Goal: Transaction & Acquisition: Book appointment/travel/reservation

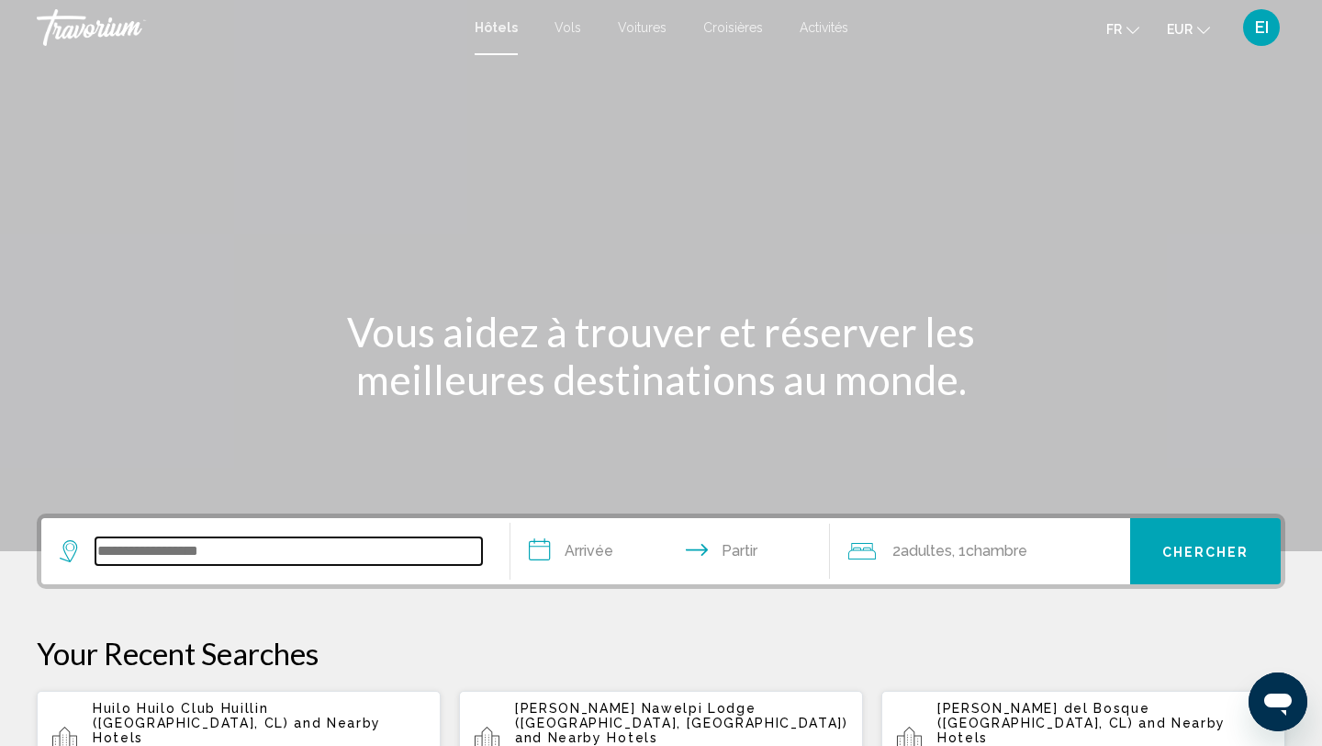
click at [119, 538] on input "Widget de recherche" at bounding box center [288, 551] width 387 height 28
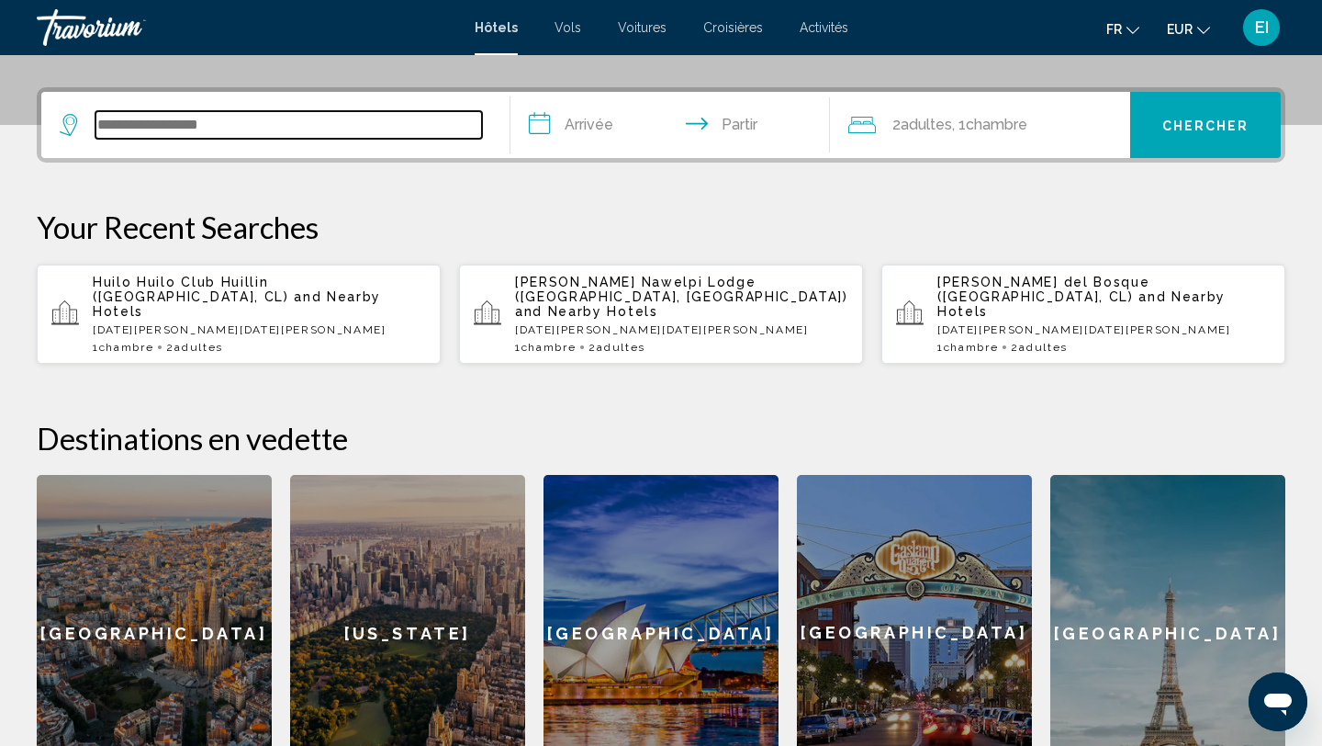
scroll to position [454, 0]
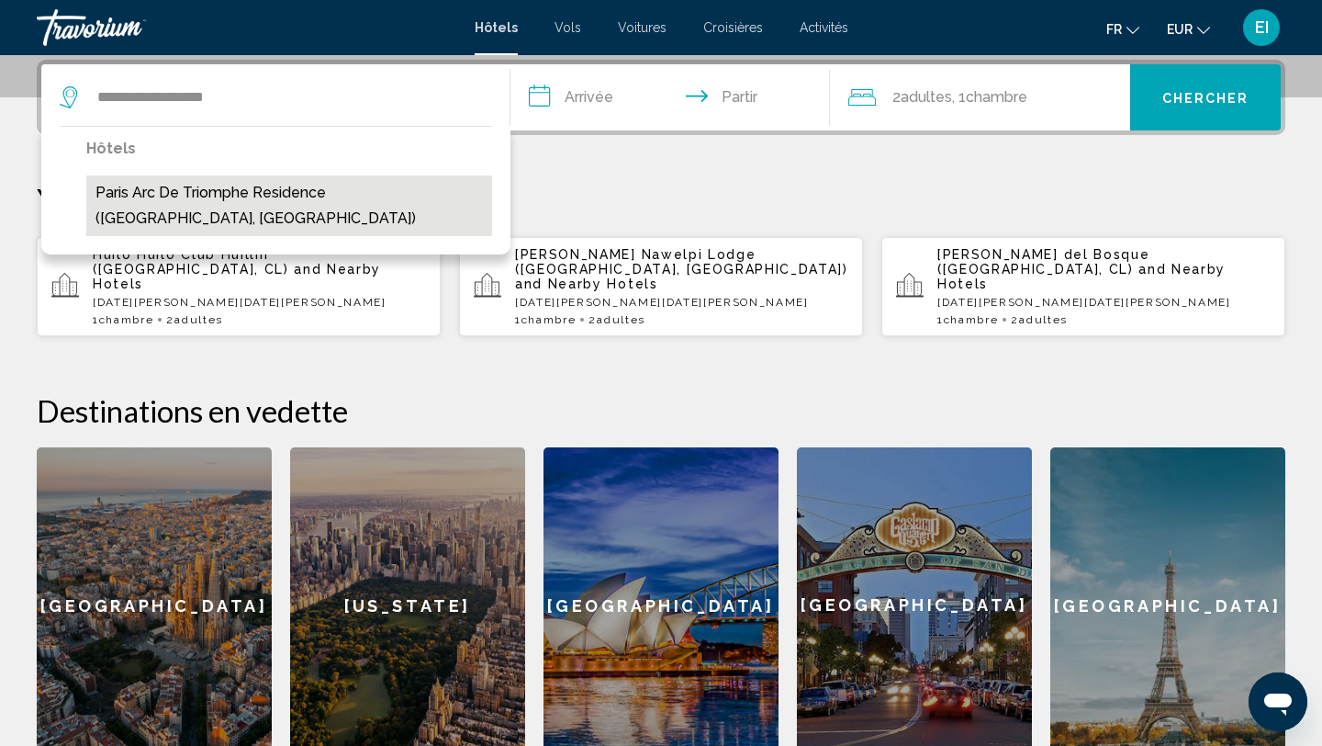
click at [252, 182] on button "Paris Arc de Triomphe Residence ([GEOGRAPHIC_DATA], [GEOGRAPHIC_DATA])" at bounding box center [289, 205] width 406 height 61
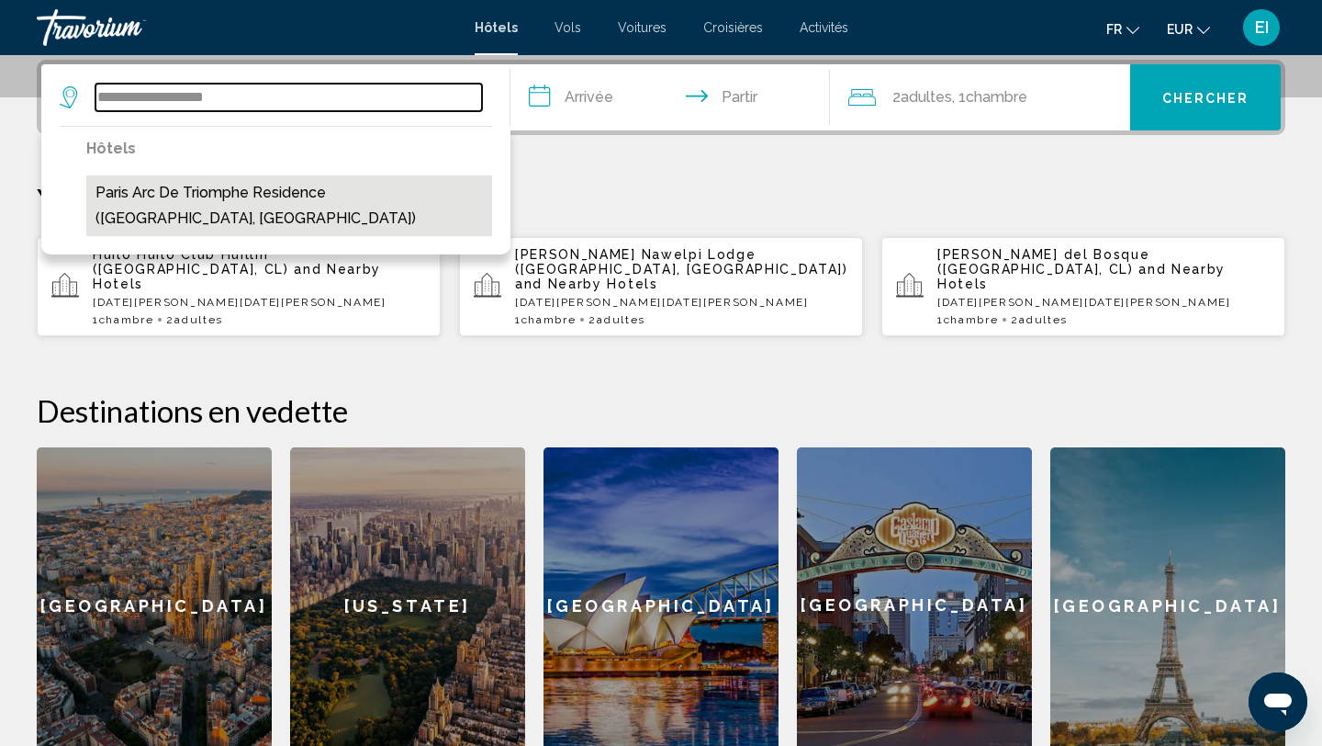
type input "**********"
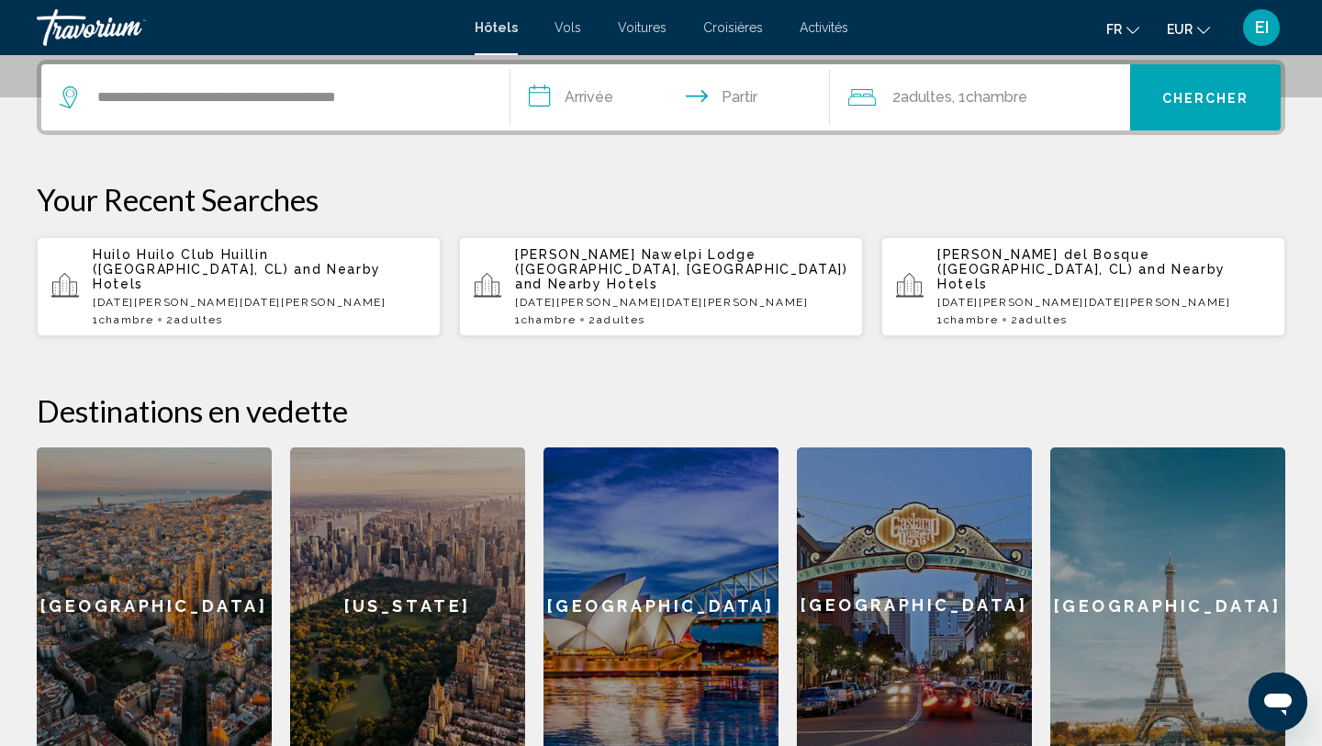
click at [533, 97] on input "**********" at bounding box center [674, 100] width 327 height 72
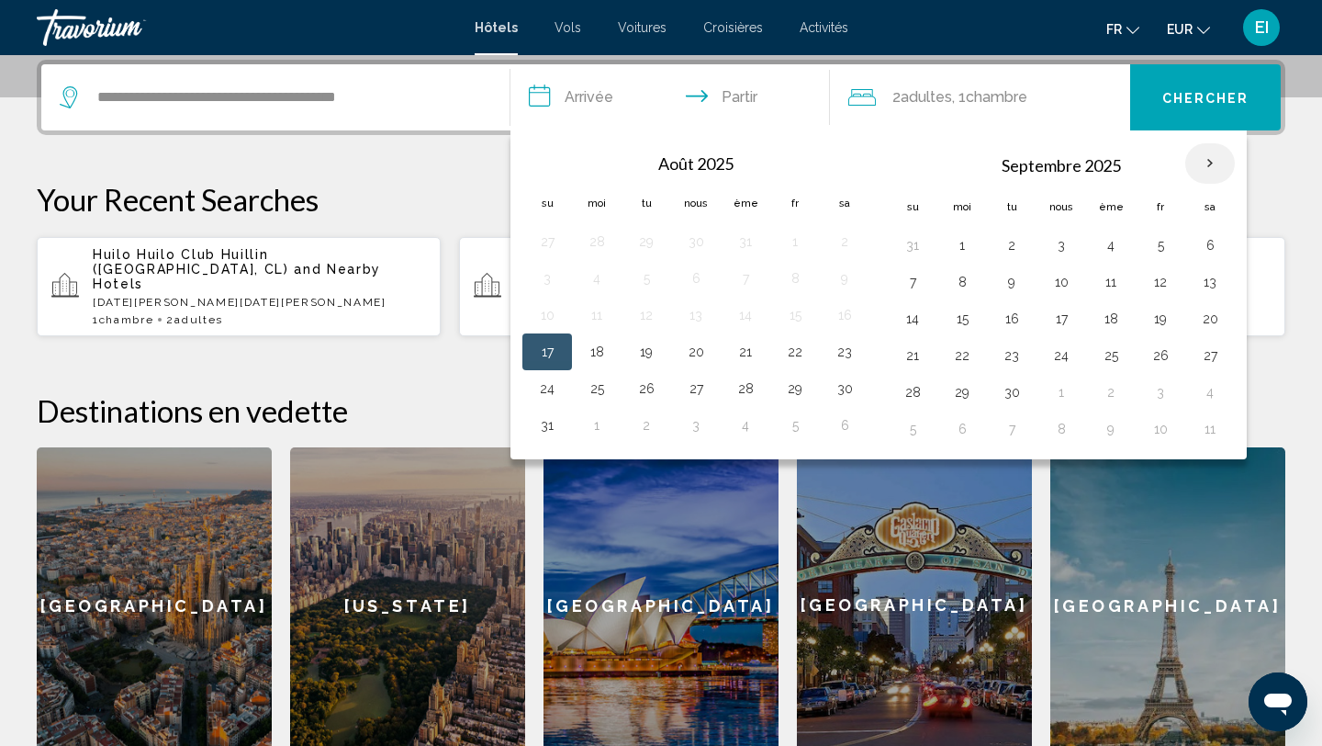
click at [1195, 177] on th "Mois prochain" at bounding box center [1210, 163] width 50 height 40
click at [1215, 169] on th "Mois prochain" at bounding box center [1210, 163] width 50 height 40
click at [1210, 162] on th "Mois prochain" at bounding box center [1210, 163] width 50 height 40
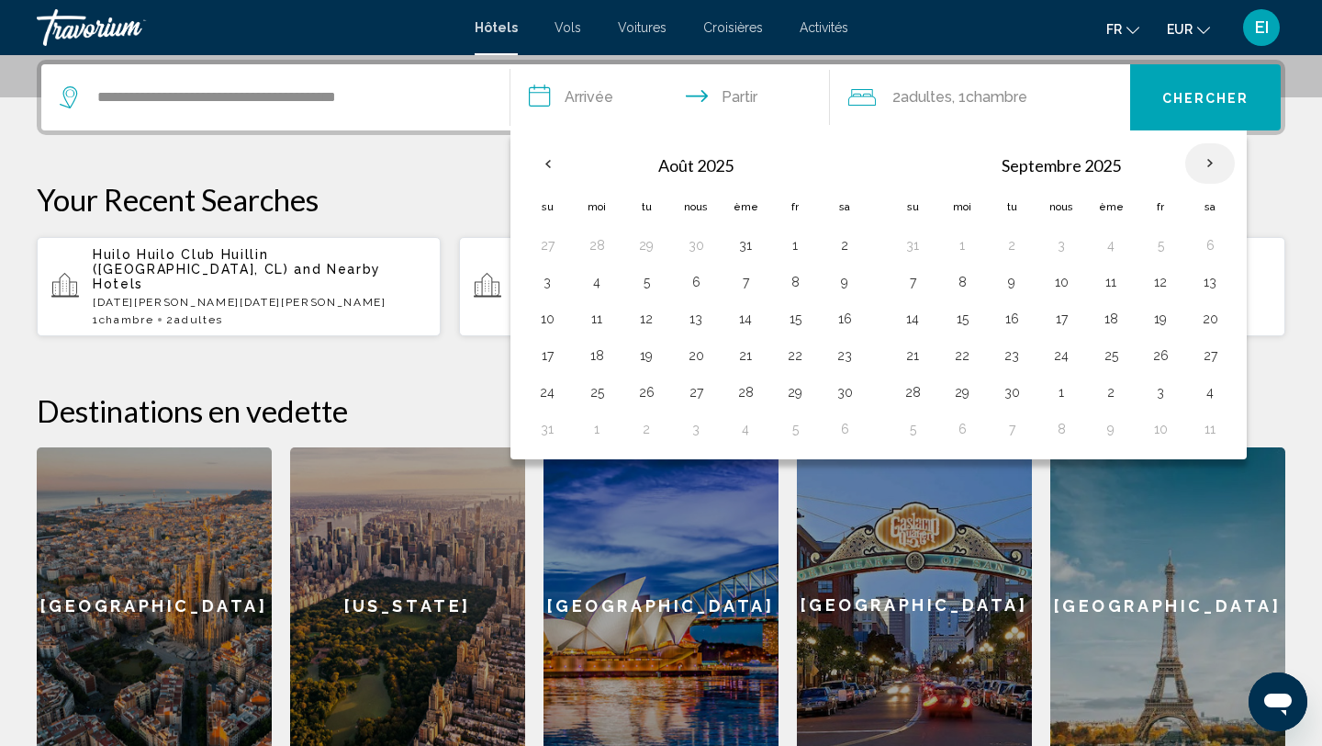
click at [1210, 162] on th "Mois prochain" at bounding box center [1210, 163] width 50 height 40
click at [1218, 106] on button "Chercher" at bounding box center [1205, 97] width 151 height 66
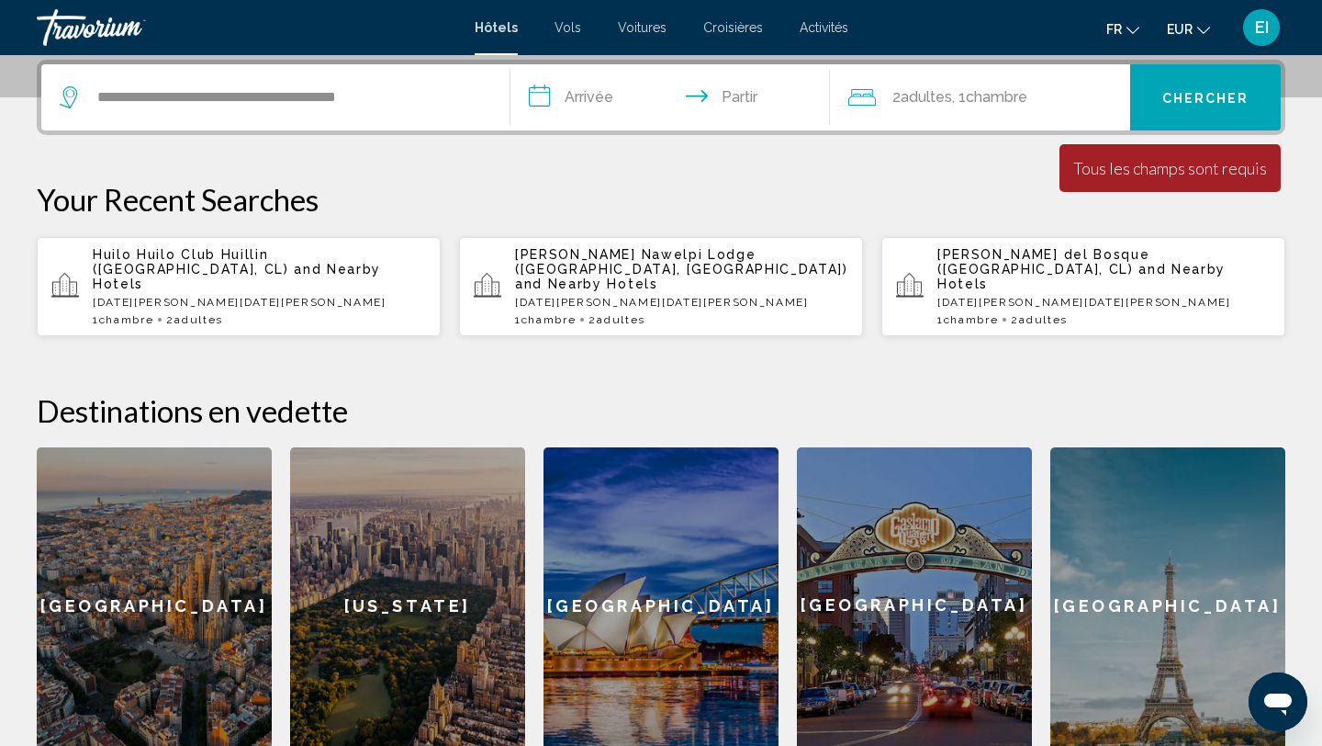
click at [1052, 95] on div "2 adultes Adulte , 1 Chambre pièces" at bounding box center [989, 97] width 283 height 26
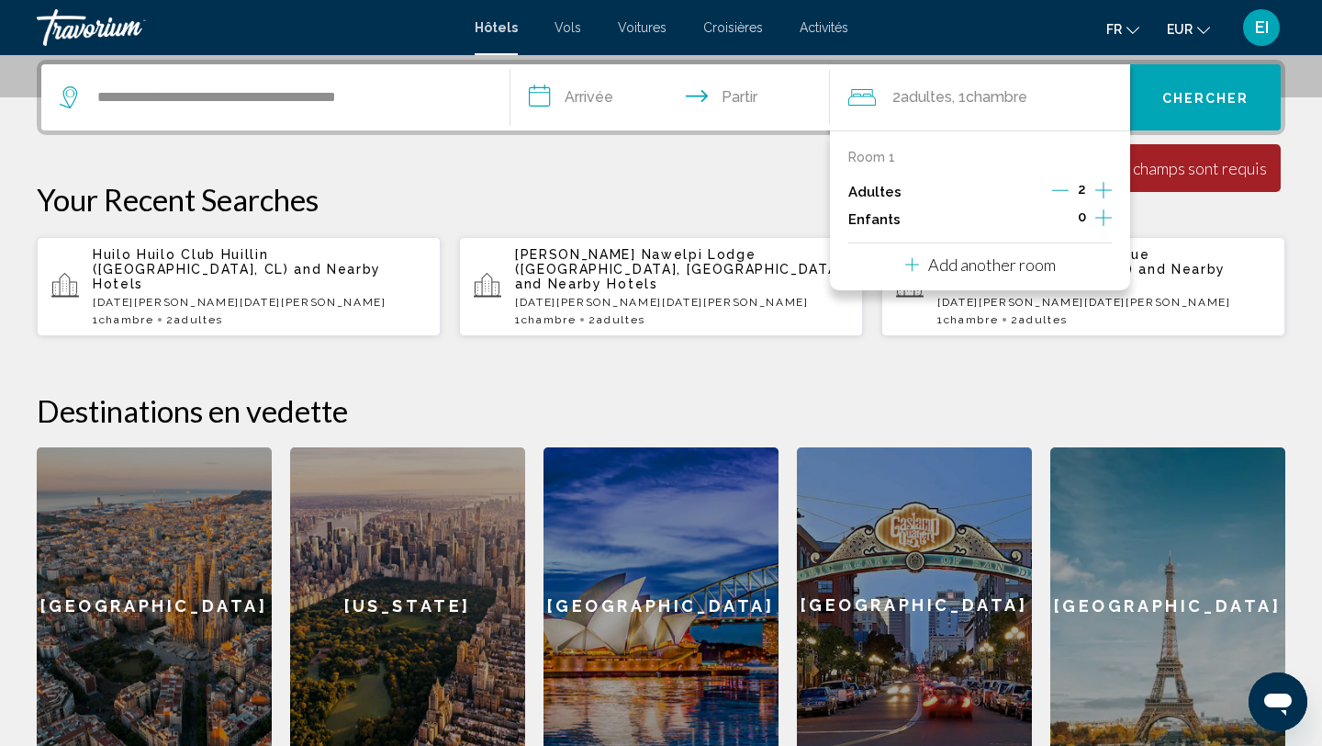
click at [1100, 191] on icon "Increment adults" at bounding box center [1103, 190] width 17 height 22
click at [1207, 100] on font "Chercher" at bounding box center [1205, 98] width 87 height 15
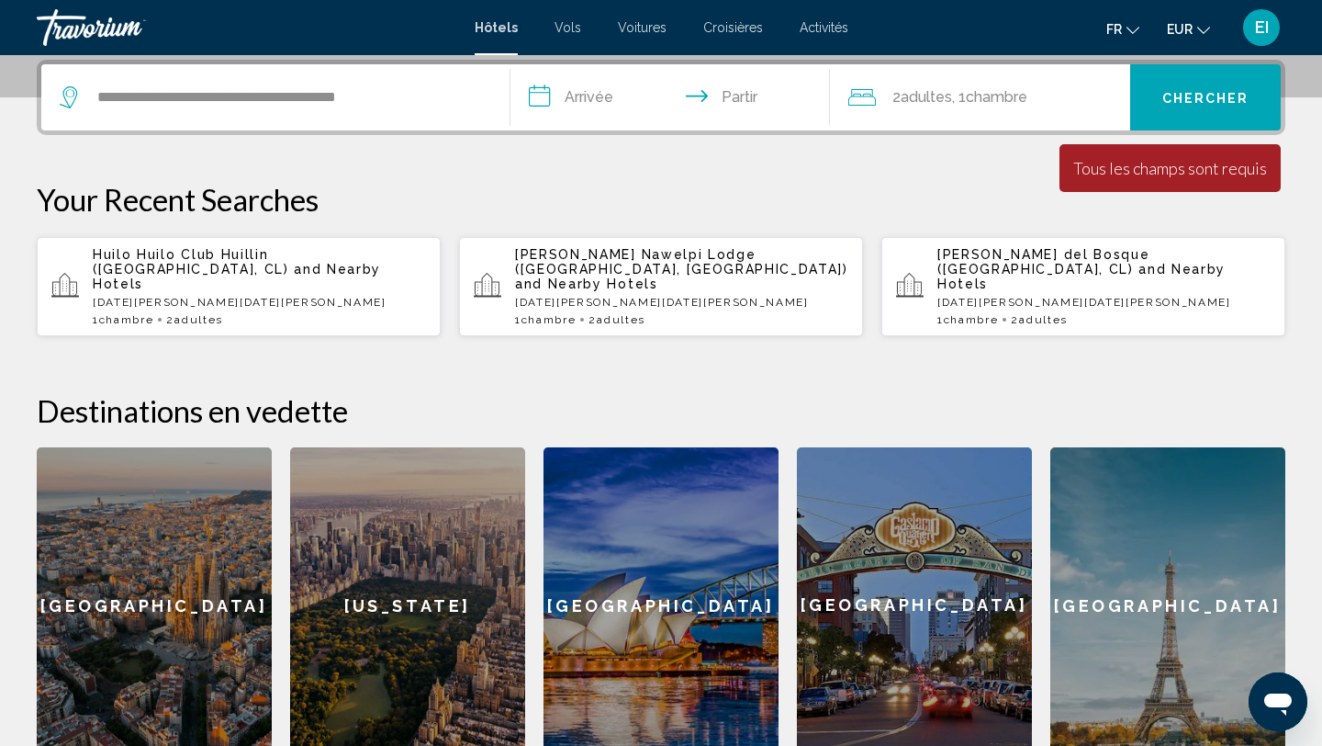
click at [613, 87] on input "**********" at bounding box center [674, 100] width 327 height 72
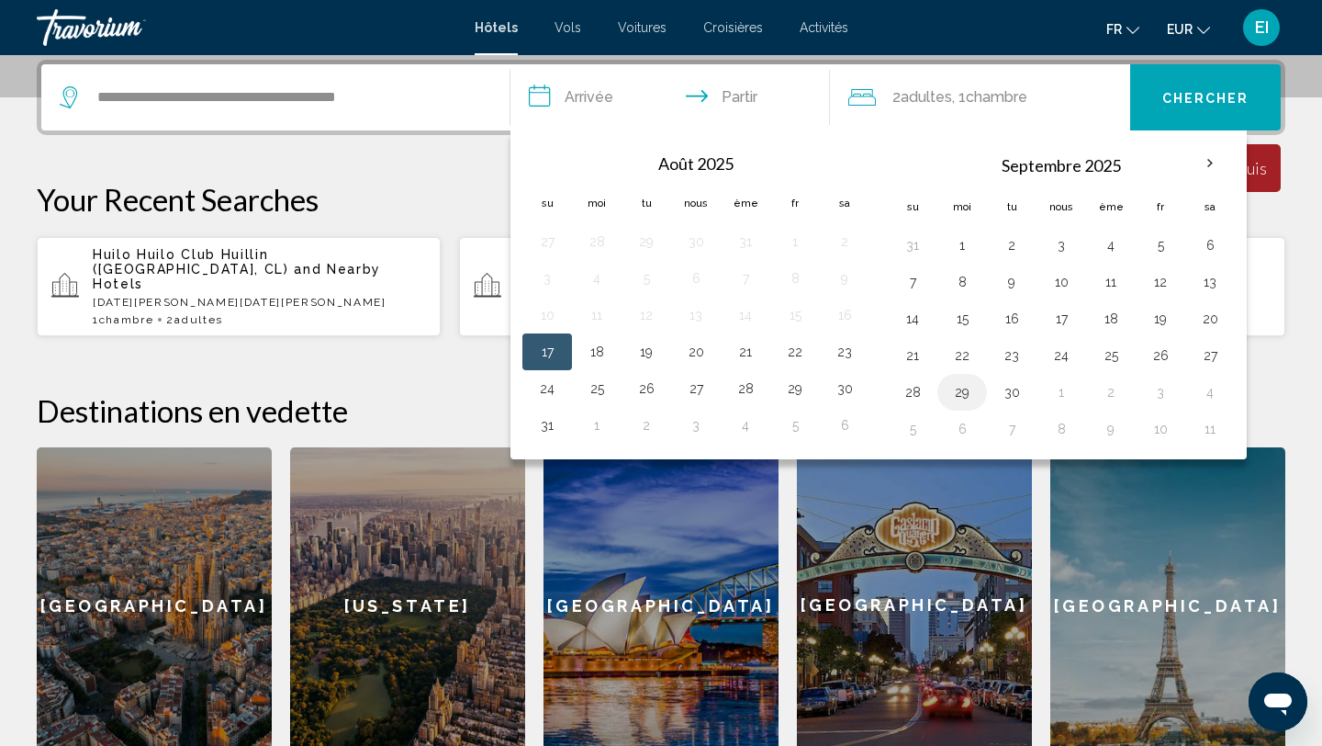
click at [968, 385] on button "29" at bounding box center [962, 392] width 29 height 26
click at [1193, 113] on button "Chercher" at bounding box center [1205, 97] width 151 height 66
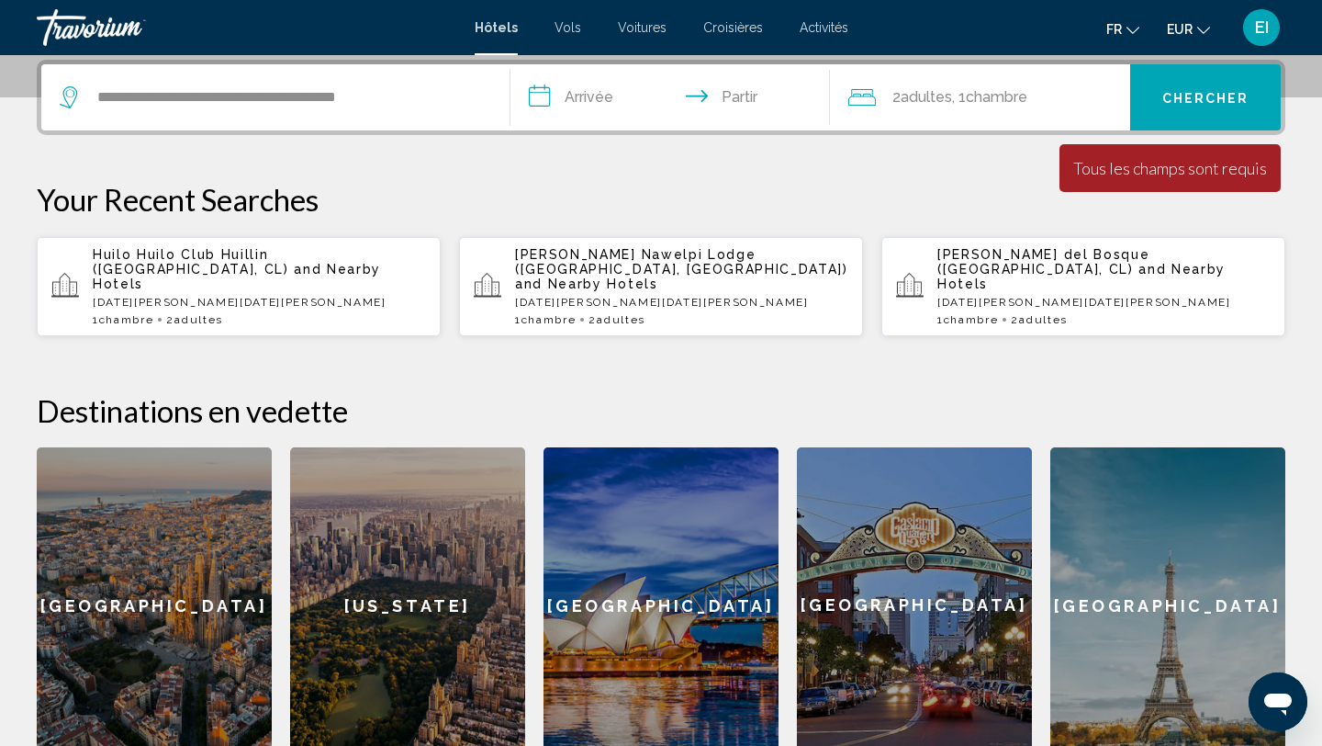
click at [736, 90] on input "**********" at bounding box center [674, 100] width 327 height 72
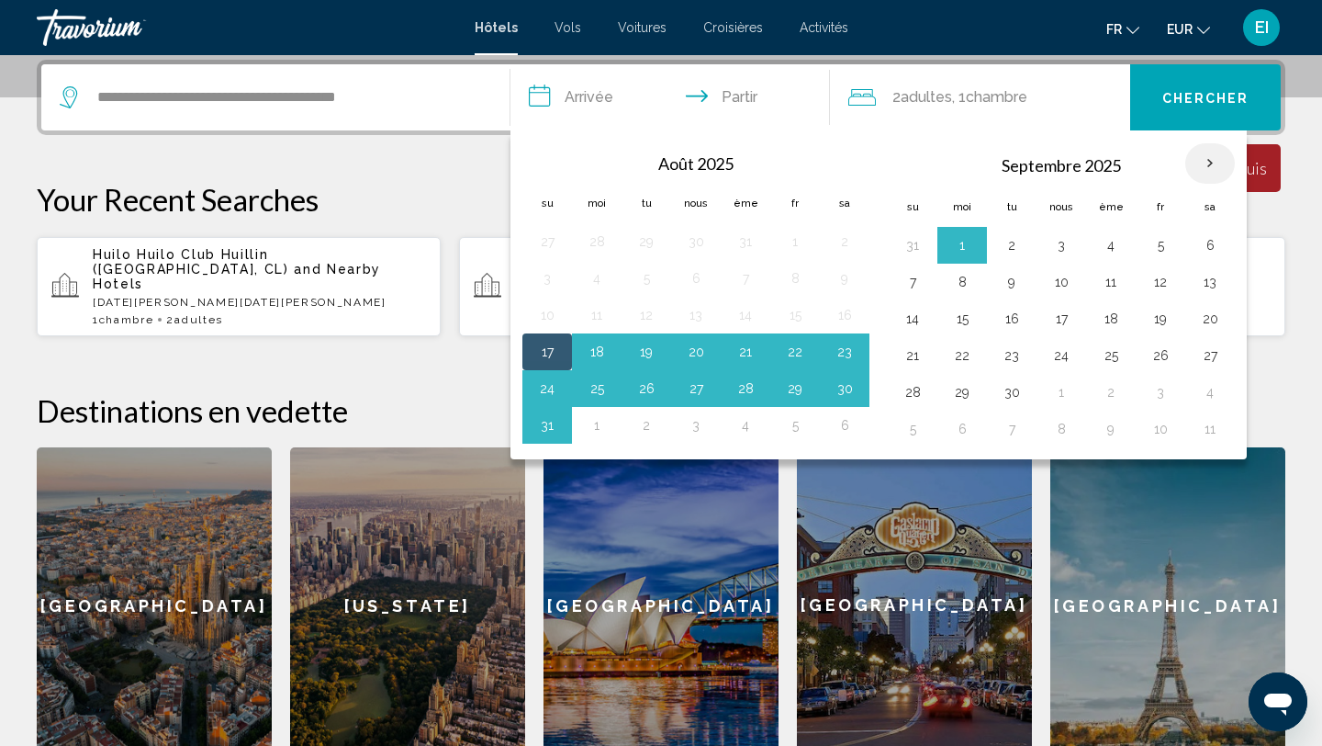
click at [1194, 164] on th "Mois prochain" at bounding box center [1210, 163] width 50 height 40
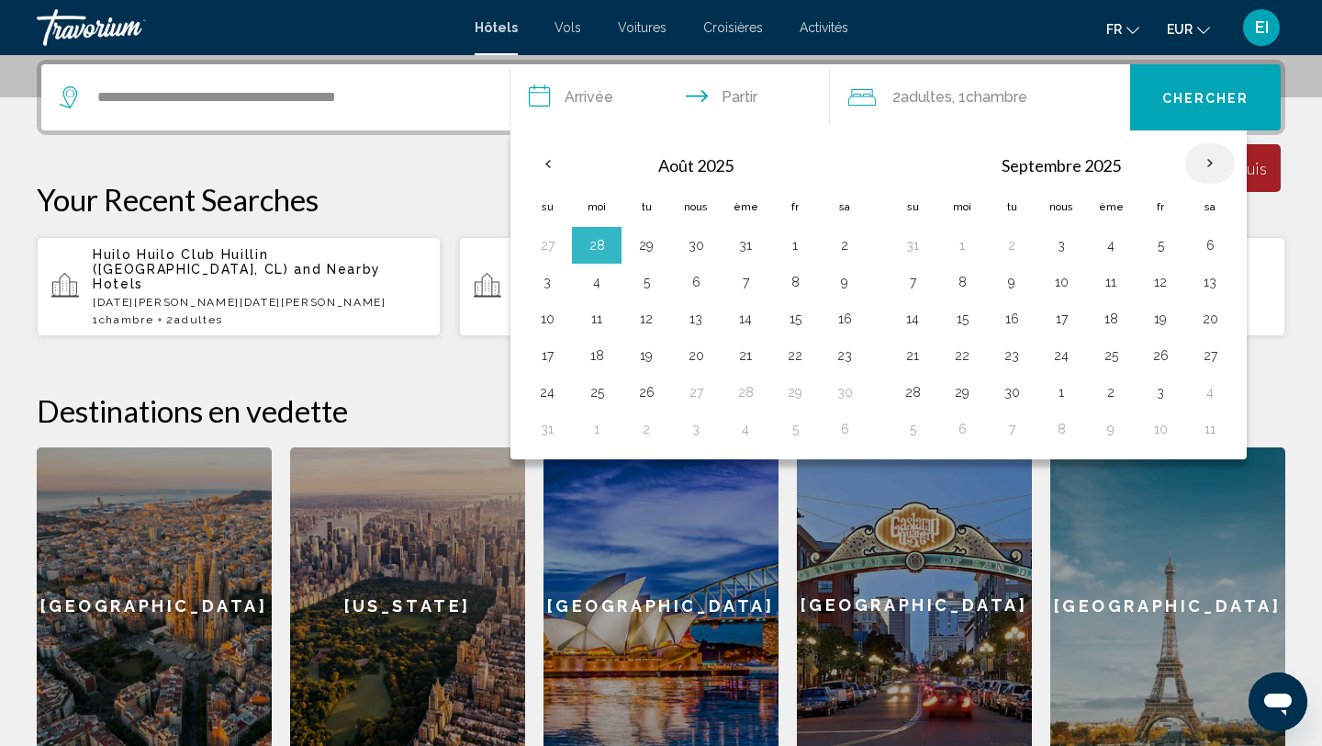
click at [1195, 166] on th "Mois prochain" at bounding box center [1210, 163] width 50 height 40
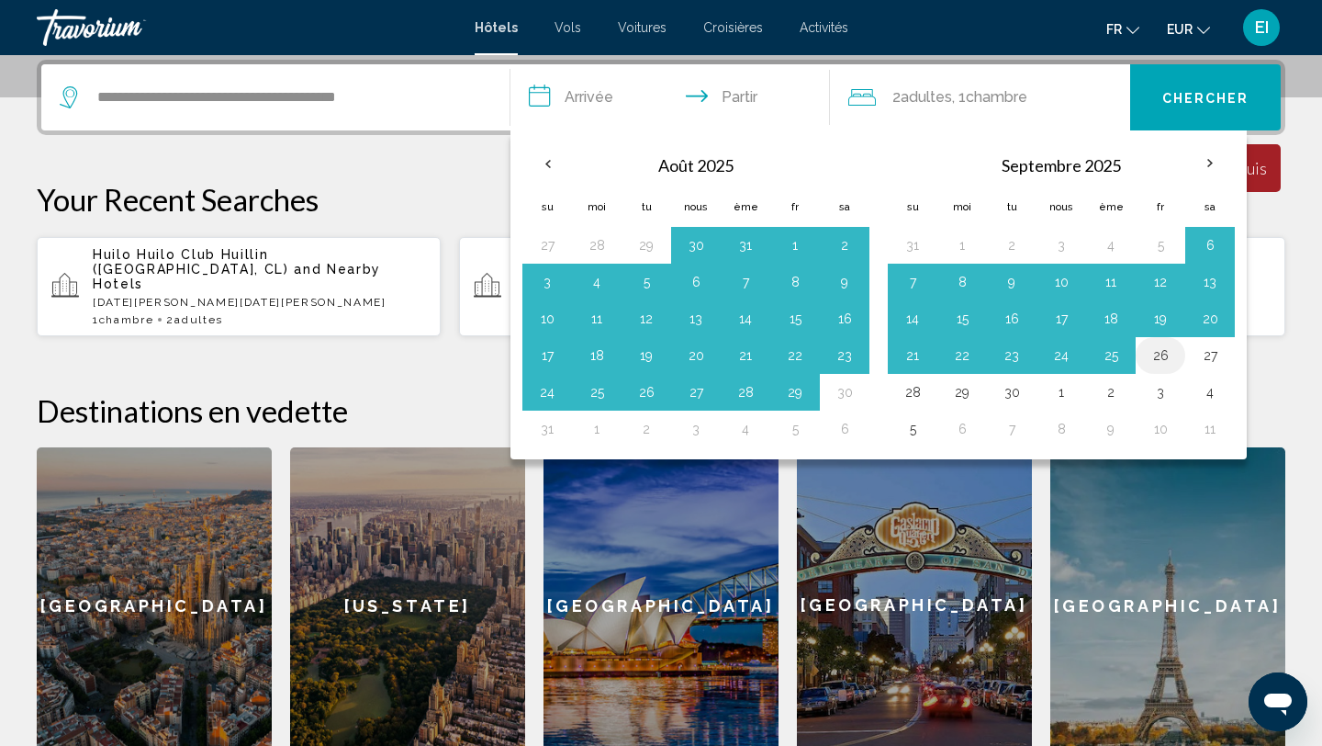
click at [1159, 356] on button "26" at bounding box center [1160, 355] width 29 height 26
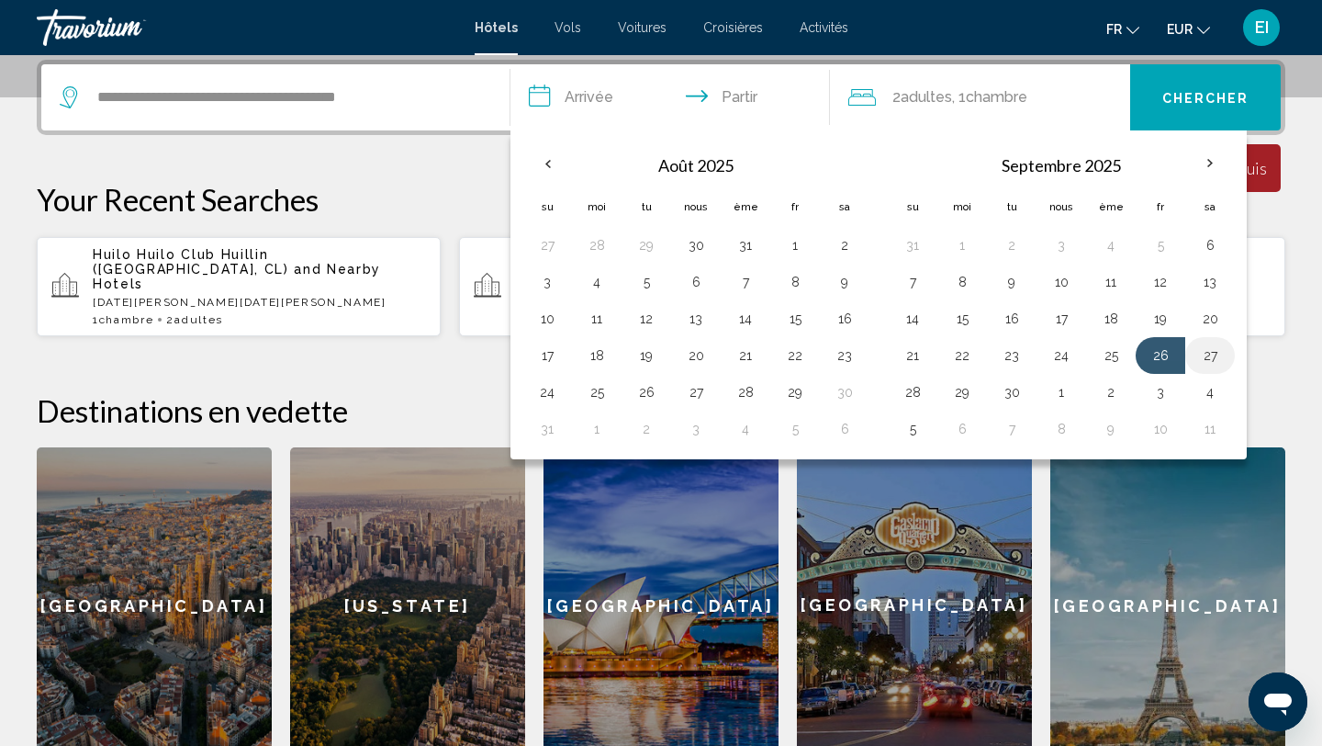
click at [1208, 357] on button "27" at bounding box center [1210, 355] width 29 height 26
type input "**********"
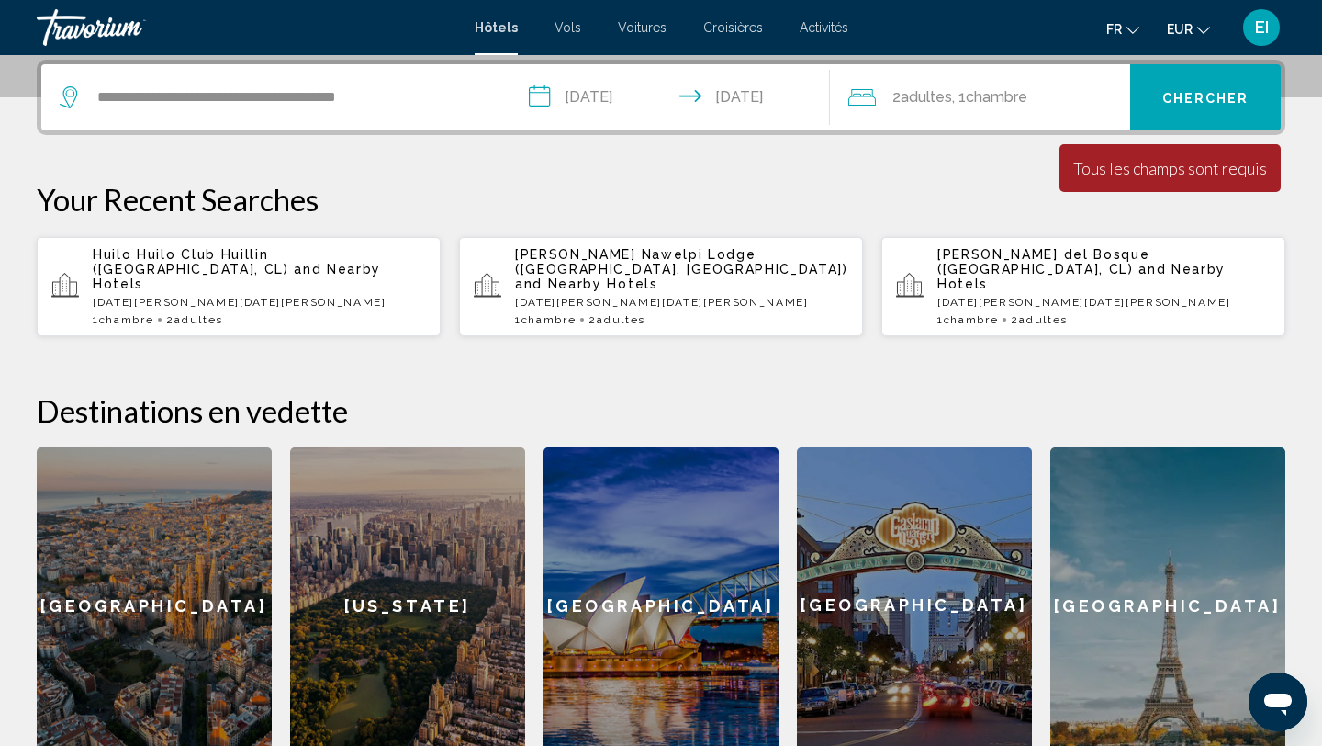
click at [1203, 95] on font "Chercher" at bounding box center [1205, 98] width 87 height 15
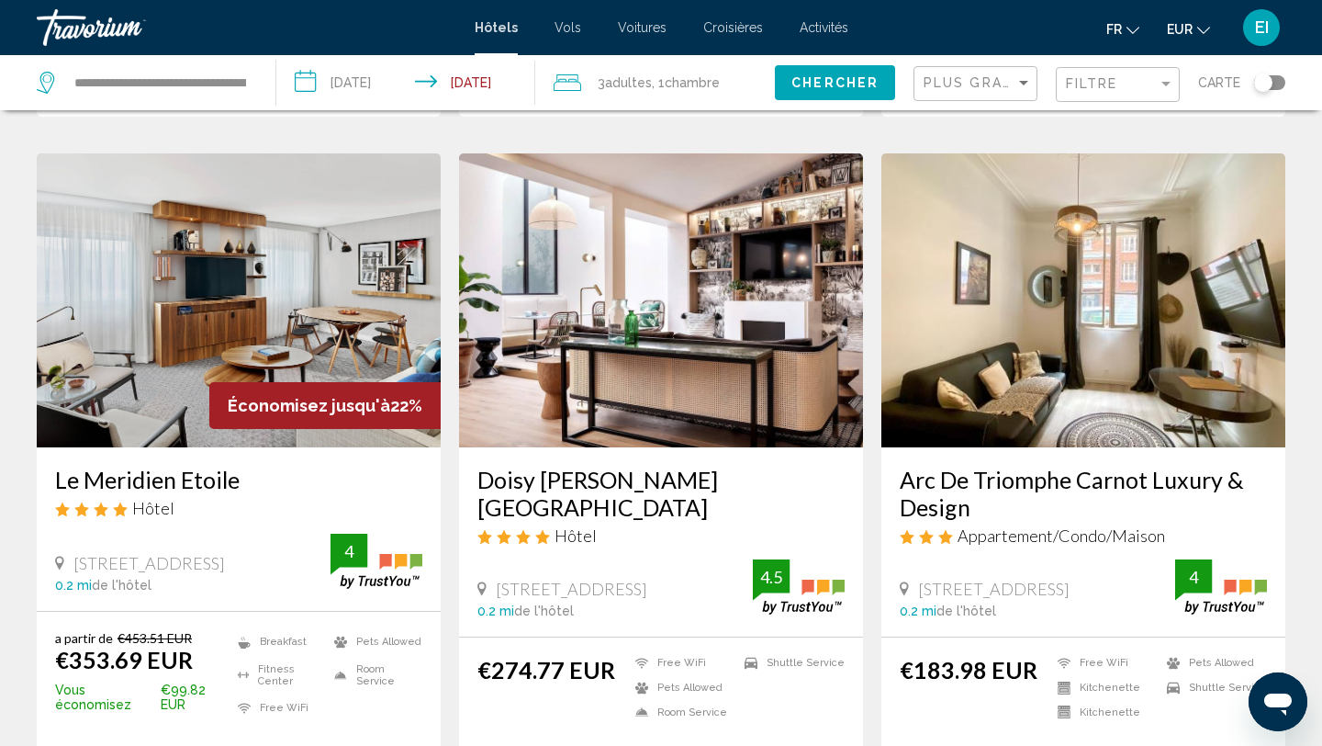
scroll to position [1338, 0]
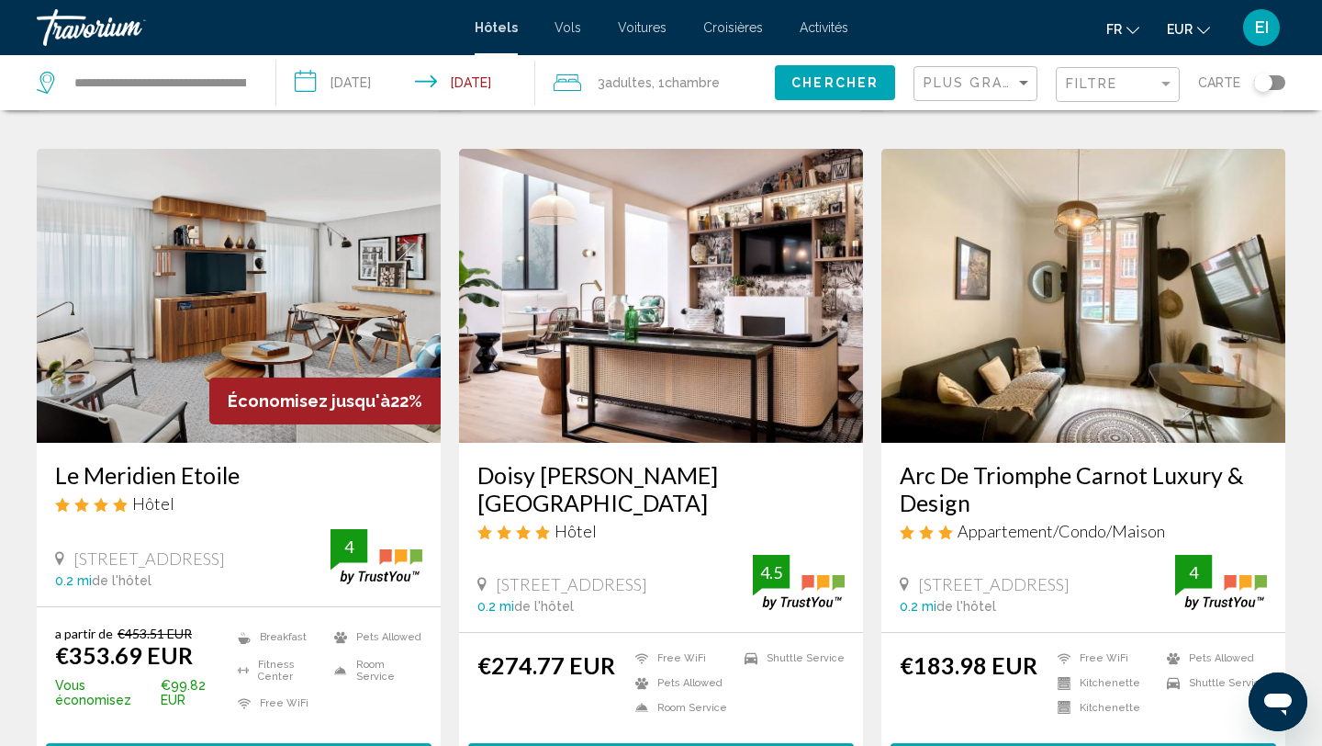
click at [165, 473] on h3 "Le Meridien Etoile" at bounding box center [238, 475] width 367 height 28
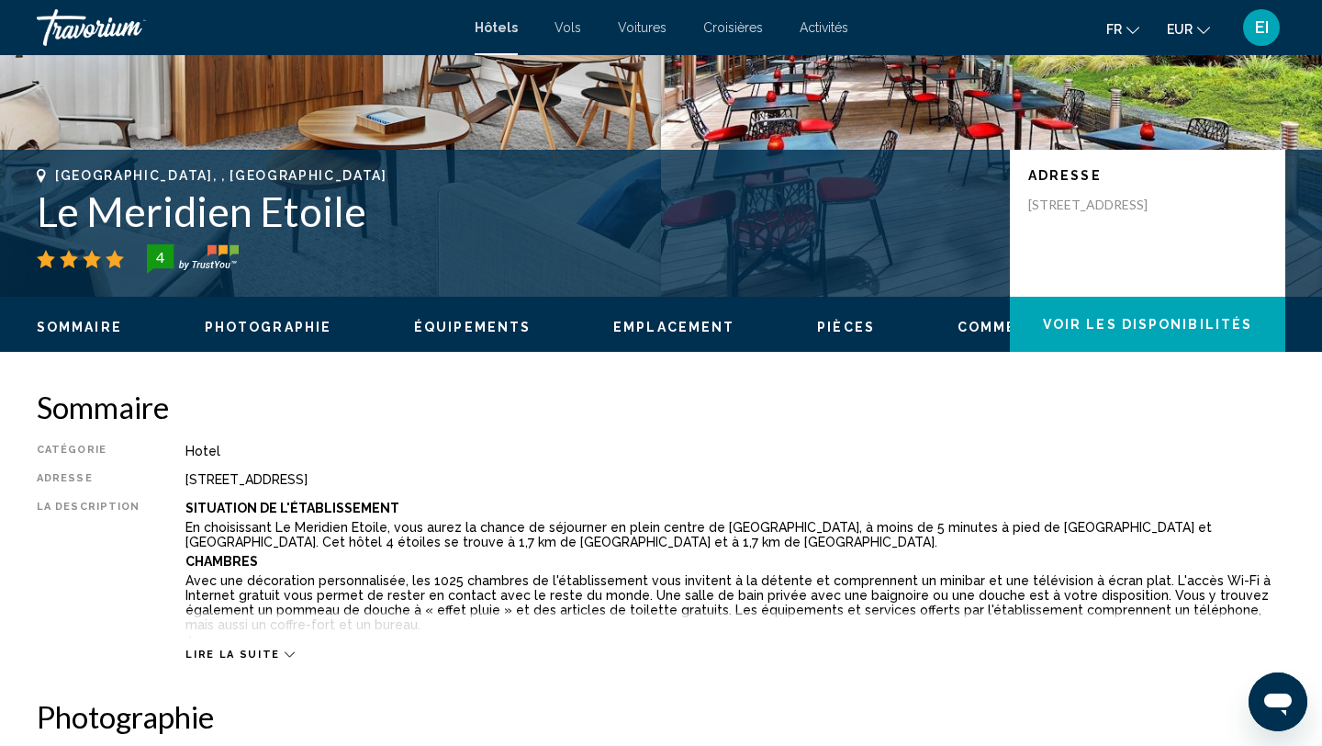
scroll to position [317, 0]
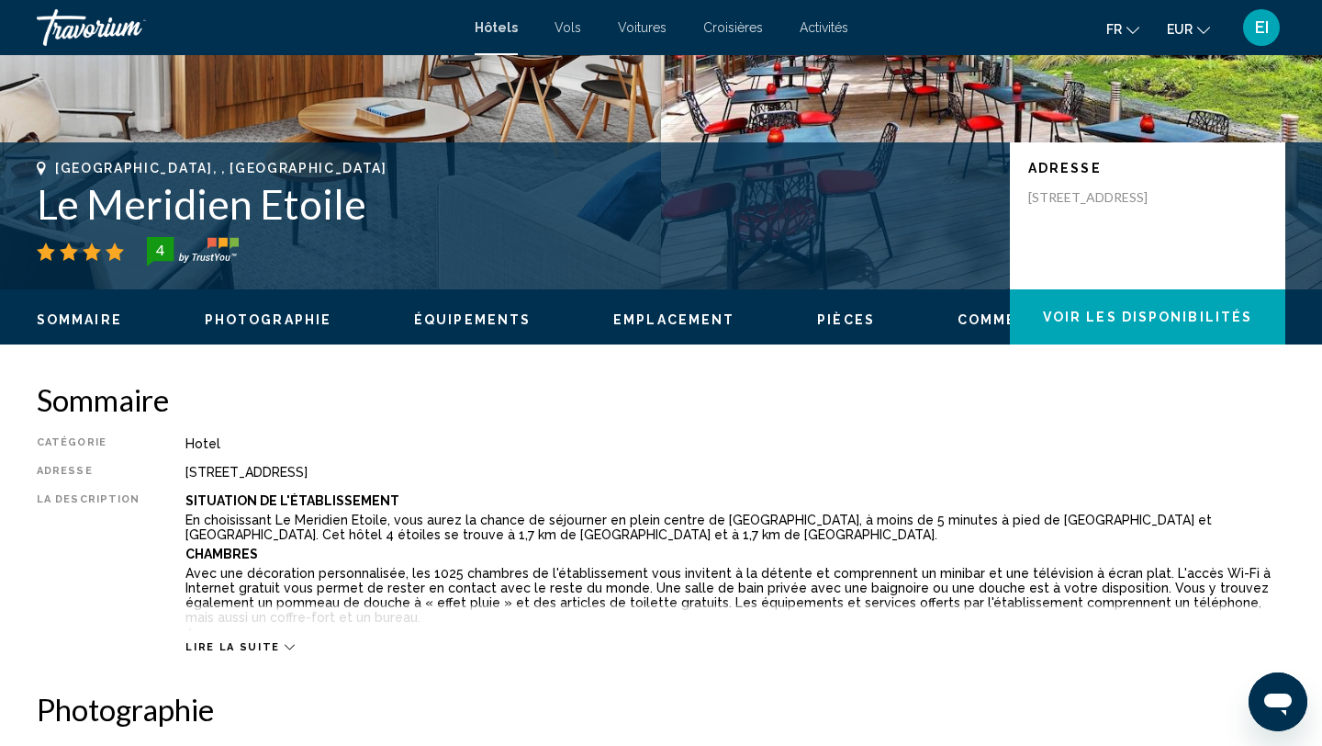
click at [248, 647] on span "Lire la suite" at bounding box center [232, 647] width 94 height 12
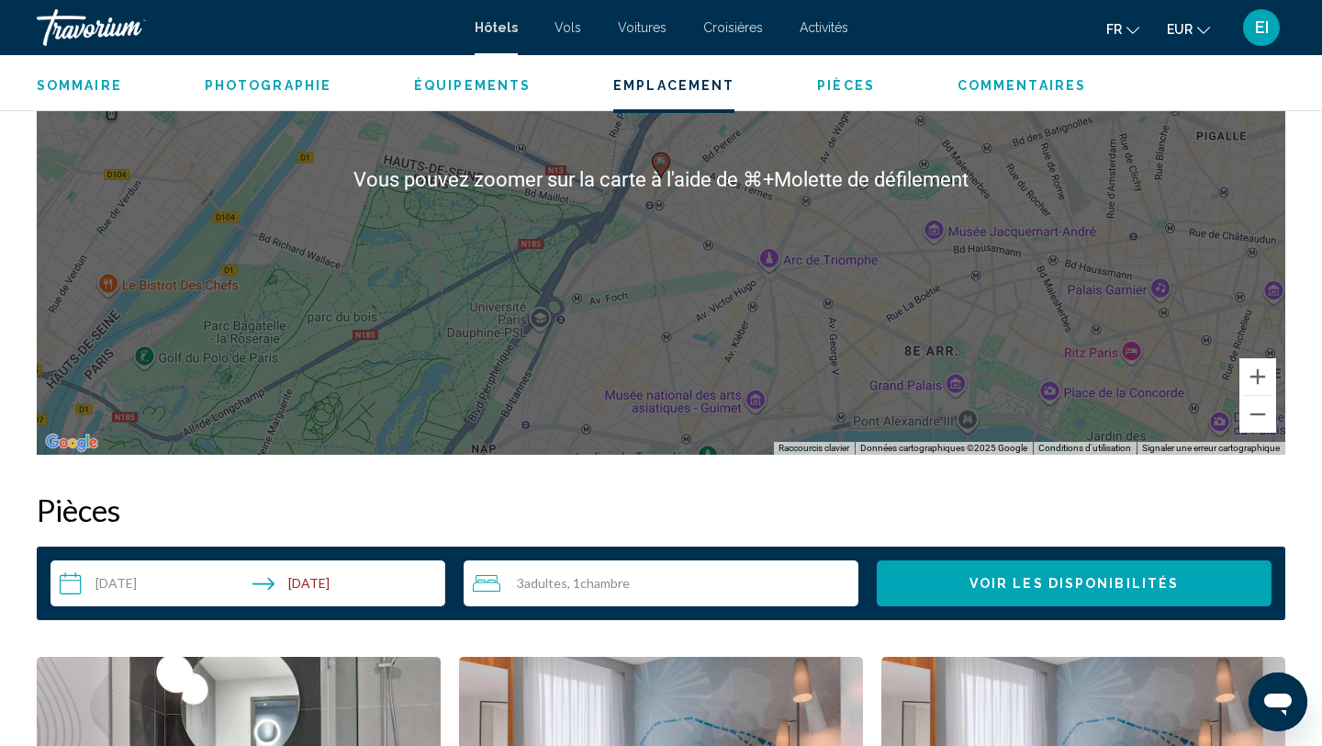
scroll to position [2119, 0]
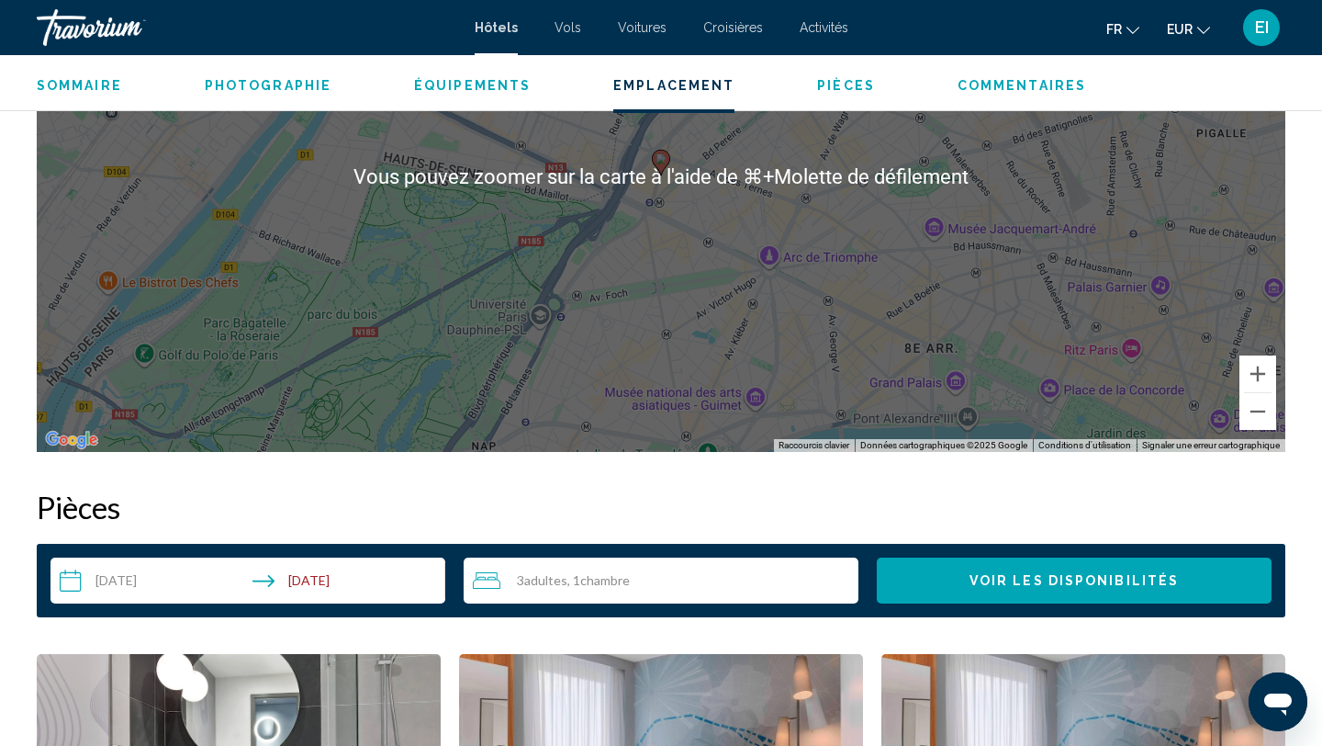
click at [161, 584] on input "**********" at bounding box center [252, 582] width 402 height 51
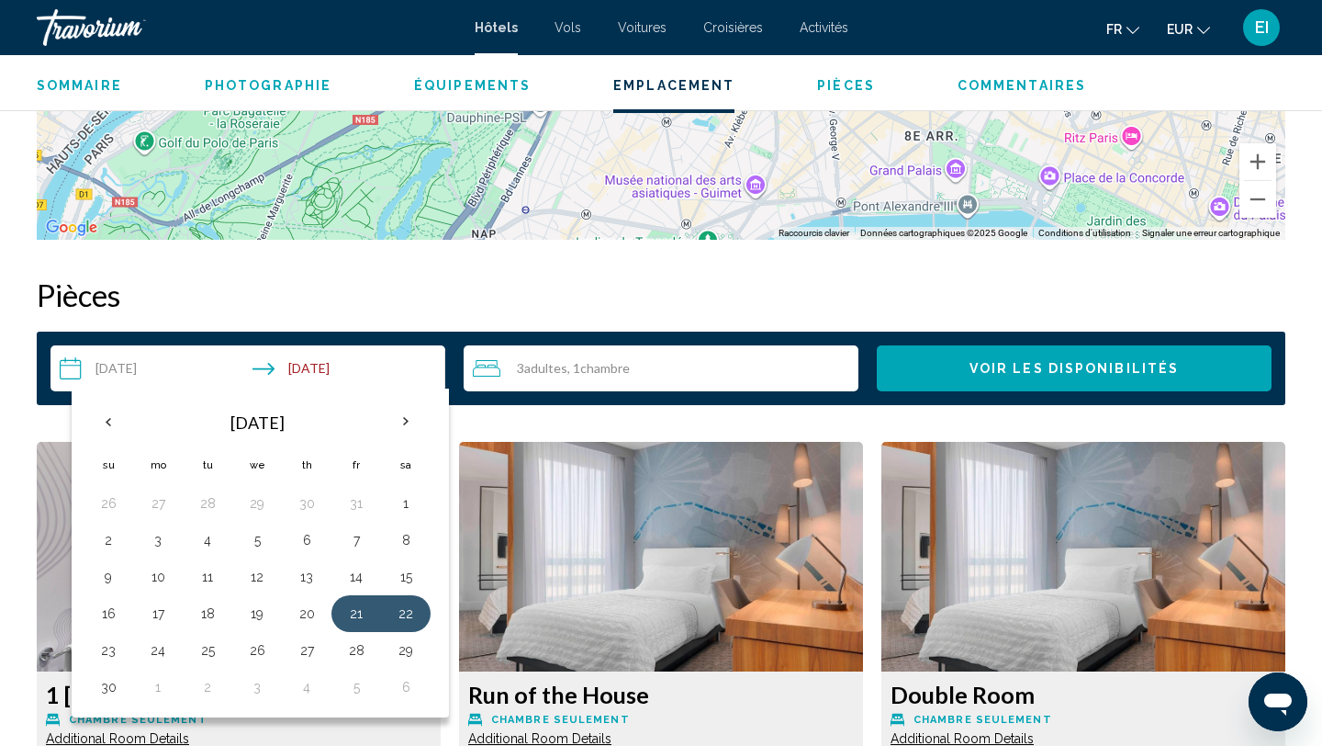
scroll to position [2360, 0]
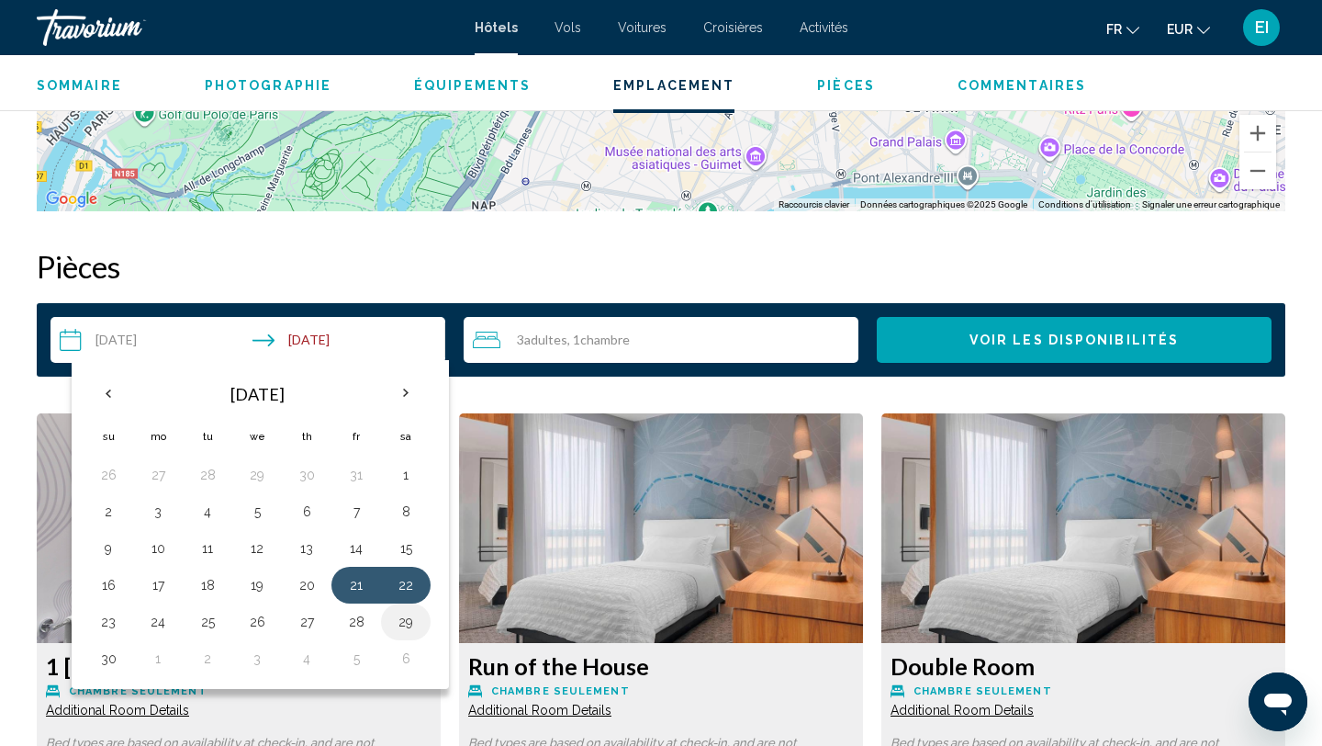
click at [401, 632] on button "29" at bounding box center [405, 622] width 29 height 26
click at [361, 623] on button "28" at bounding box center [356, 622] width 29 height 26
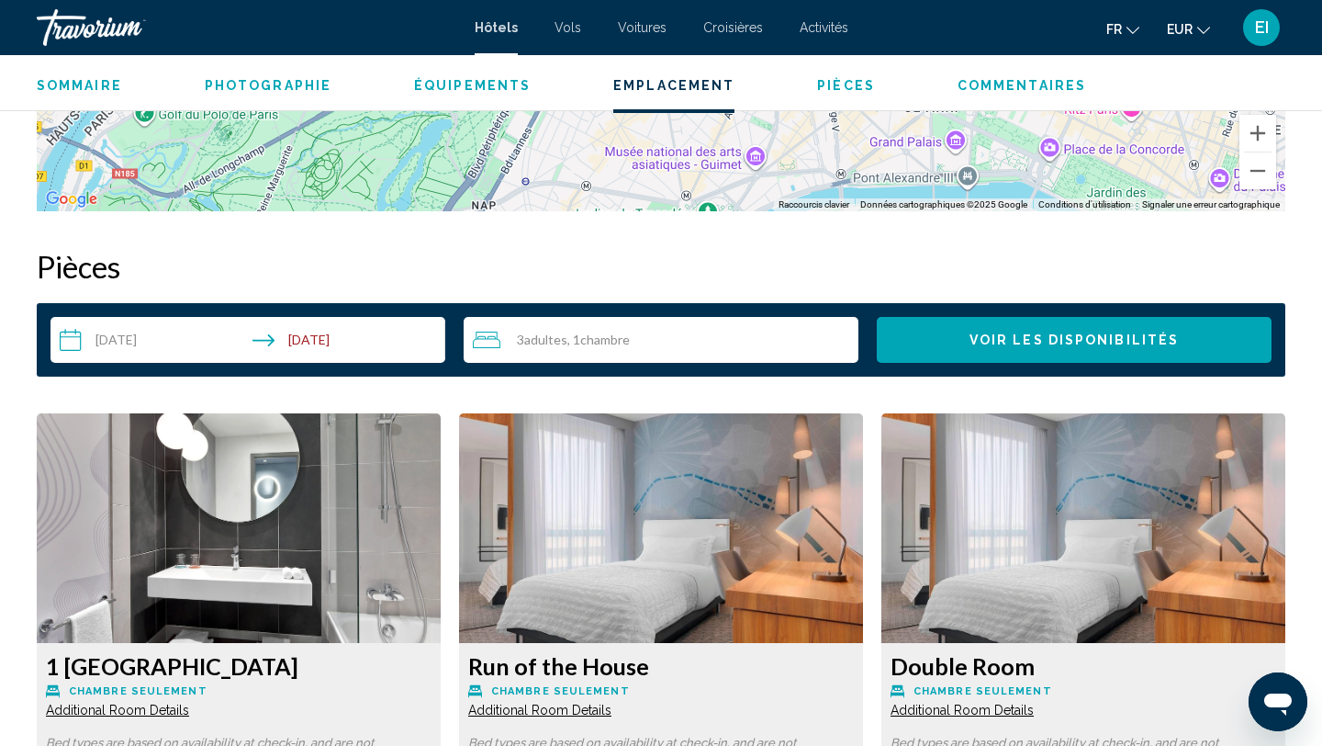
click at [356, 335] on input "**********" at bounding box center [252, 342] width 402 height 51
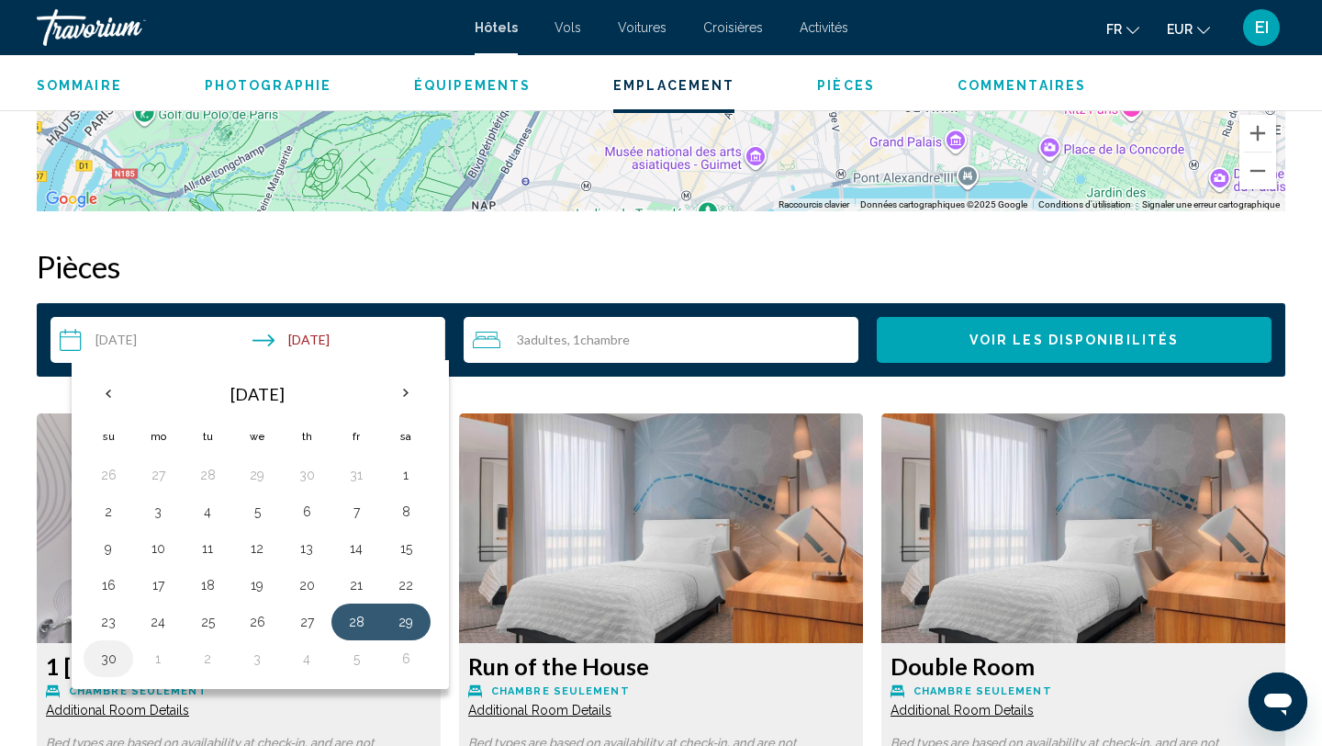
click at [114, 652] on button "30" at bounding box center [108, 659] width 29 height 26
click at [349, 630] on button "28" at bounding box center [356, 622] width 29 height 26
type input "**********"
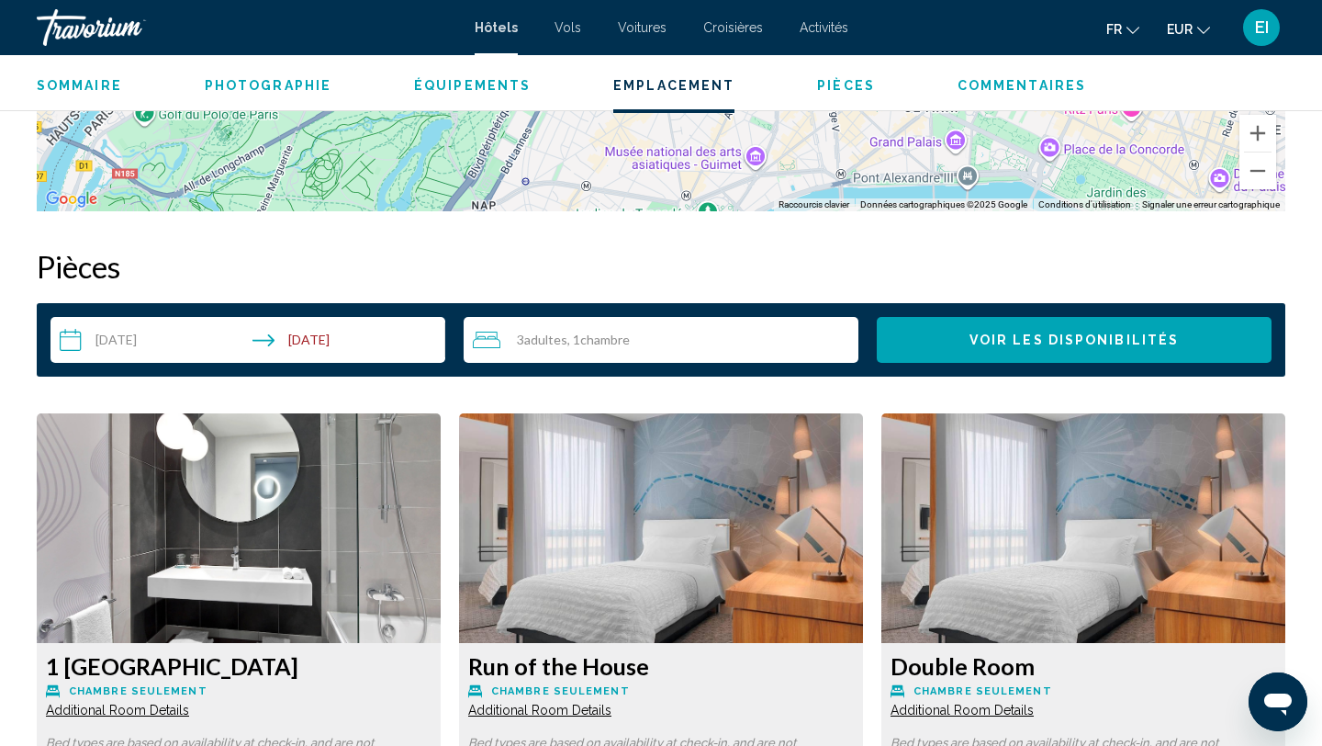
click at [365, 340] on input "**********" at bounding box center [252, 342] width 402 height 51
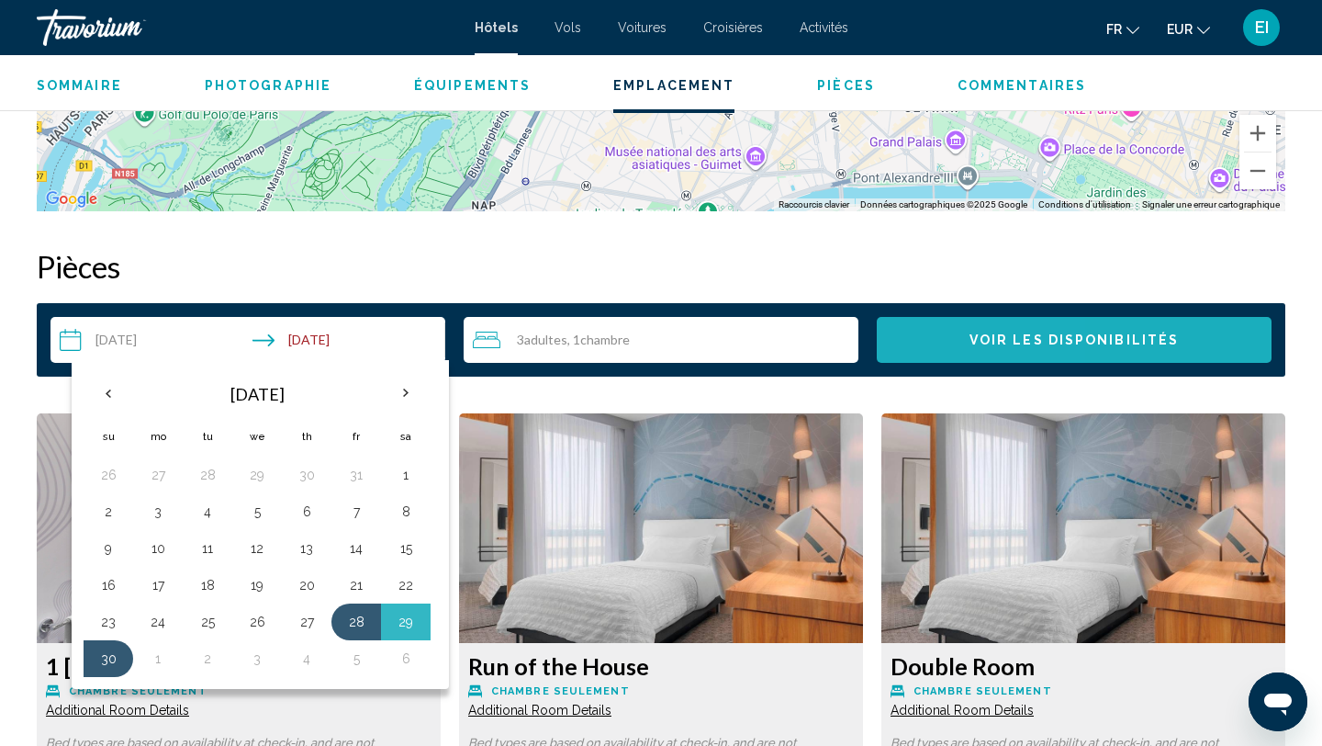
click at [946, 348] on button "Voir les disponibilités" at bounding box center [1074, 340] width 395 height 46
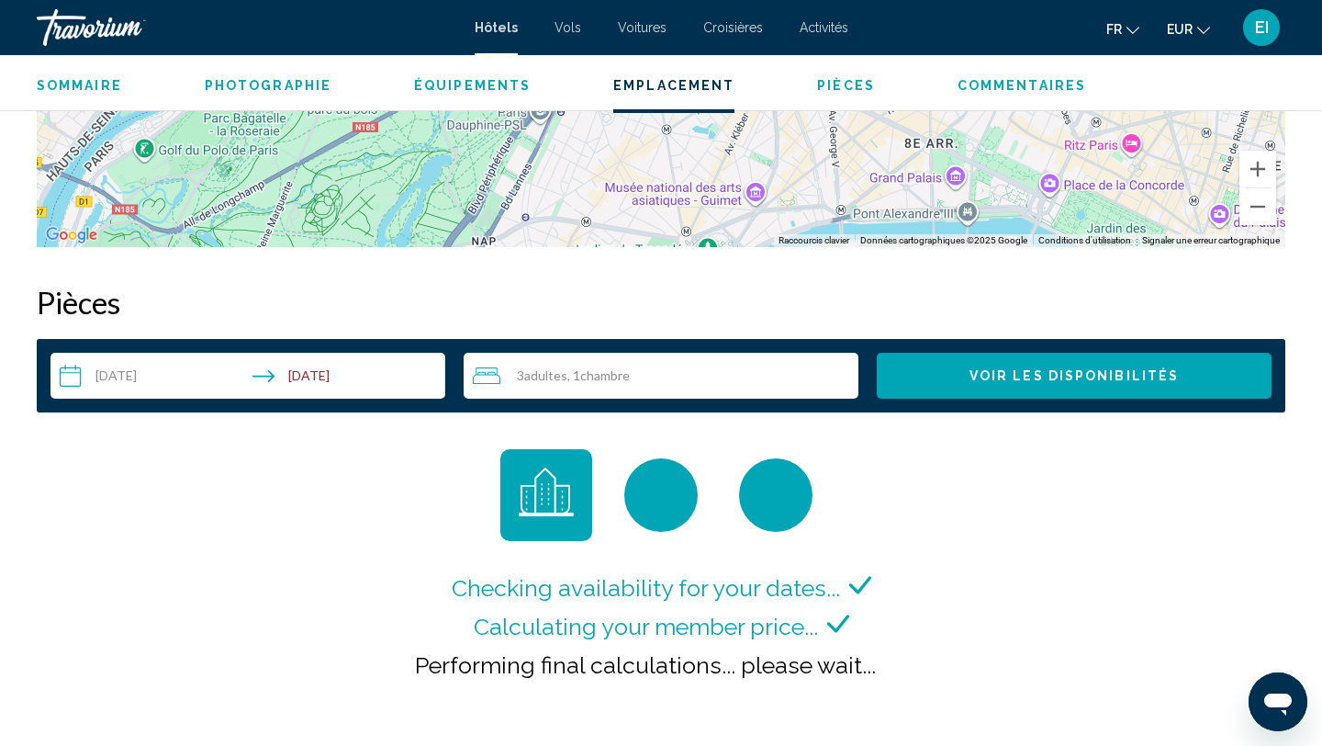
scroll to position [2321, 0]
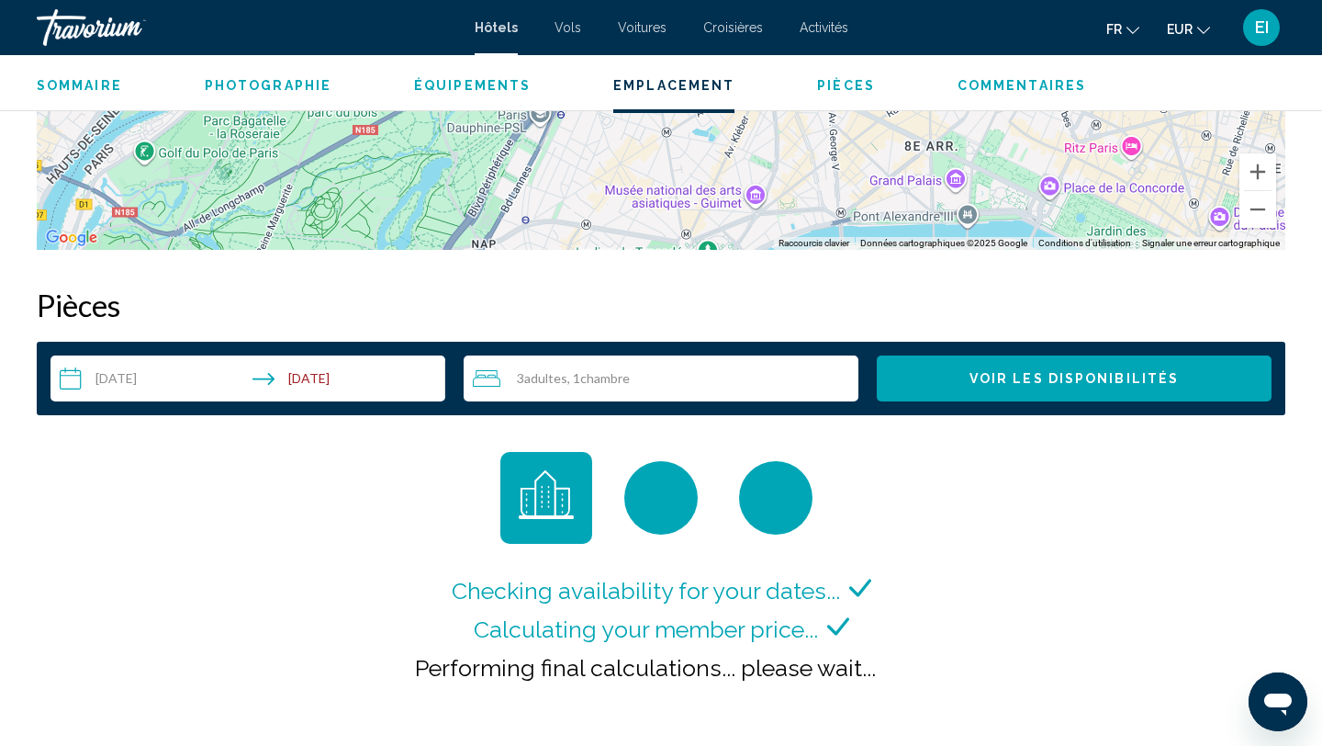
click at [958, 377] on button "Voir les disponibilités" at bounding box center [1074, 378] width 395 height 46
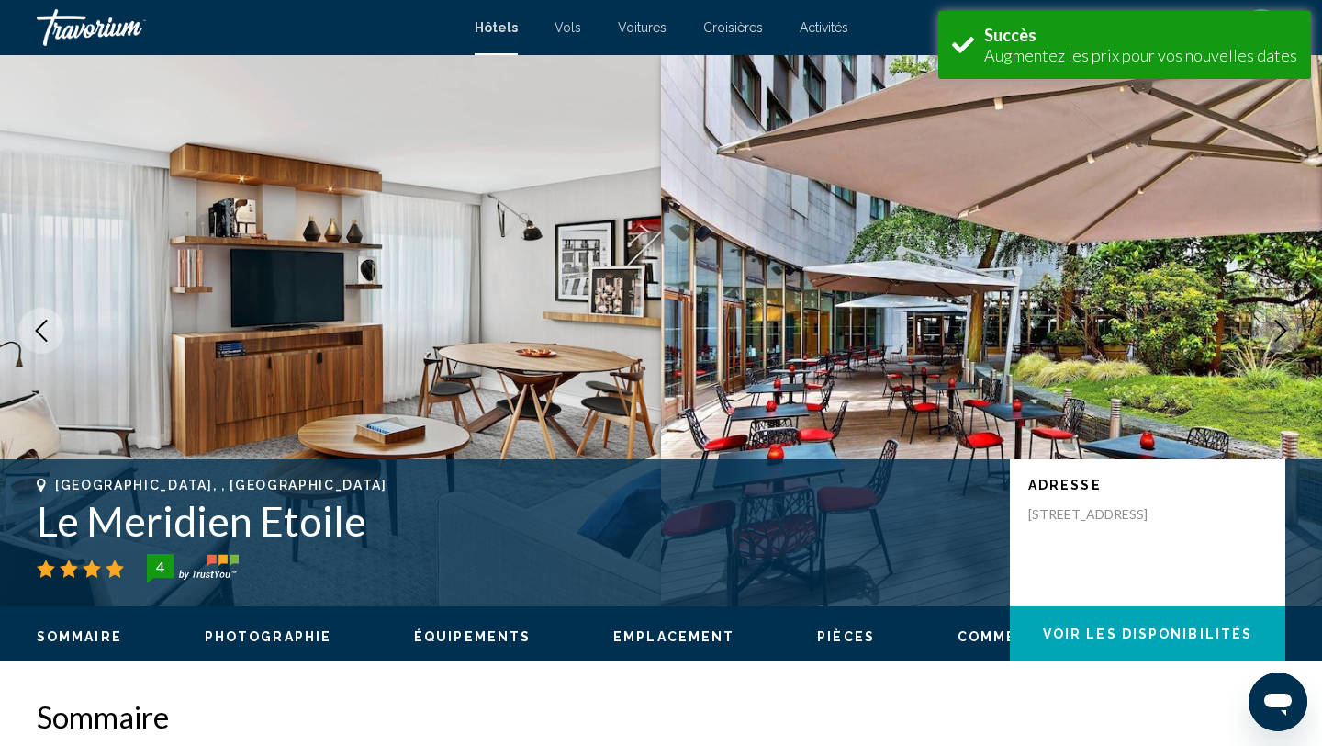
click at [52, 323] on button "Previous image" at bounding box center [41, 331] width 46 height 46
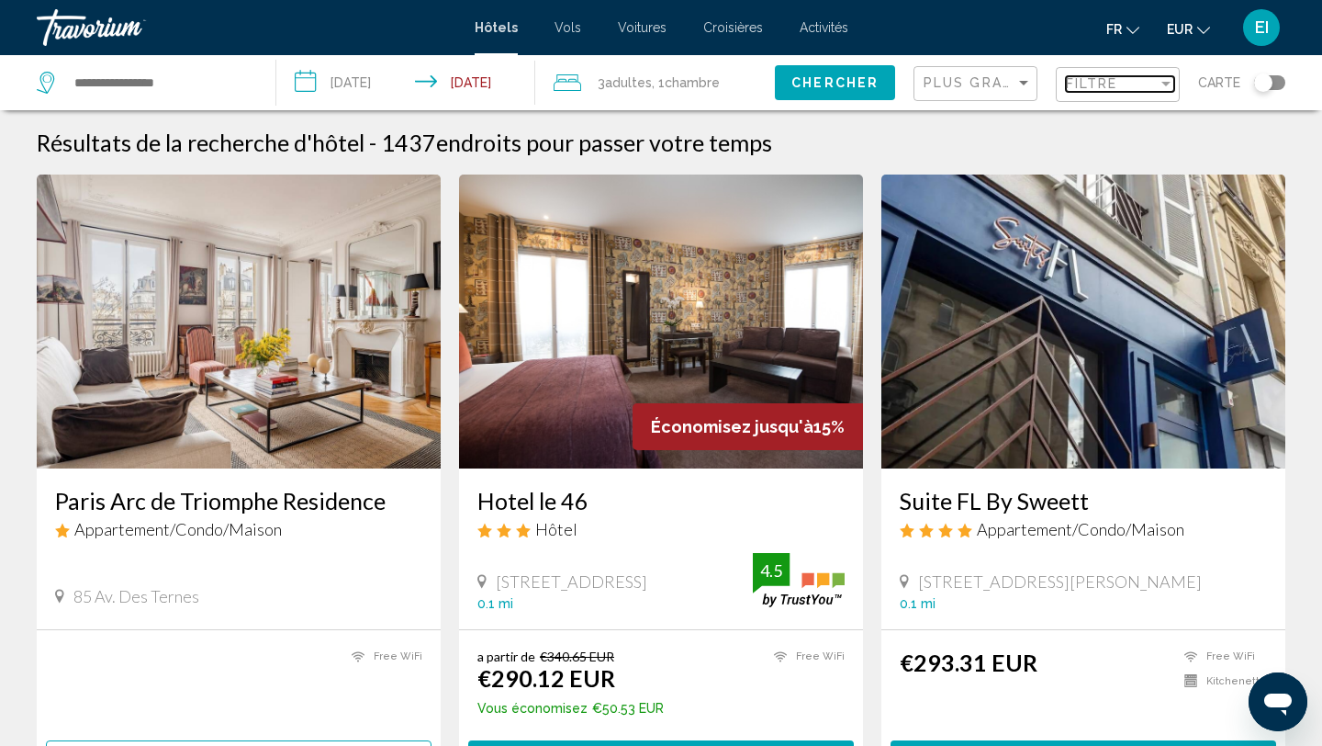
click at [1104, 83] on span "Filtre" at bounding box center [1092, 83] width 52 height 15
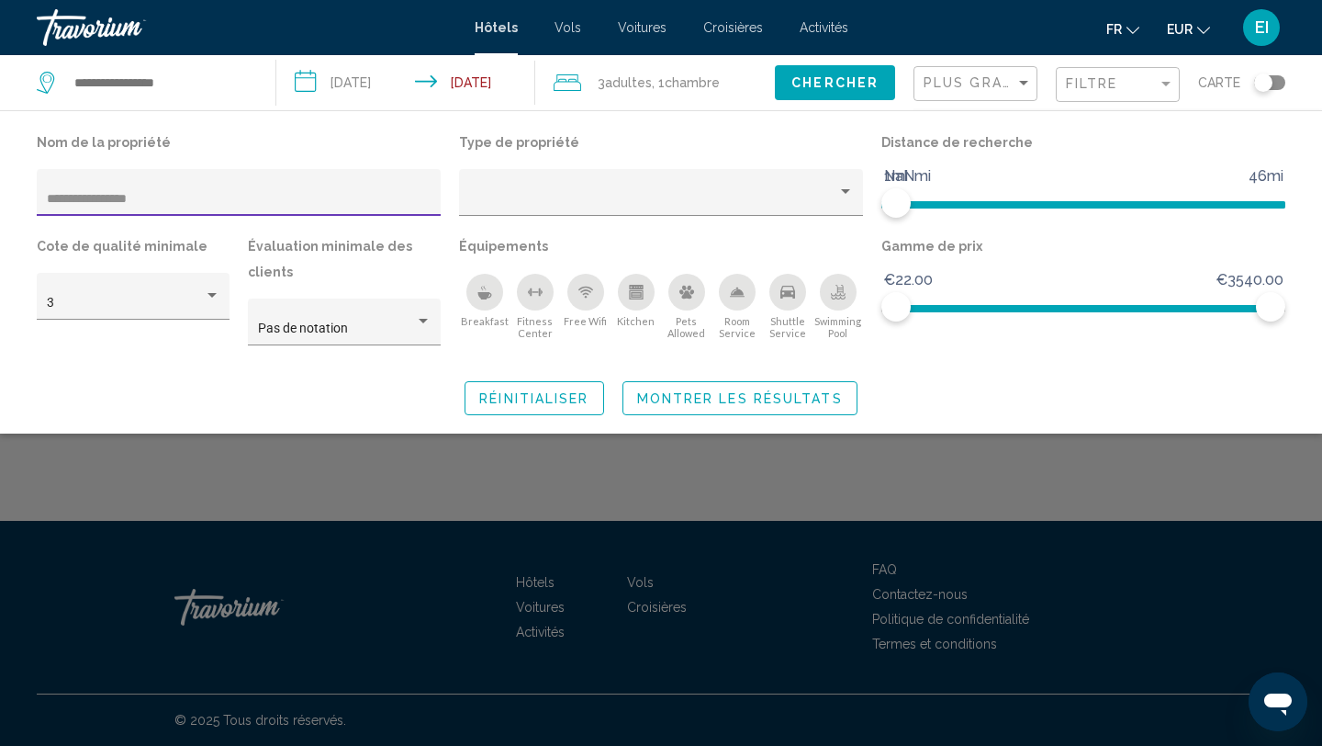
type input "**********"
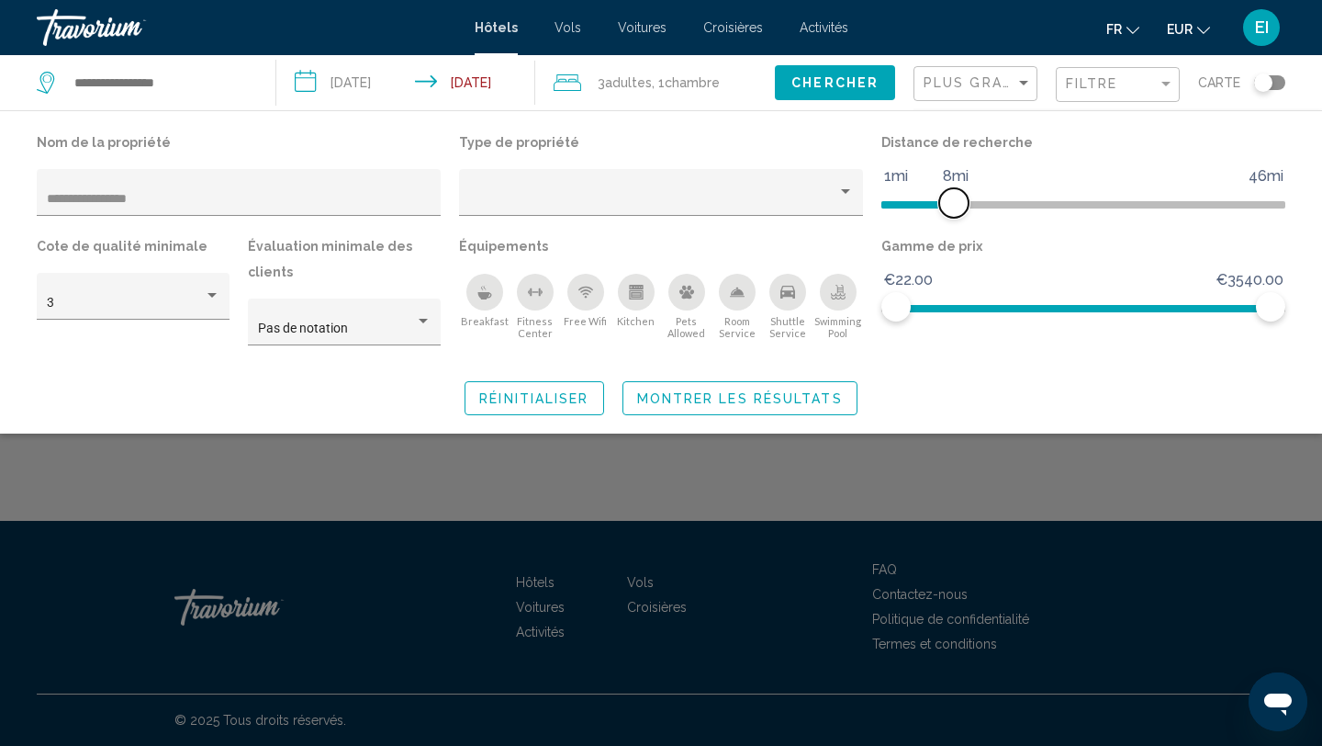
drag, startPoint x: 900, startPoint y: 196, endPoint x: 946, endPoint y: 190, distance: 46.2
click at [947, 190] on span "Hotel Filters" at bounding box center [953, 202] width 29 height 29
click at [679, 392] on span "Montrer les résultats" at bounding box center [740, 398] width 206 height 15
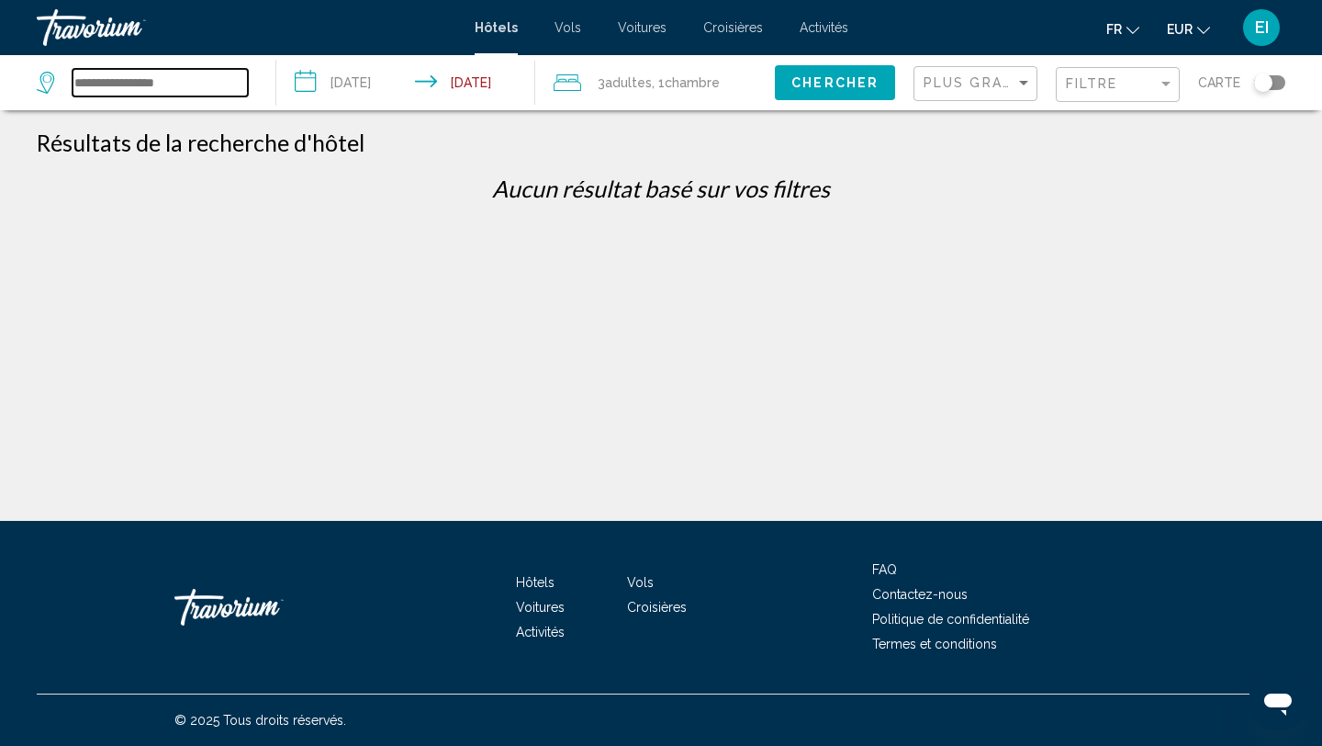
click at [210, 77] on input "Search widget" at bounding box center [160, 83] width 175 height 28
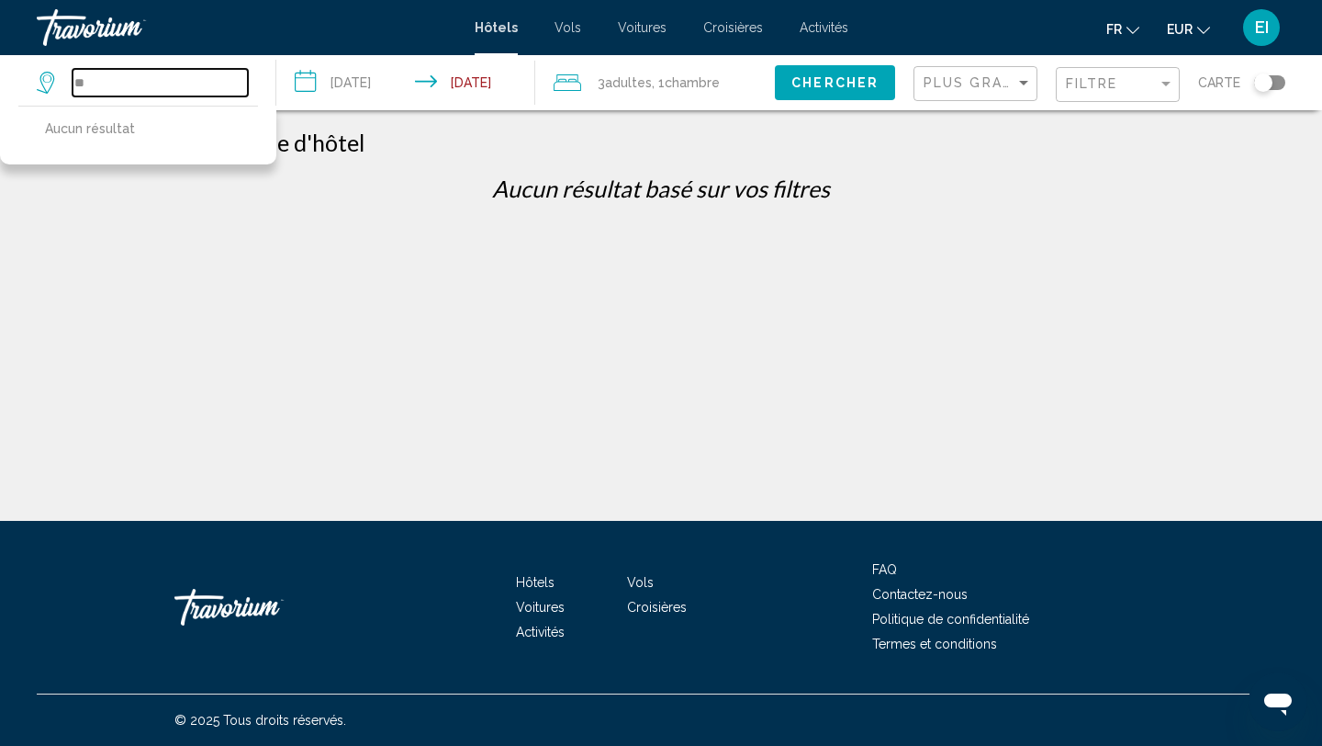
type input "*"
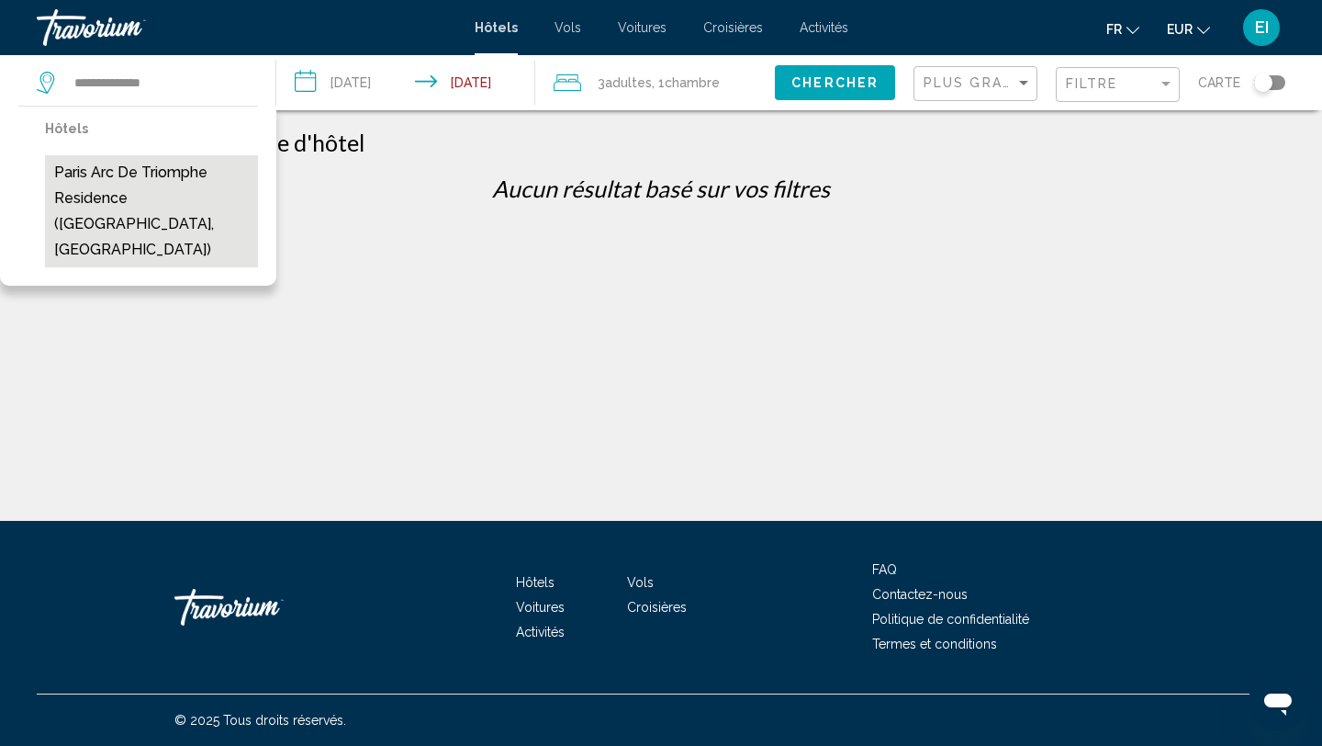
click at [148, 198] on button "Paris Arc de Triomphe Residence ([GEOGRAPHIC_DATA], [GEOGRAPHIC_DATA])" at bounding box center [151, 211] width 213 height 112
type input "**********"
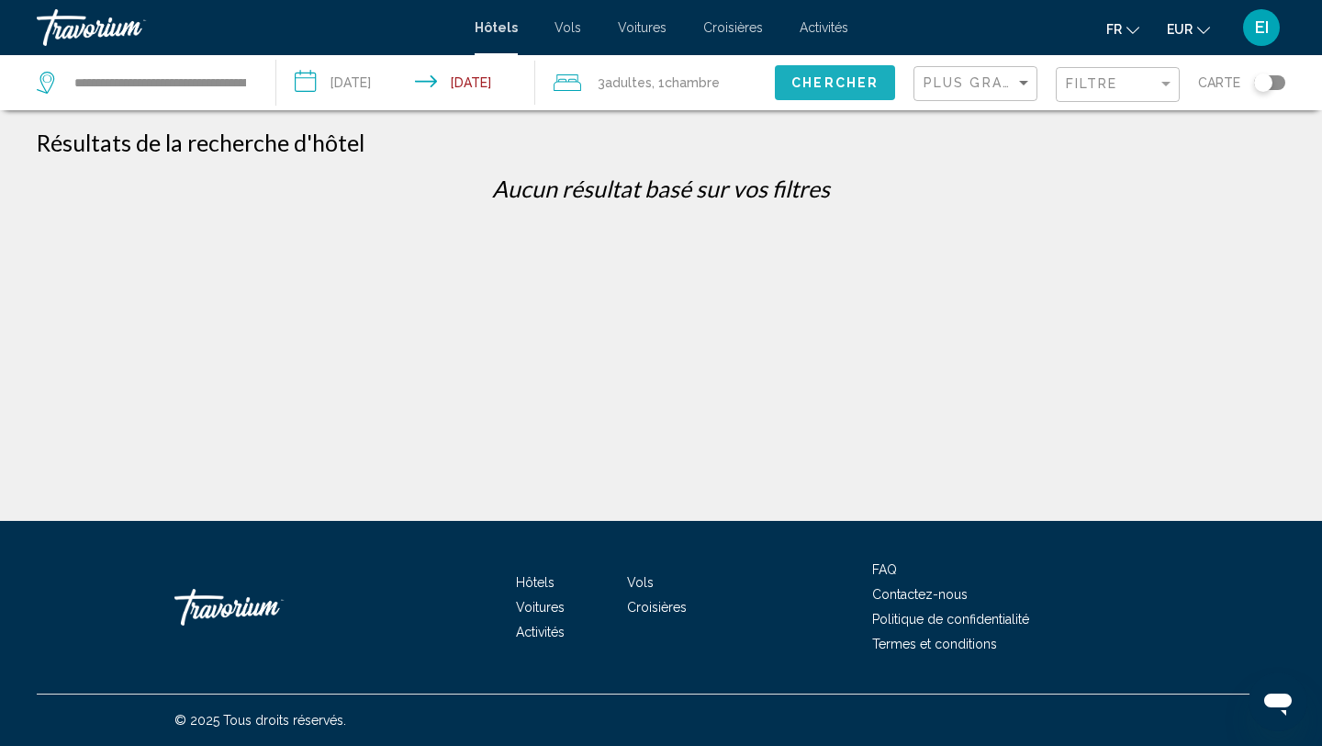
click at [816, 80] on span "Chercher" at bounding box center [835, 83] width 87 height 15
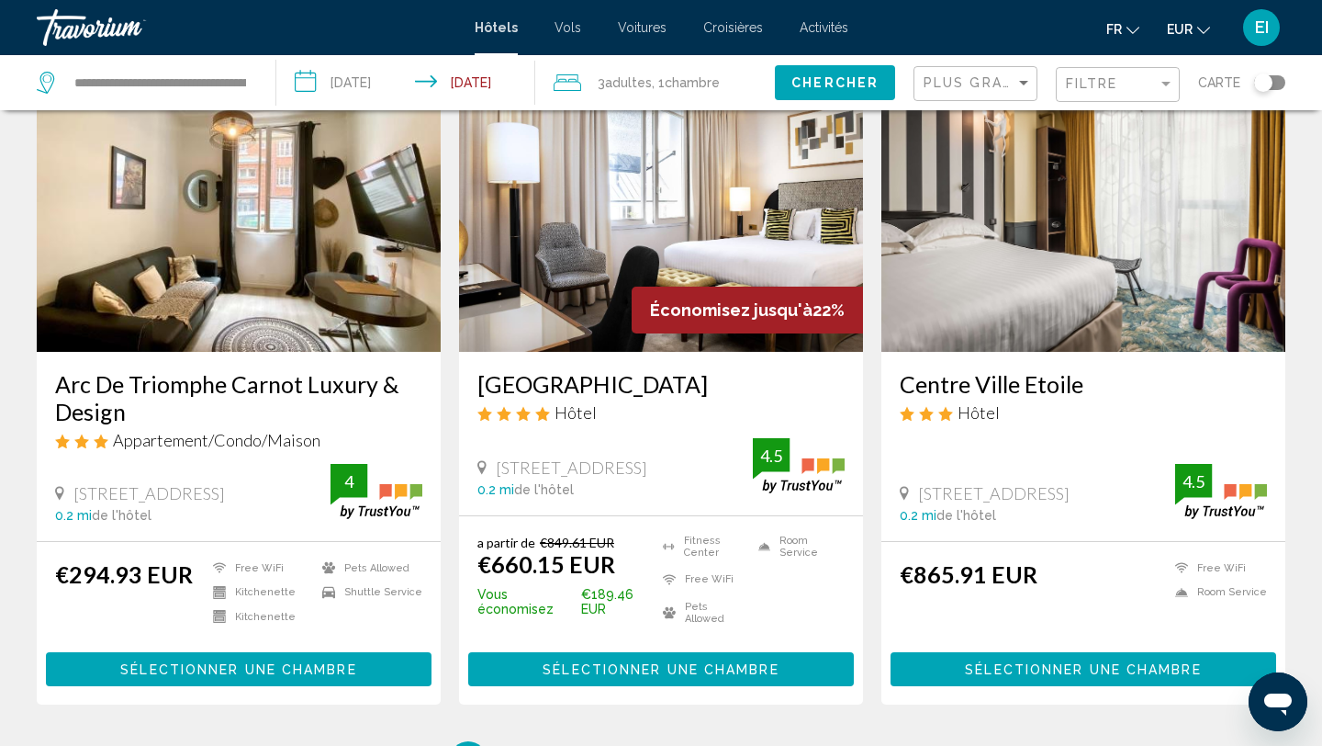
scroll to position [2151, 0]
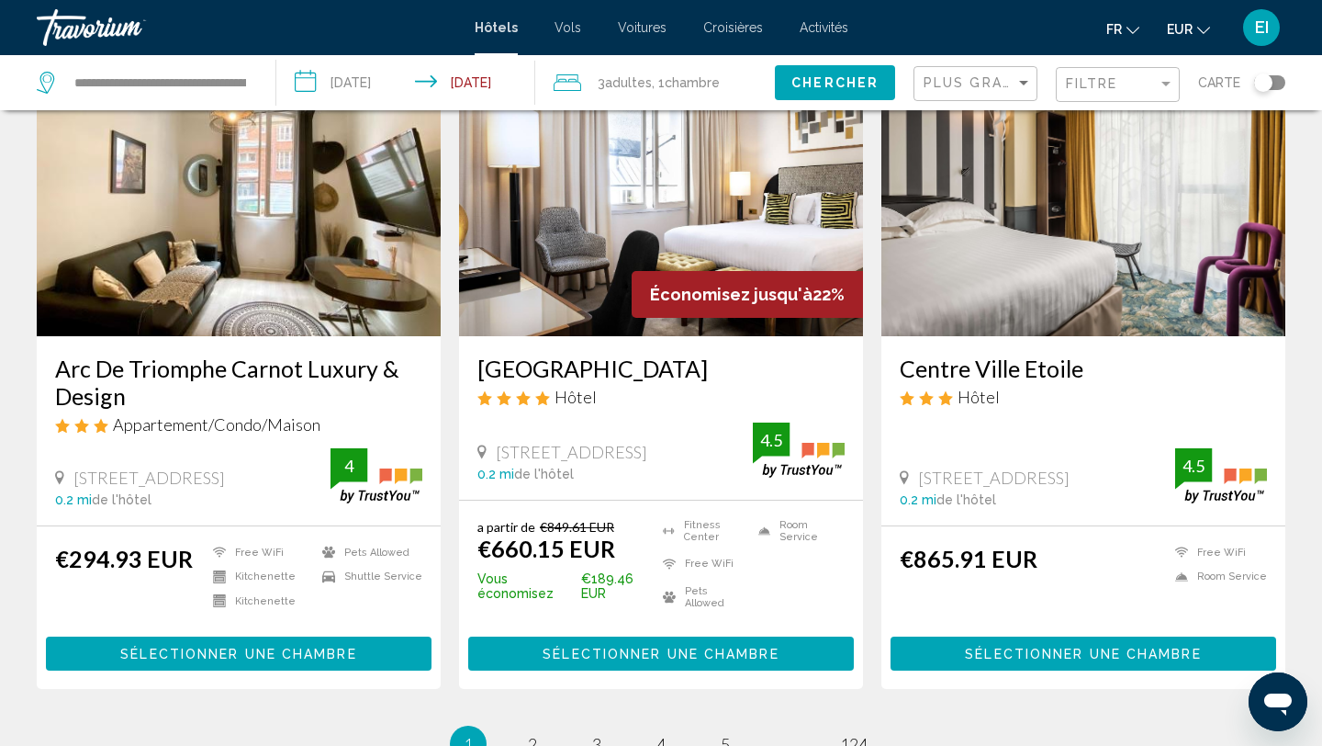
click at [286, 646] on span "Sélectionner une chambre" at bounding box center [238, 653] width 236 height 15
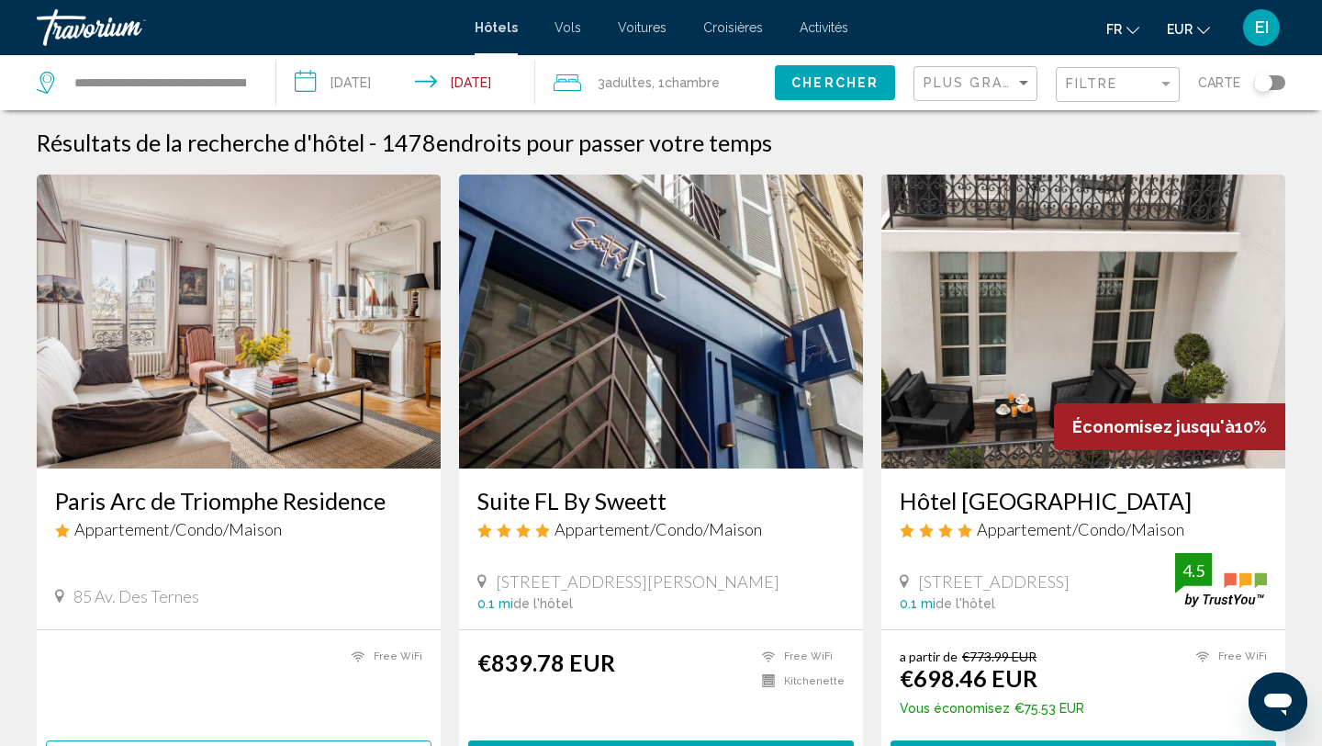
click at [705, 83] on span "Chambre" at bounding box center [692, 82] width 55 height 15
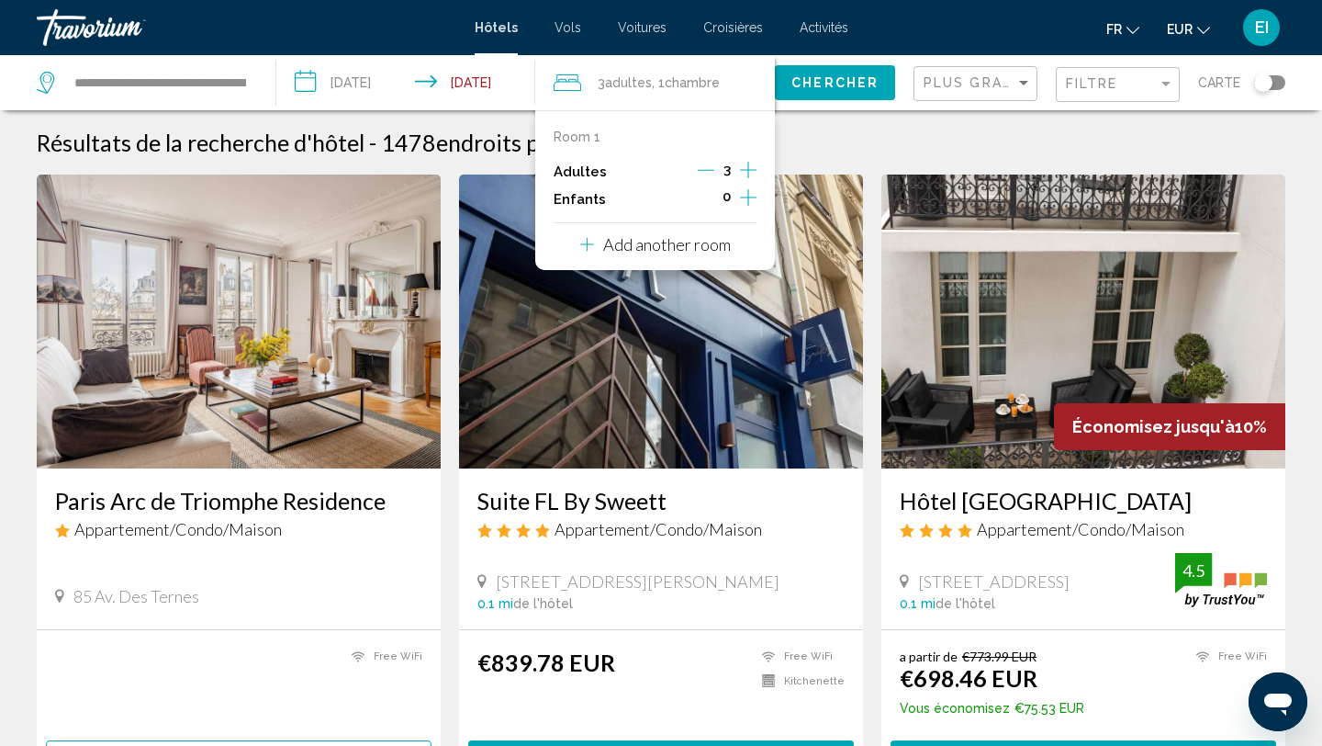
click at [705, 83] on span "Chambre" at bounding box center [692, 82] width 55 height 15
click at [848, 82] on span "Chercher" at bounding box center [835, 83] width 87 height 15
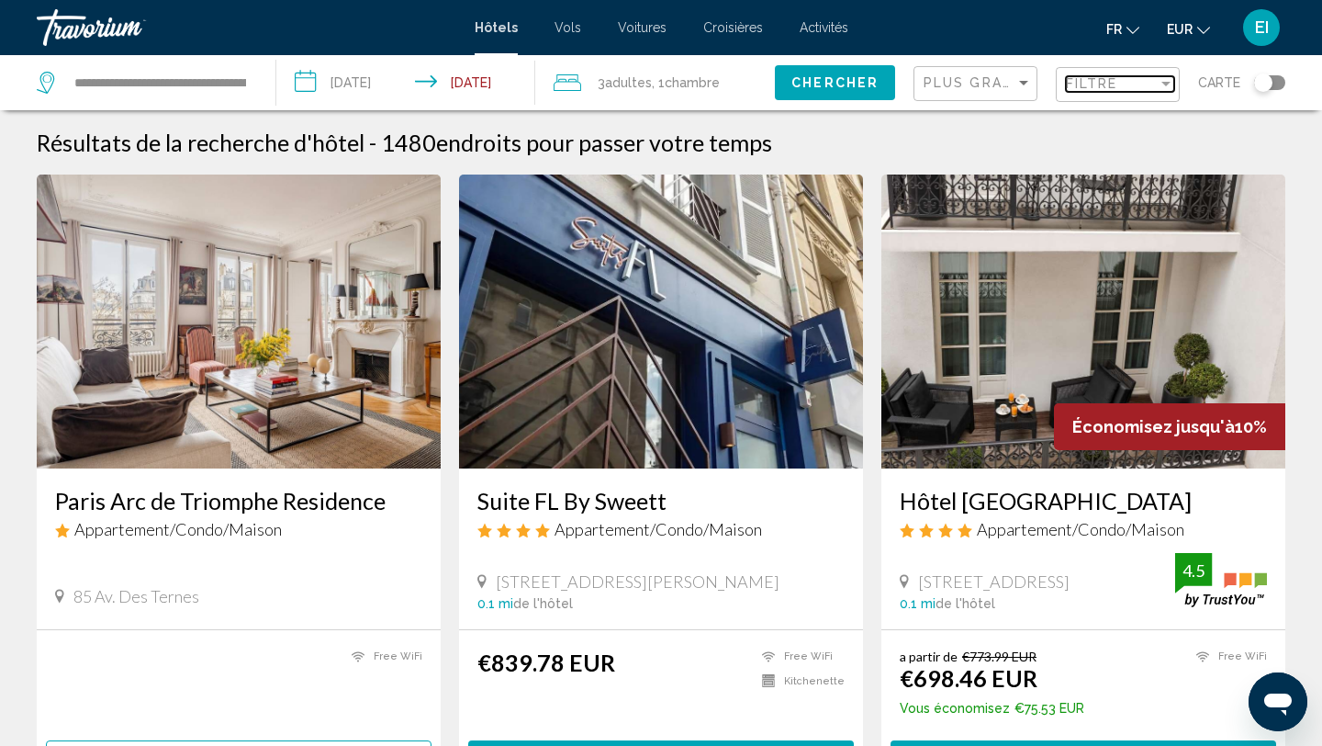
click at [1125, 84] on div "Filtre" at bounding box center [1112, 83] width 92 height 15
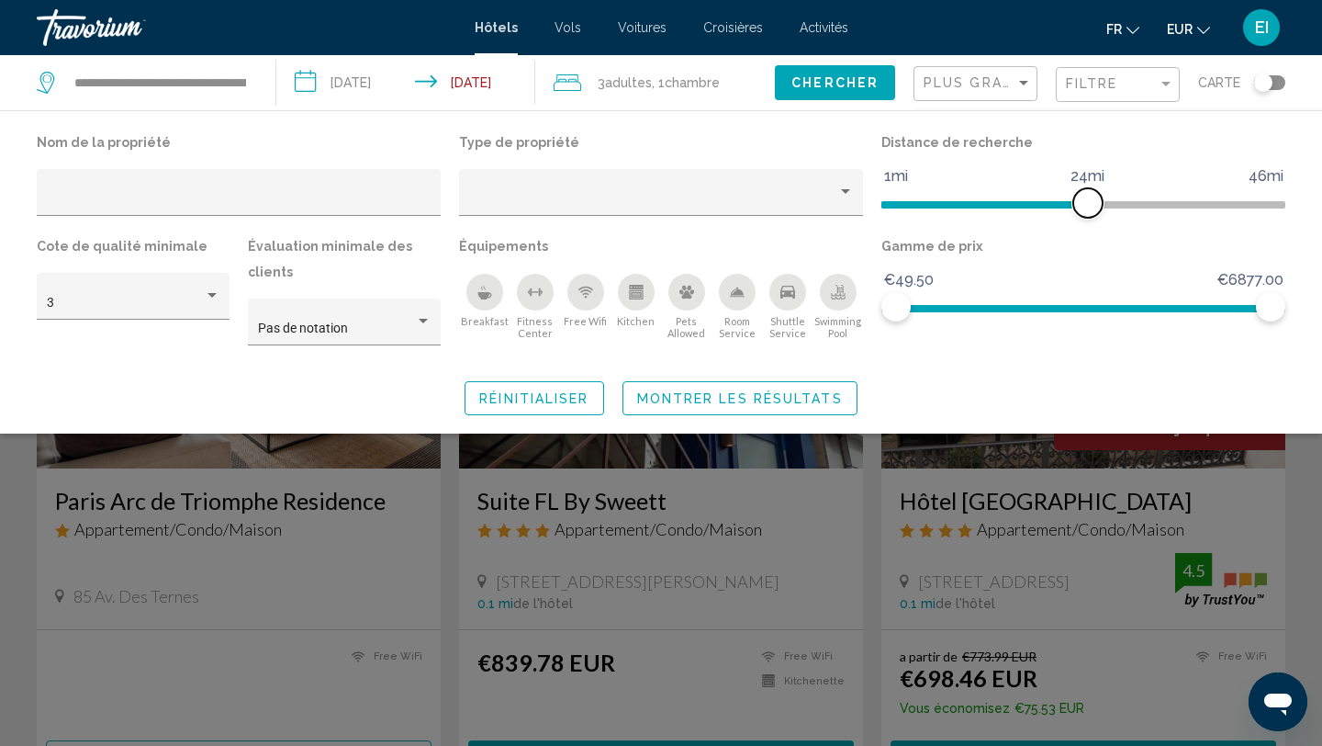
drag, startPoint x: 1132, startPoint y: 196, endPoint x: 1088, endPoint y: 202, distance: 44.4
click at [1088, 202] on span "Hotel Filters" at bounding box center [1087, 202] width 29 height 29
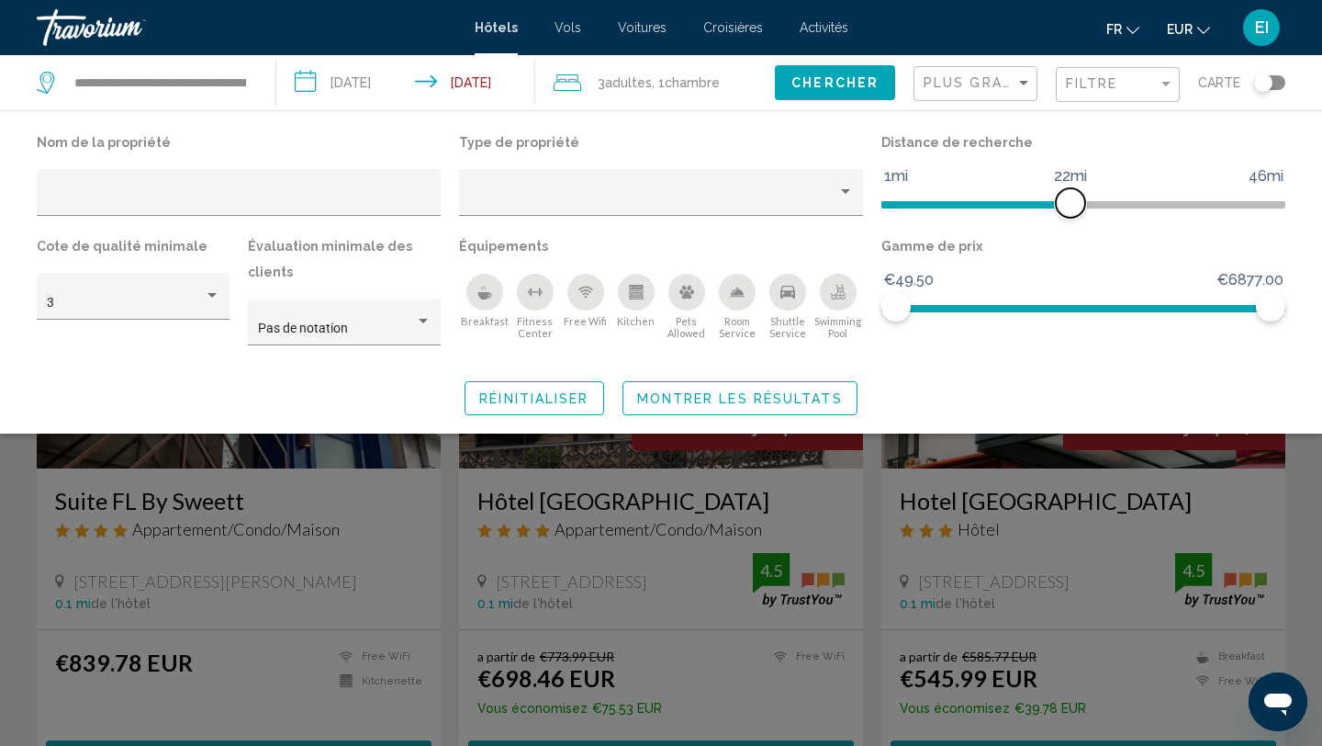
drag, startPoint x: 1088, startPoint y: 203, endPoint x: 1065, endPoint y: 196, distance: 24.1
click at [1069, 197] on span "Hotel Filters" at bounding box center [1070, 202] width 29 height 29
click at [203, 311] on div "3" at bounding box center [134, 302] width 174 height 38
click at [203, 311] on span "3" at bounding box center [134, 304] width 174 height 39
click at [558, 190] on div "Hotel Filters" at bounding box center [661, 198] width 385 height 38
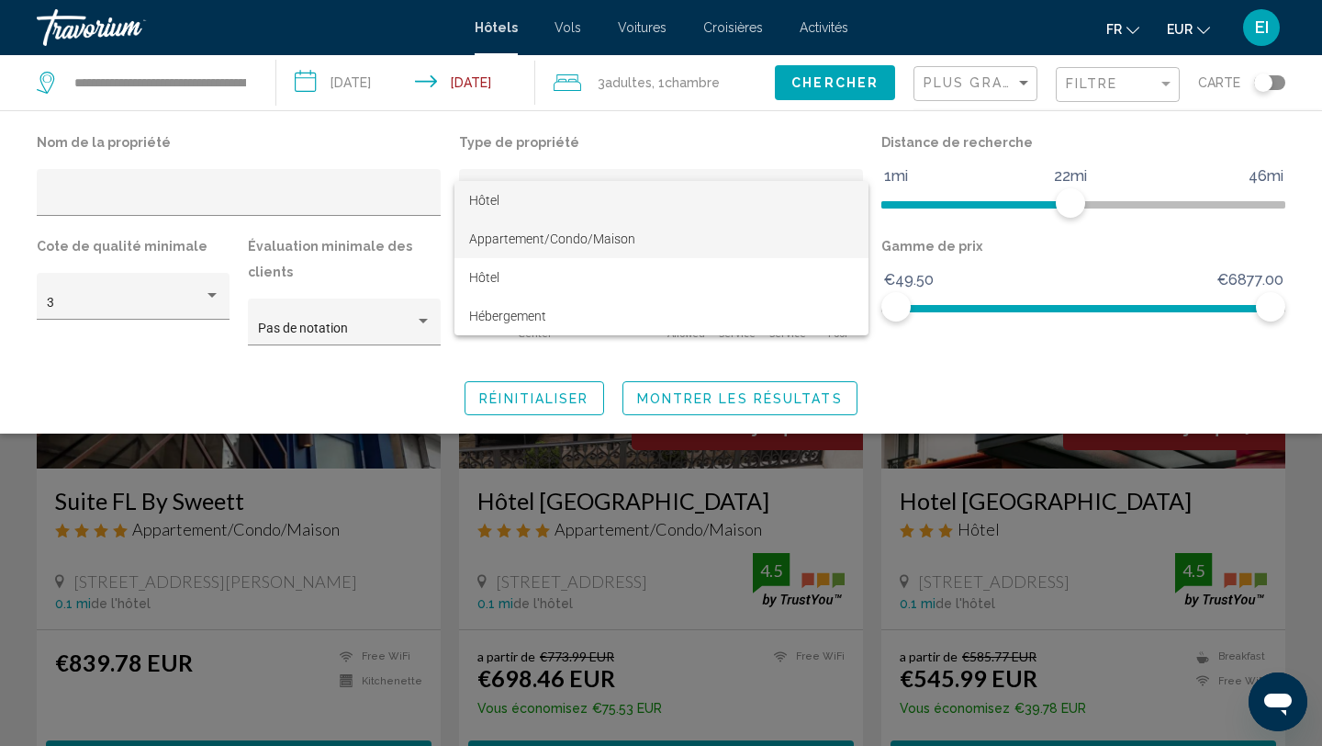
click at [554, 231] on font "Appartement/Condo/Maison" at bounding box center [552, 238] width 166 height 15
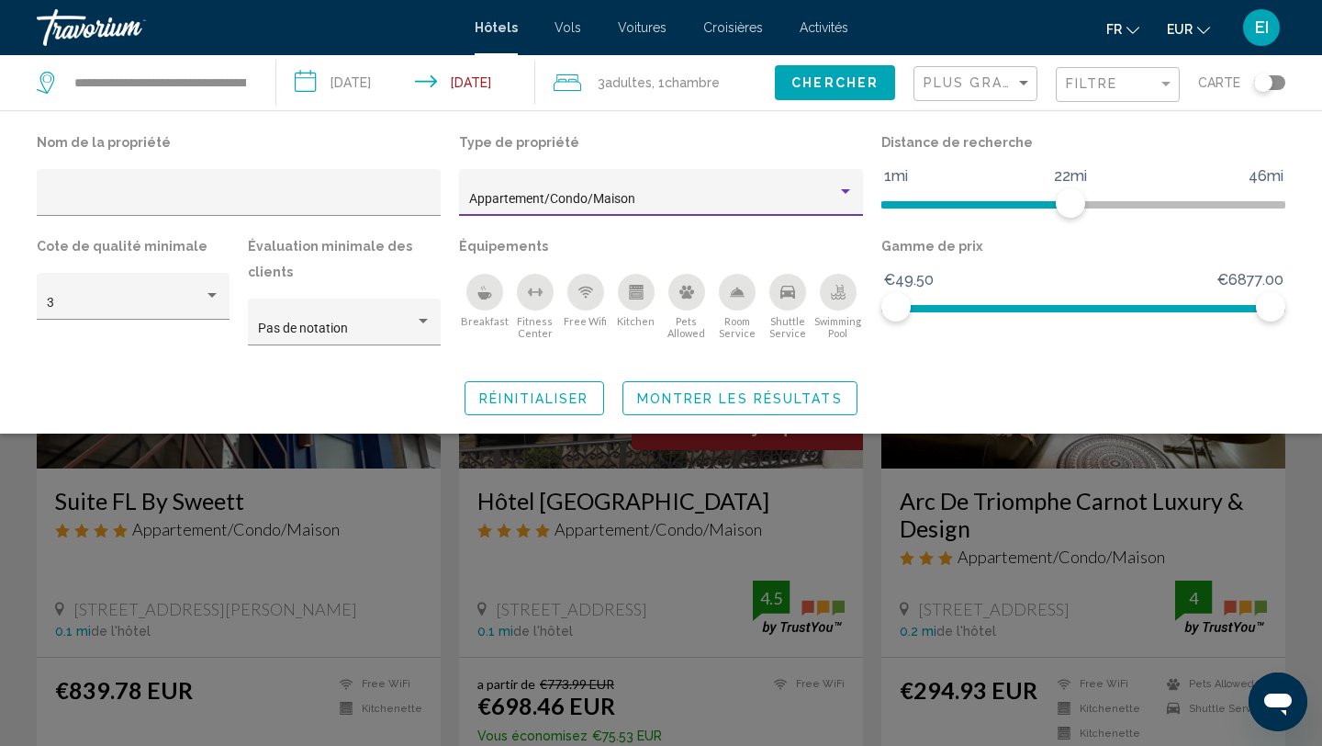
click at [692, 193] on div "Appartement/Condo/Maison" at bounding box center [653, 199] width 368 height 15
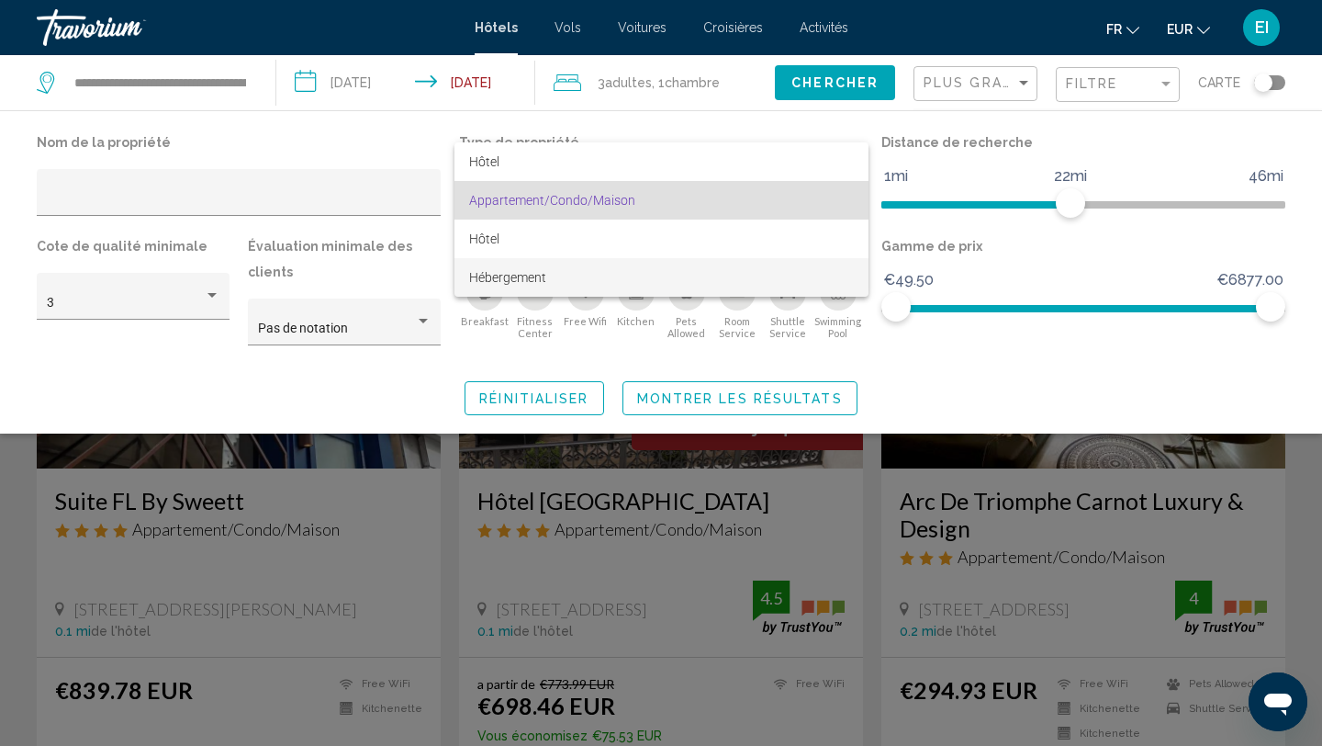
click at [658, 267] on span "Hébergement" at bounding box center [661, 277] width 385 height 39
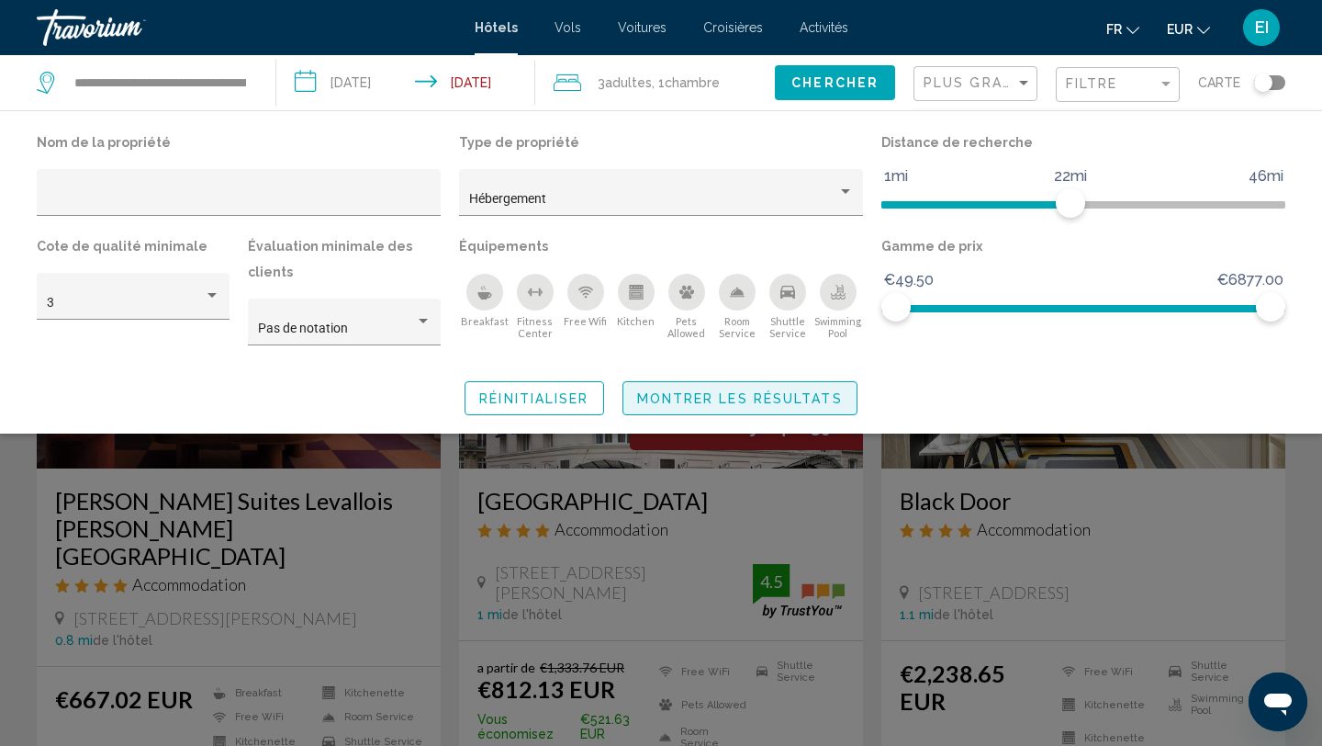
click at [680, 403] on span "Montrer les résultats" at bounding box center [740, 398] width 206 height 15
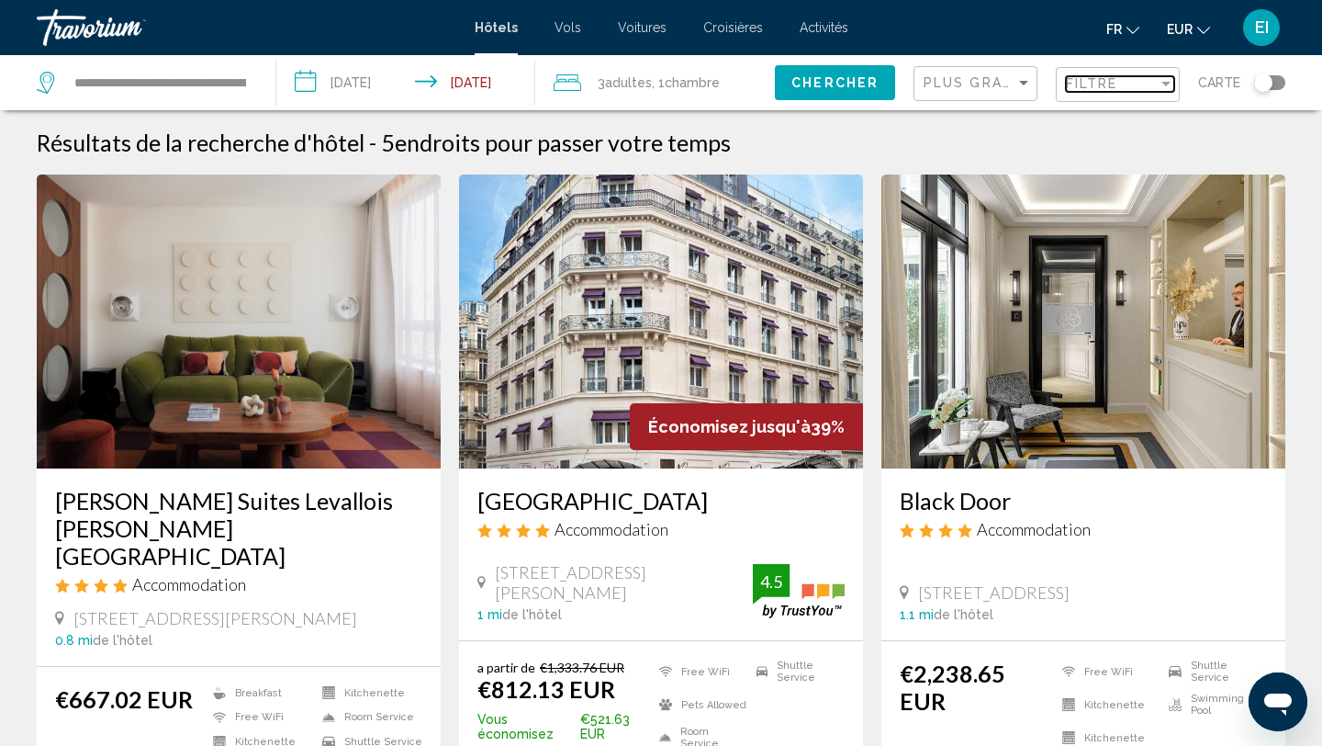
click at [1135, 82] on div "Filtre" at bounding box center [1112, 83] width 92 height 15
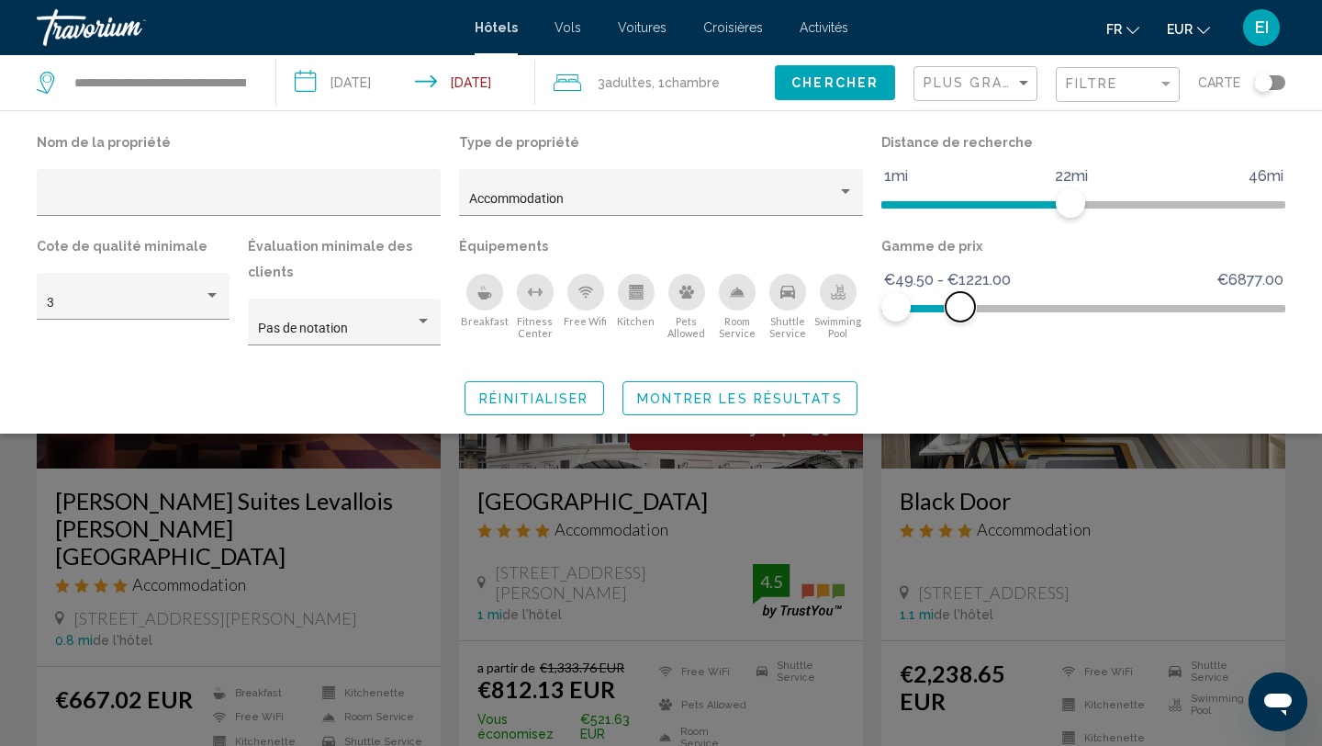
drag, startPoint x: 1268, startPoint y: 300, endPoint x: 960, endPoint y: 311, distance: 307.8
click at [960, 311] on span "Hotel Filters" at bounding box center [960, 306] width 29 height 29
drag, startPoint x: 971, startPoint y: 310, endPoint x: 904, endPoint y: 311, distance: 67.0
click at [910, 311] on span "Hotel Filters" at bounding box center [911, 306] width 29 height 29
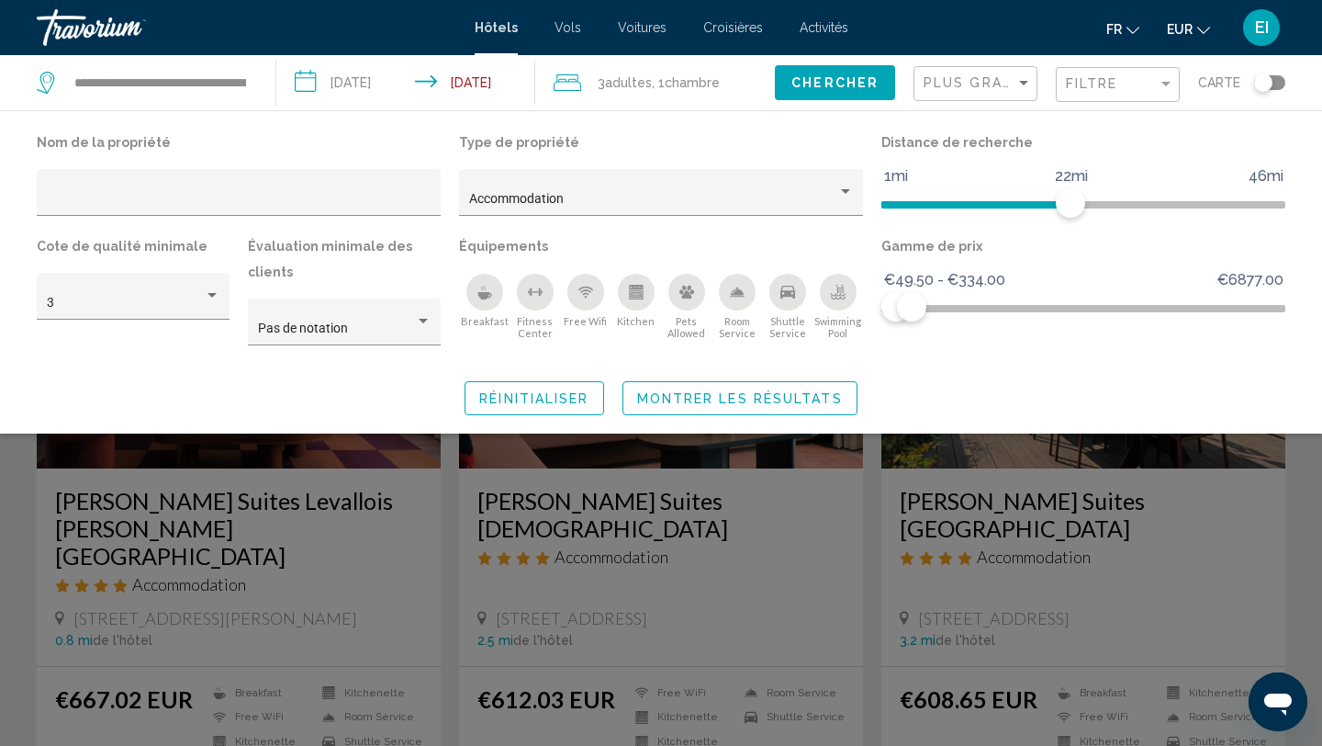
click at [844, 374] on div "Nom de la propriété Type de propriété Accommodation Distance de recherche 1mi 4…" at bounding box center [661, 272] width 1322 height 286
click at [841, 397] on span "Montrer les résultats" at bounding box center [740, 398] width 206 height 15
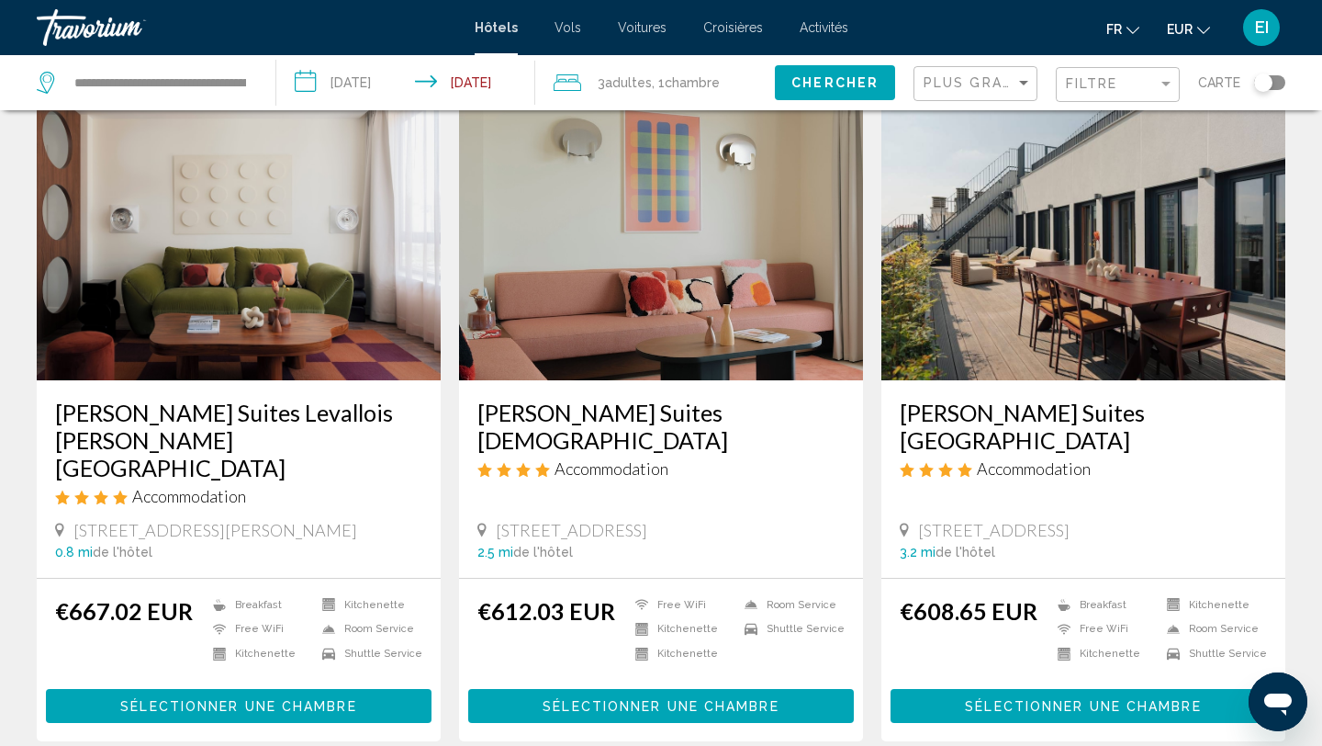
scroll to position [105, 0]
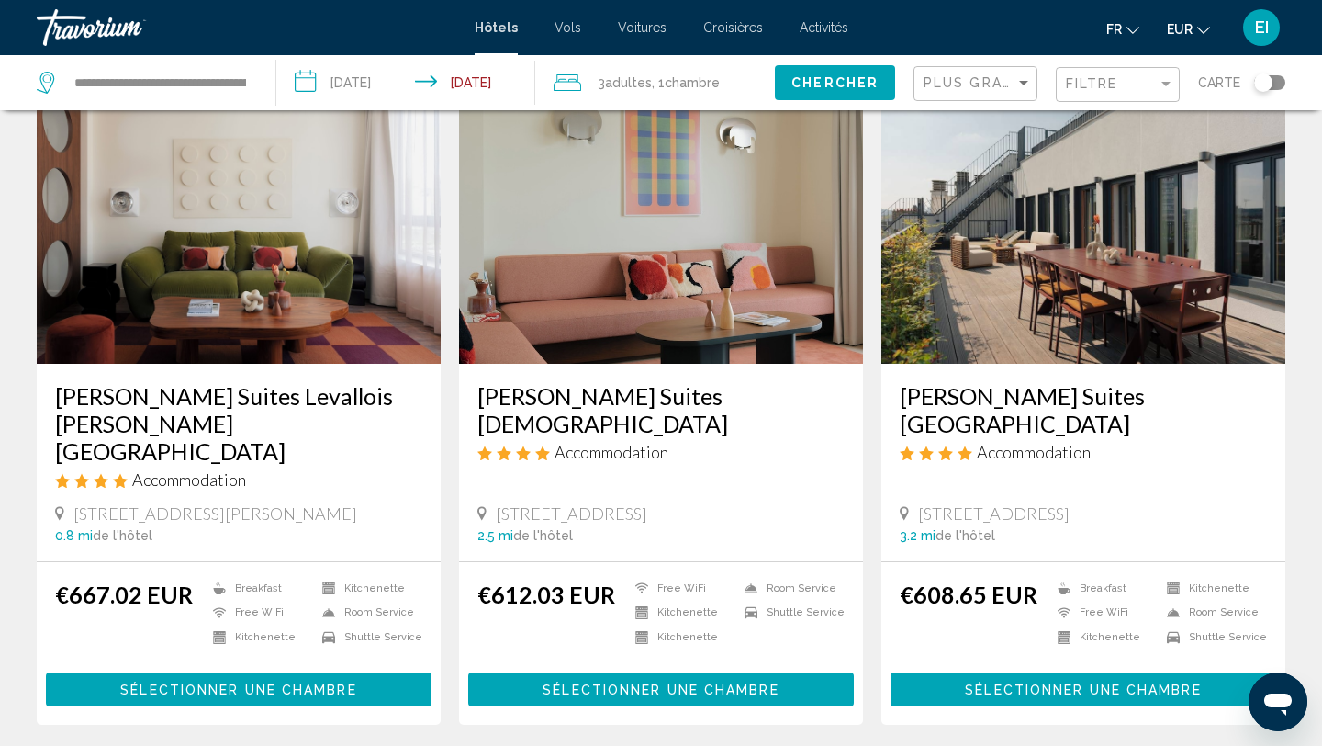
click at [819, 74] on span "Chercher" at bounding box center [835, 81] width 87 height 15
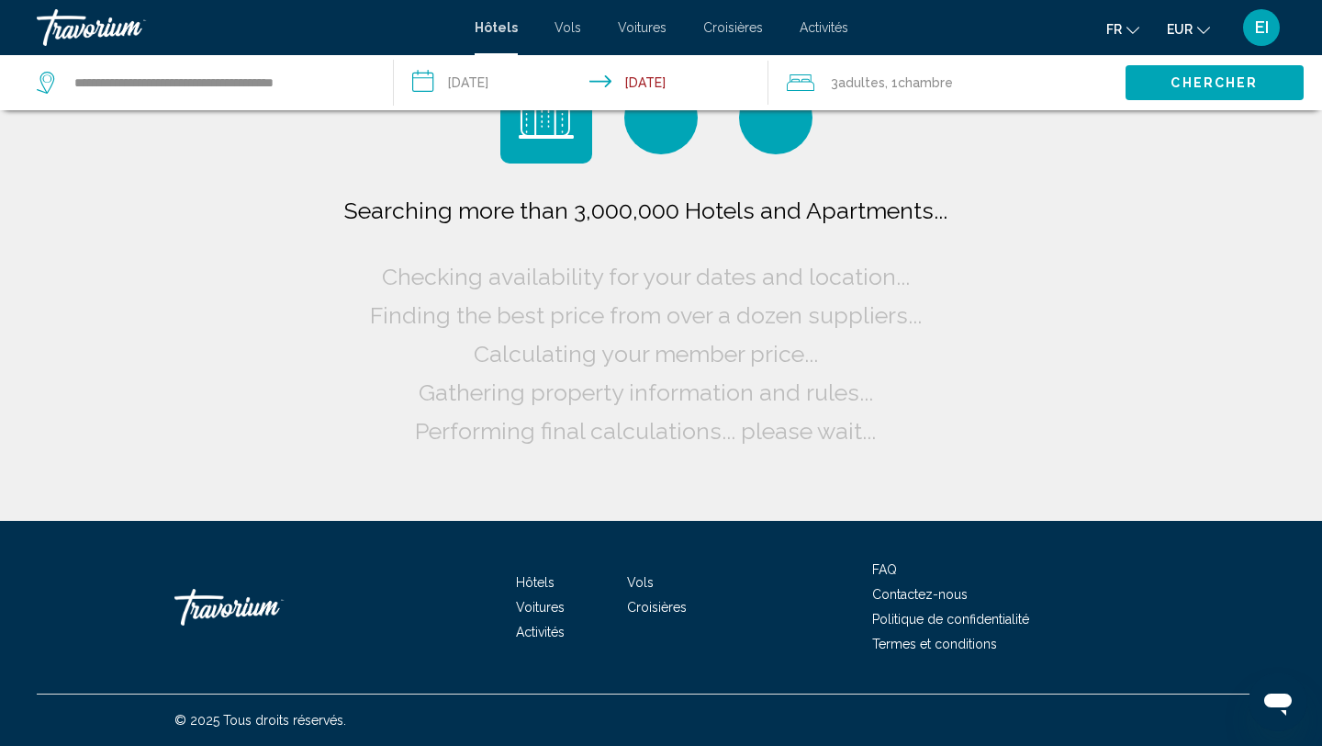
scroll to position [0, 0]
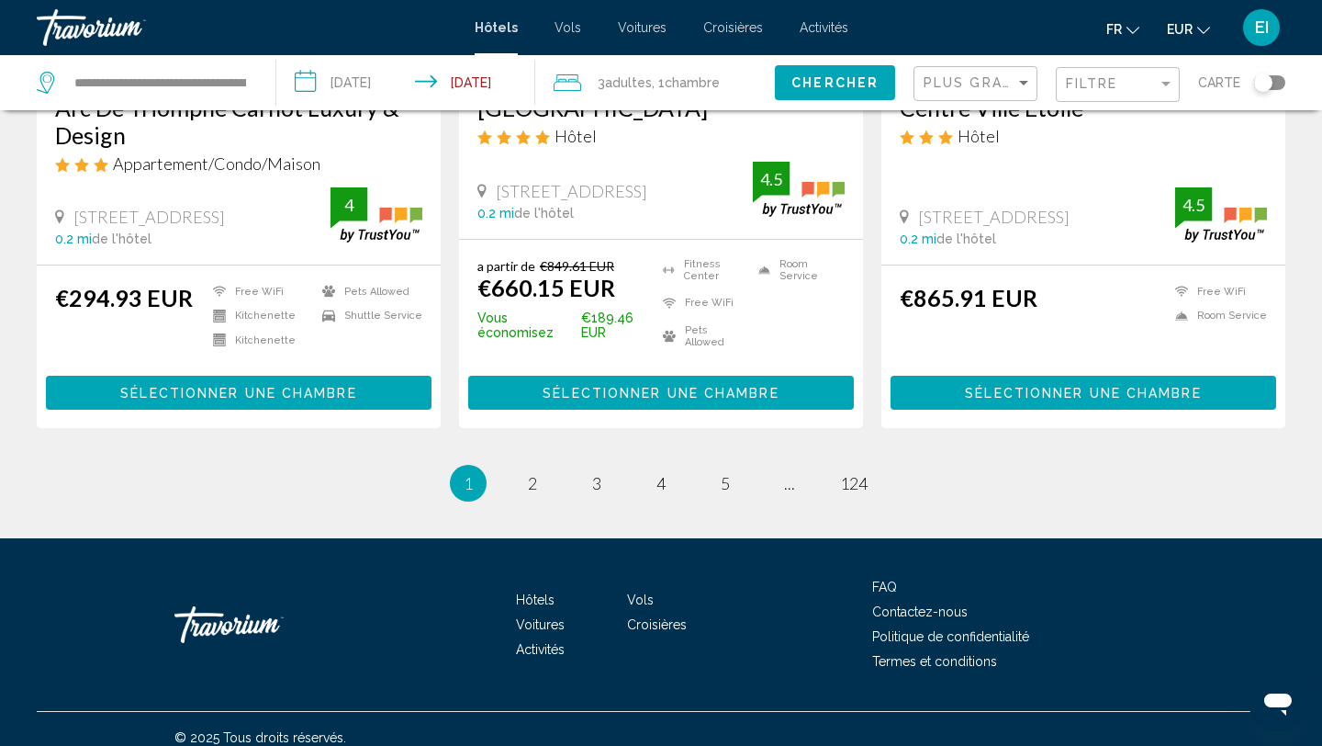
scroll to position [2427, 0]
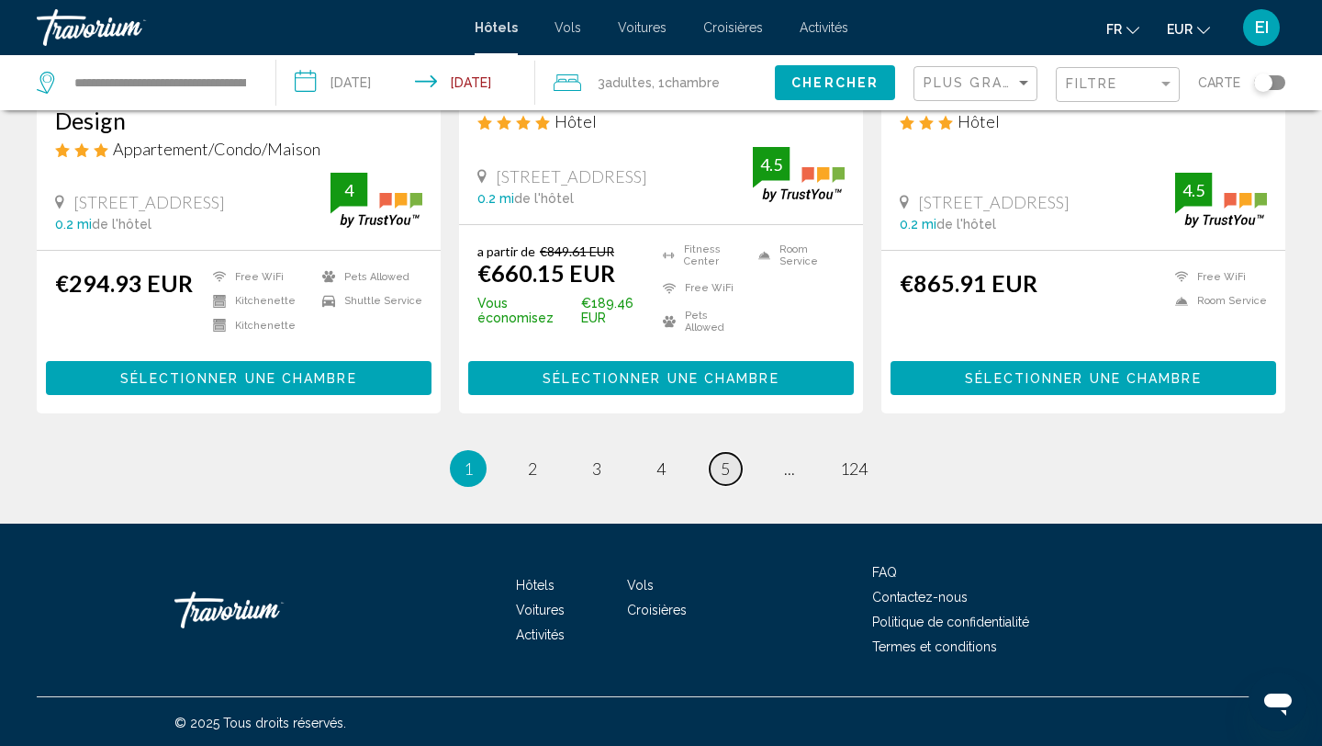
click at [732, 472] on link "page 5" at bounding box center [726, 469] width 32 height 32
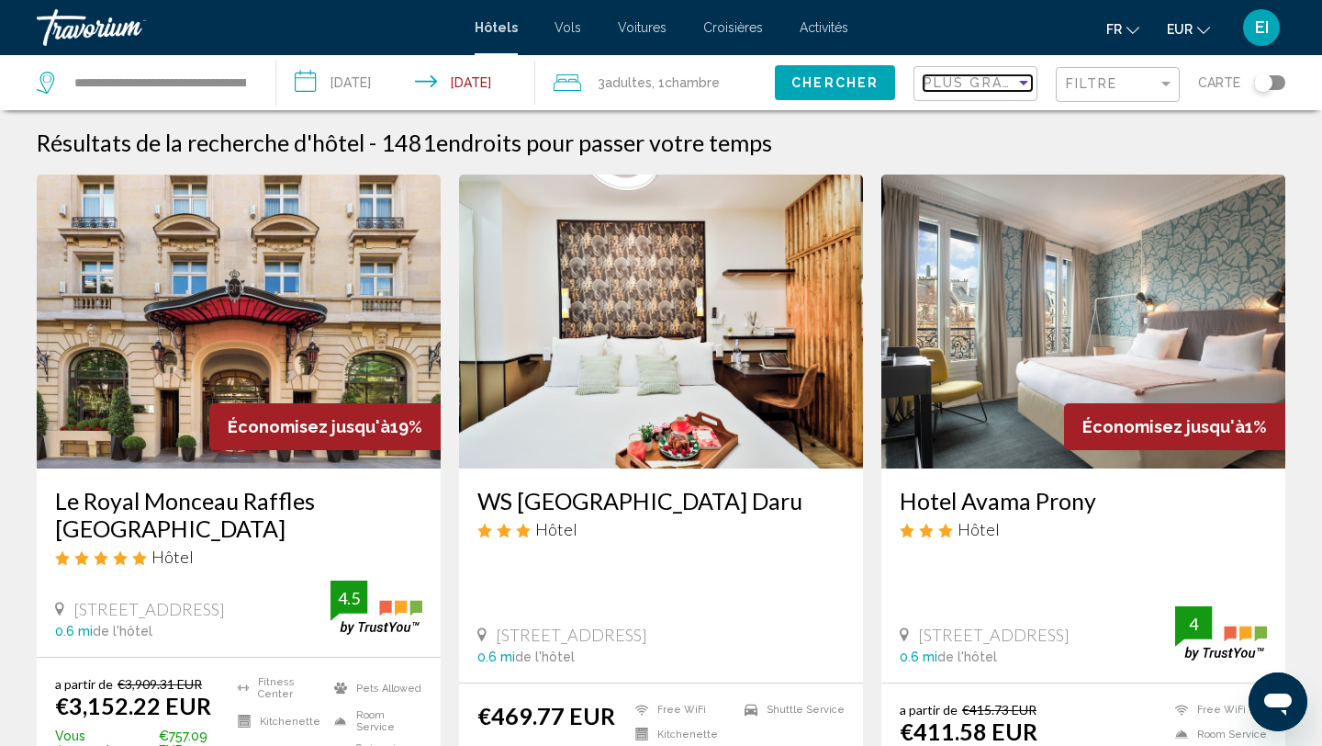
click at [988, 83] on span "Plus grandes économies" at bounding box center [1033, 82] width 219 height 15
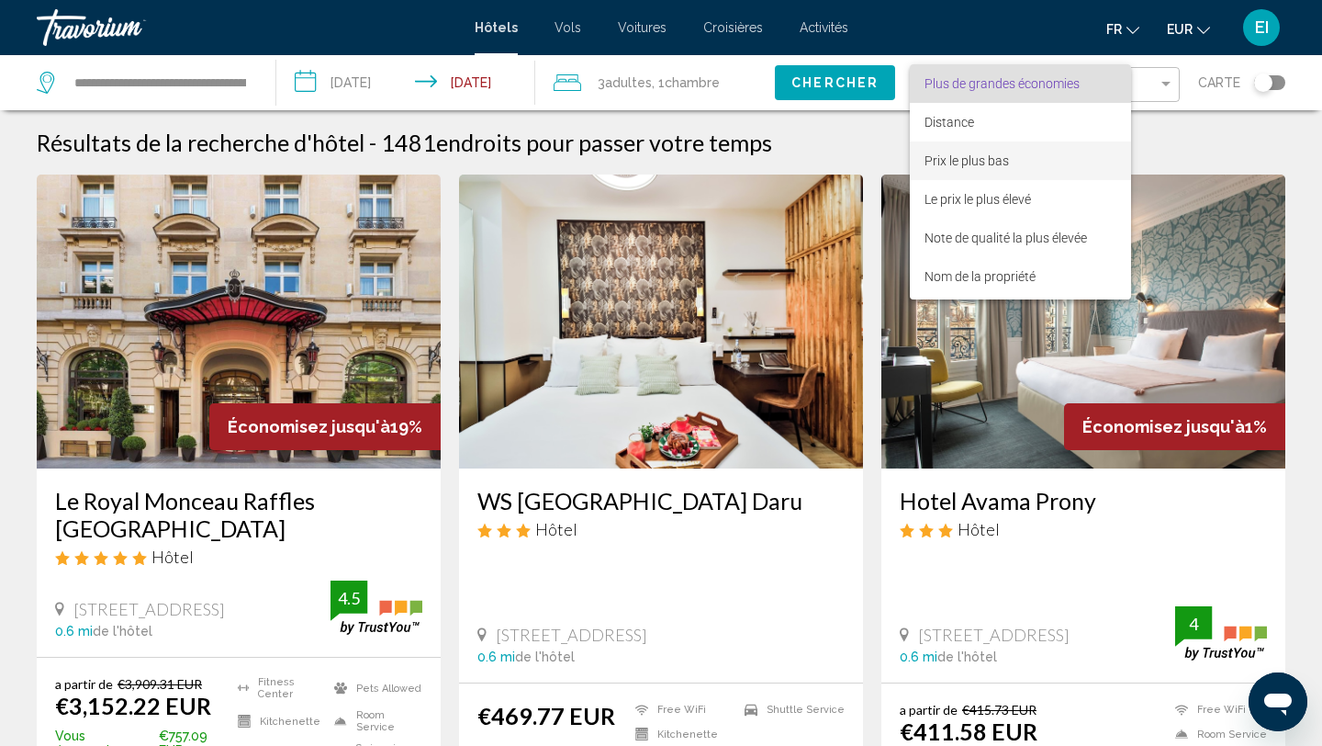
click at [982, 149] on span "Prix le plus bas" at bounding box center [1021, 160] width 192 height 39
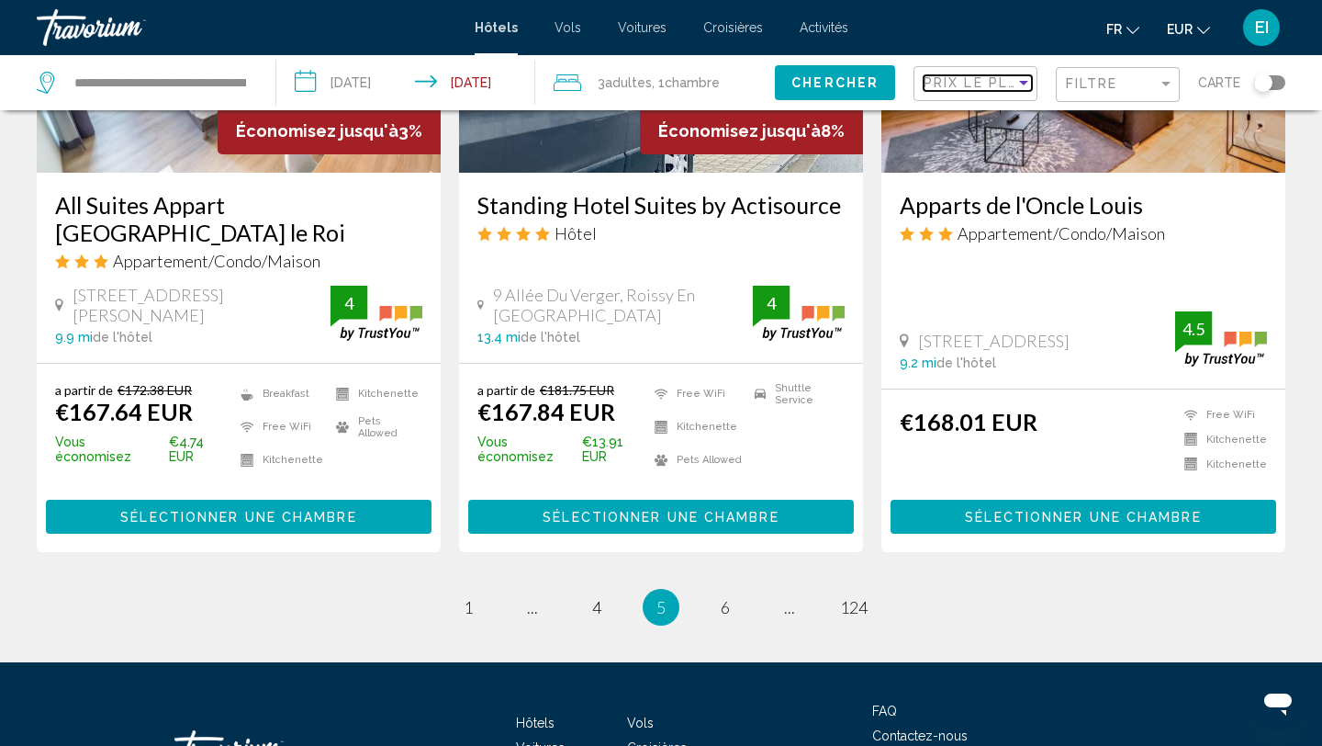
scroll to position [2424, 0]
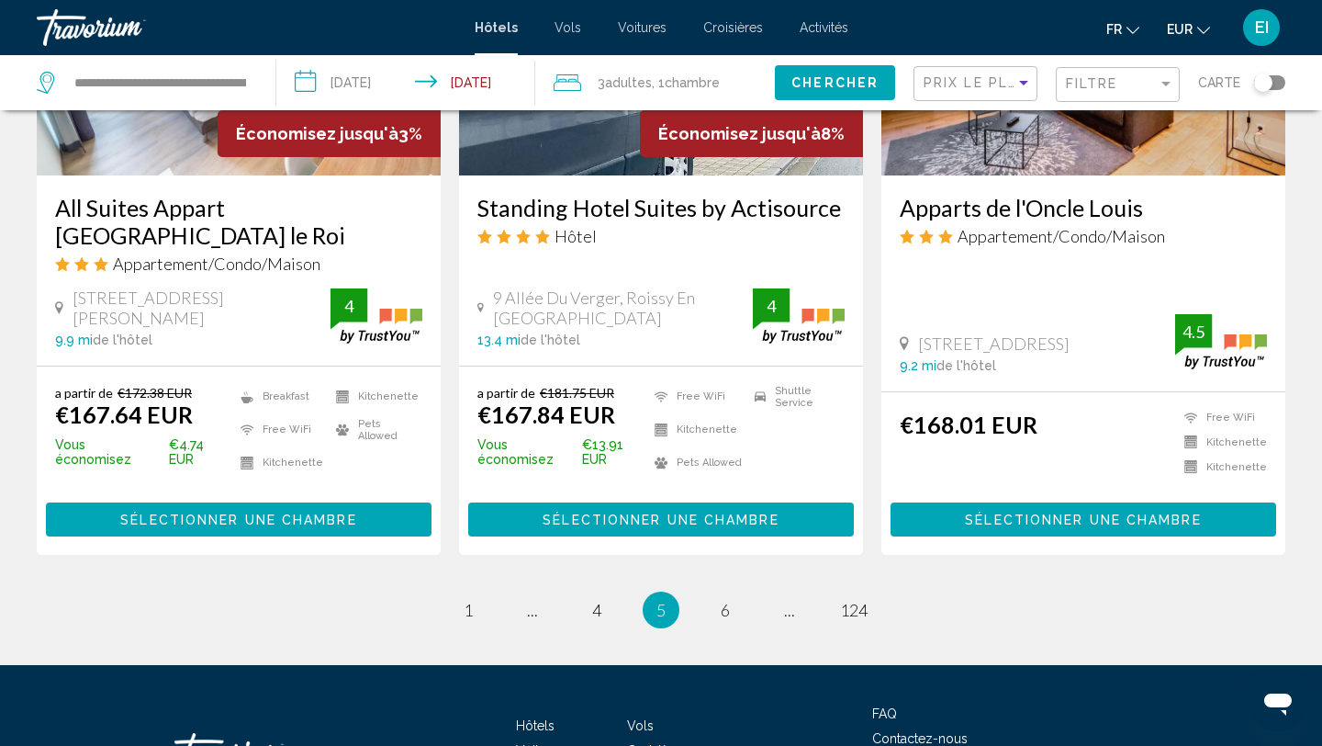
click at [370, 502] on button "Sélectionner une chambre" at bounding box center [239, 519] width 386 height 34
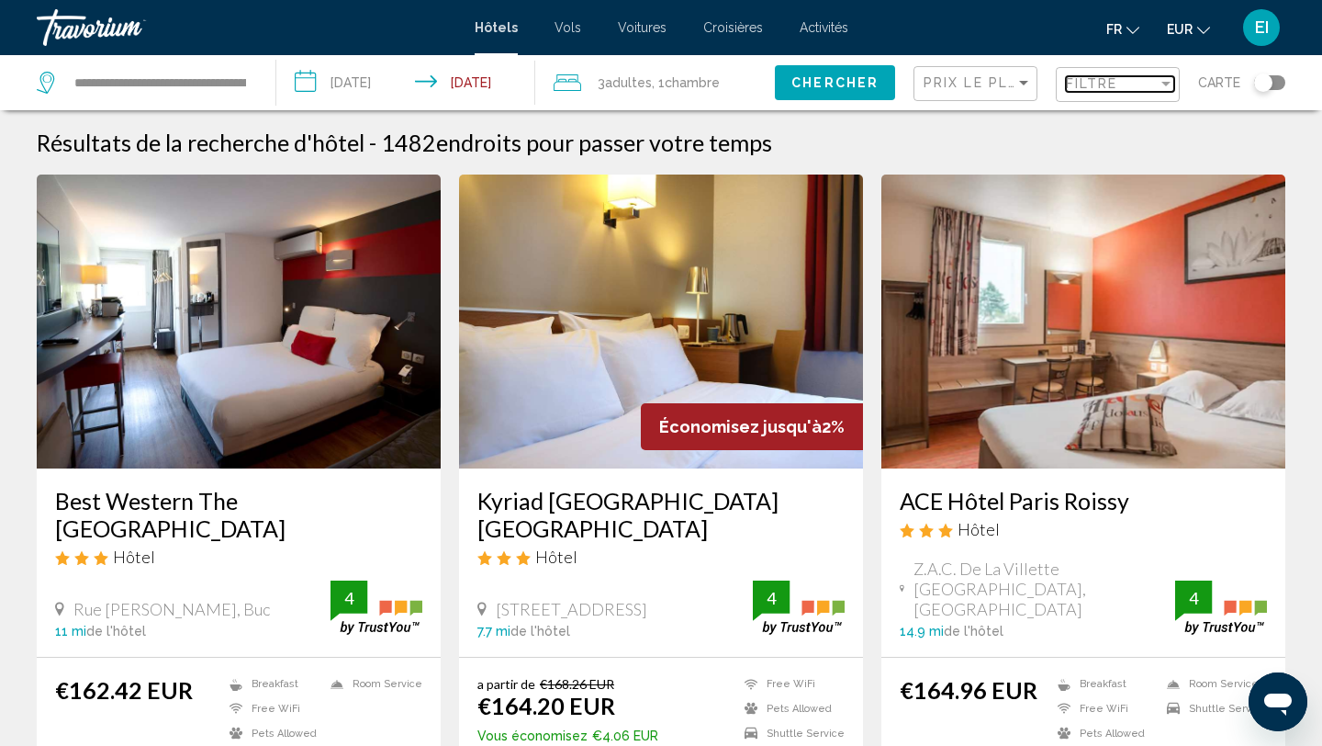
click at [1106, 80] on span "Filtre" at bounding box center [1092, 83] width 52 height 15
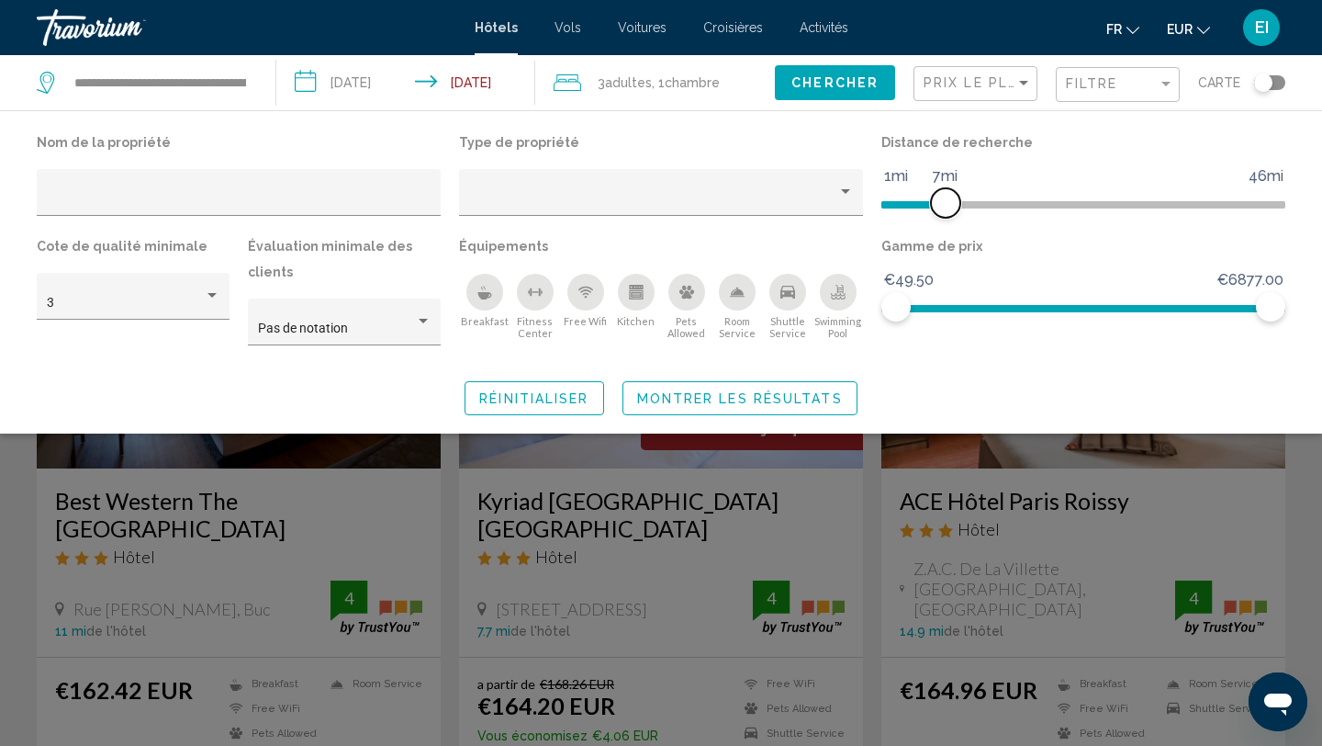
drag, startPoint x: 1125, startPoint y: 206, endPoint x: 941, endPoint y: 205, distance: 183.6
click at [945, 206] on span "Hotel Filters" at bounding box center [945, 202] width 29 height 29
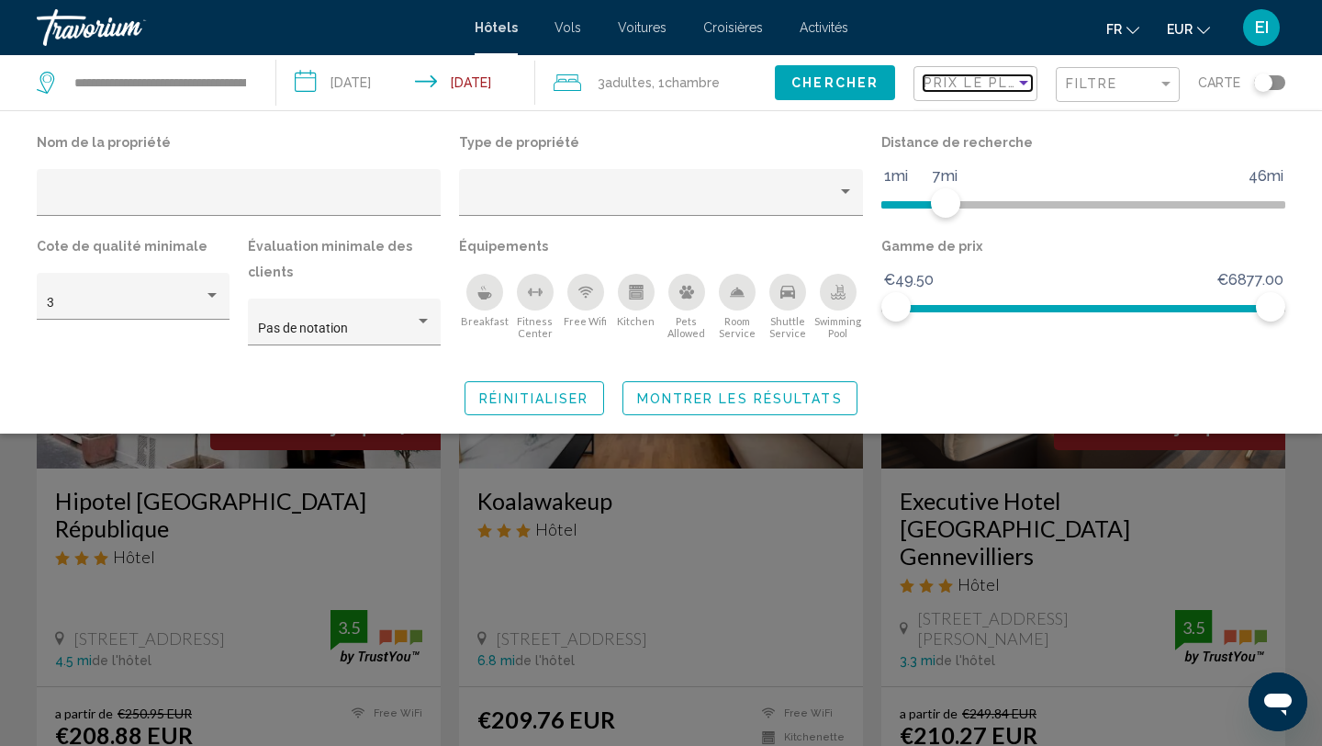
click at [992, 87] on span "Prix le plus bas" at bounding box center [995, 82] width 142 height 15
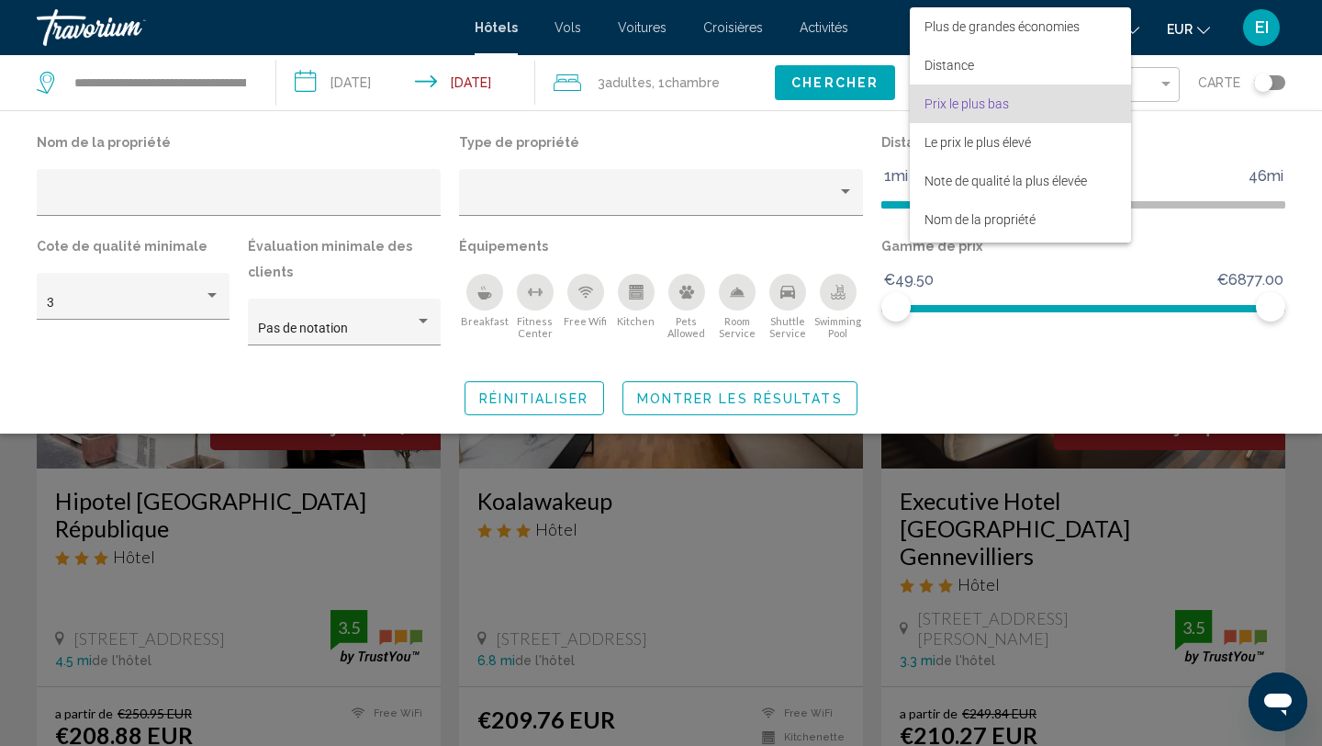
scroll to position [20, 0]
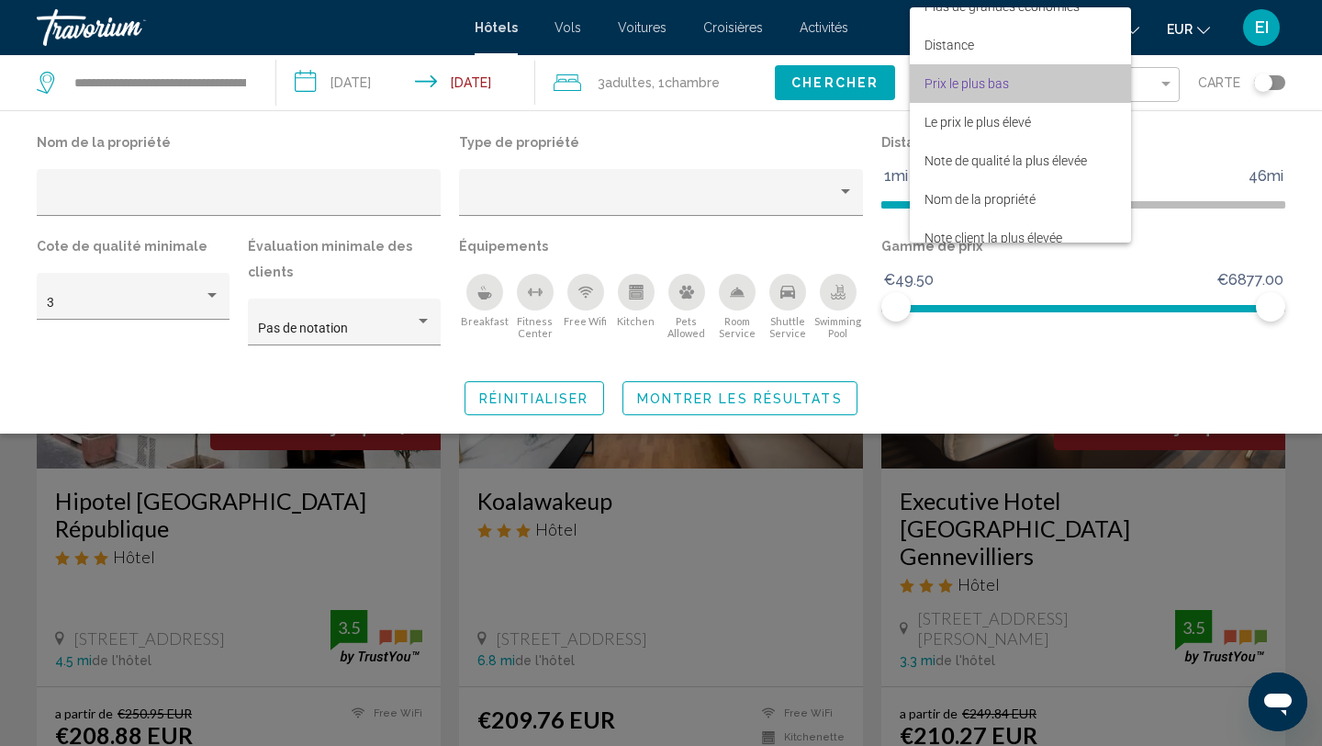
click at [990, 91] on span "Prix le plus bas" at bounding box center [1021, 83] width 192 height 39
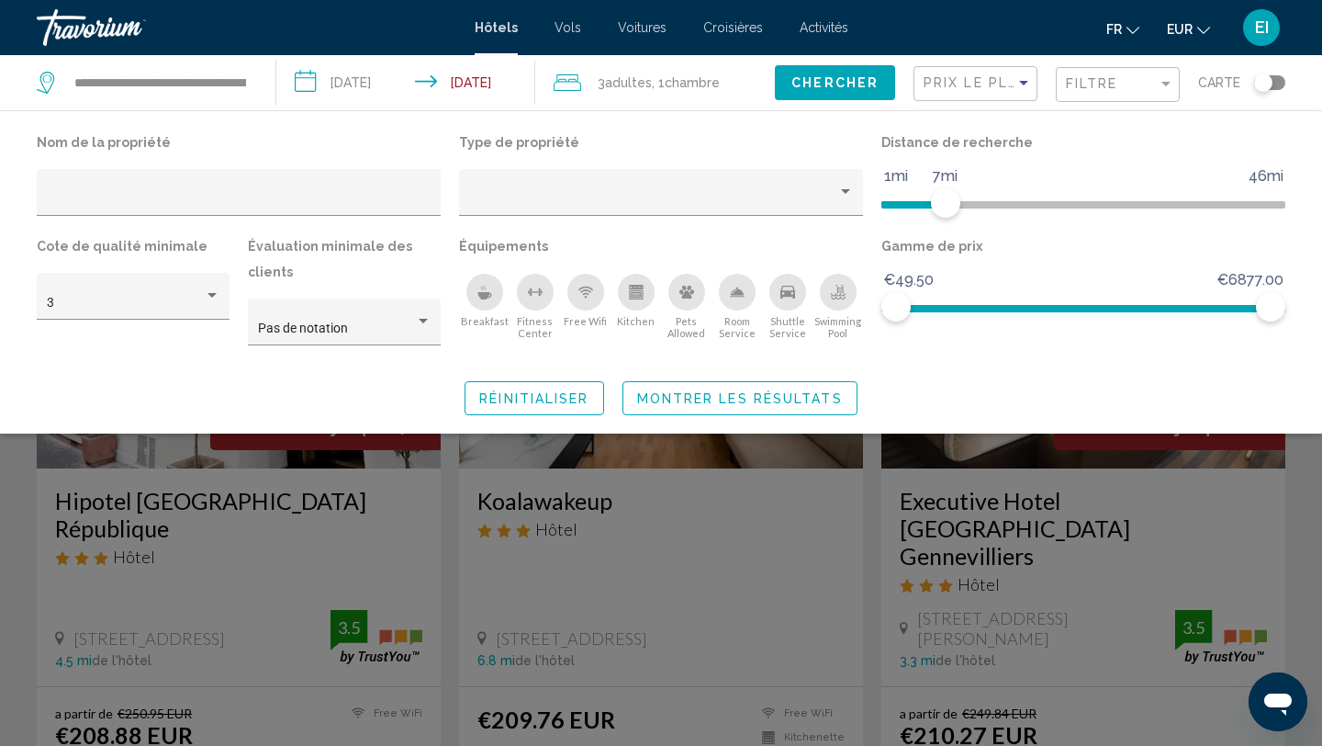
click at [745, 400] on span "Montrer les résultats" at bounding box center [740, 398] width 206 height 15
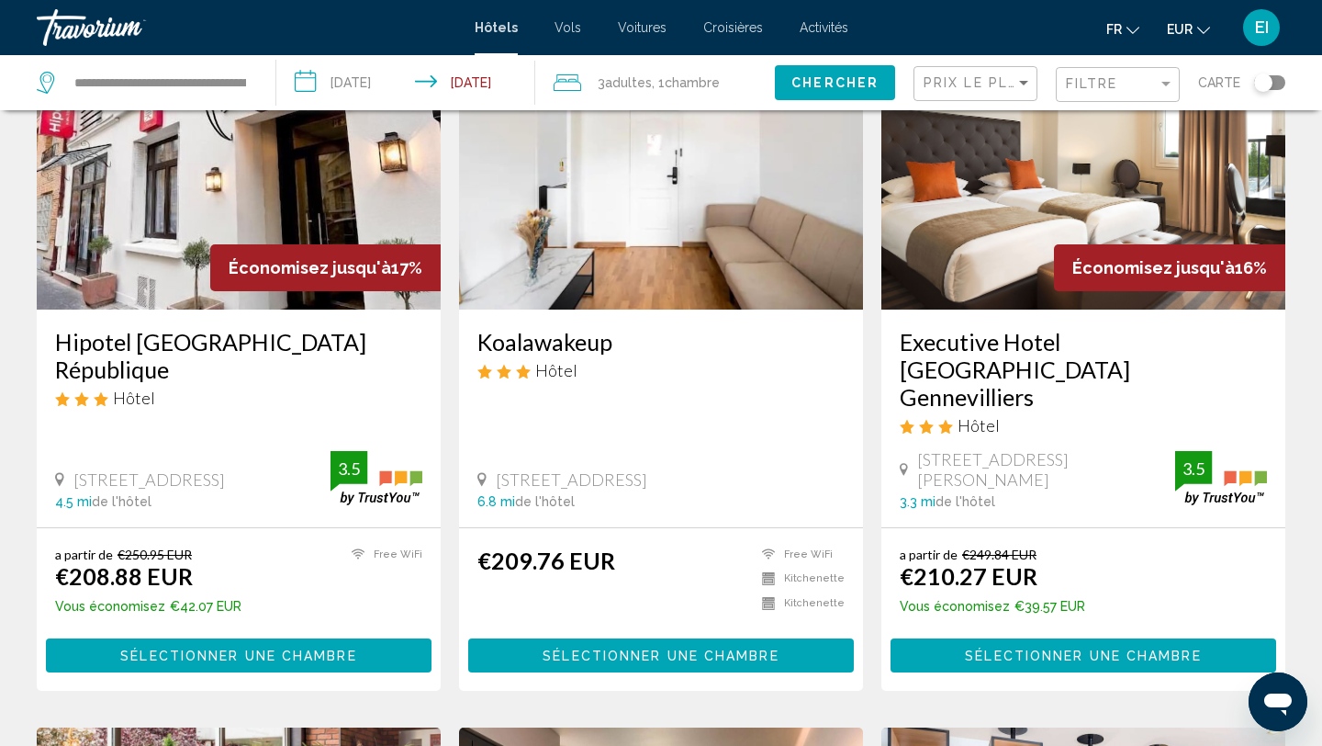
scroll to position [164, 0]
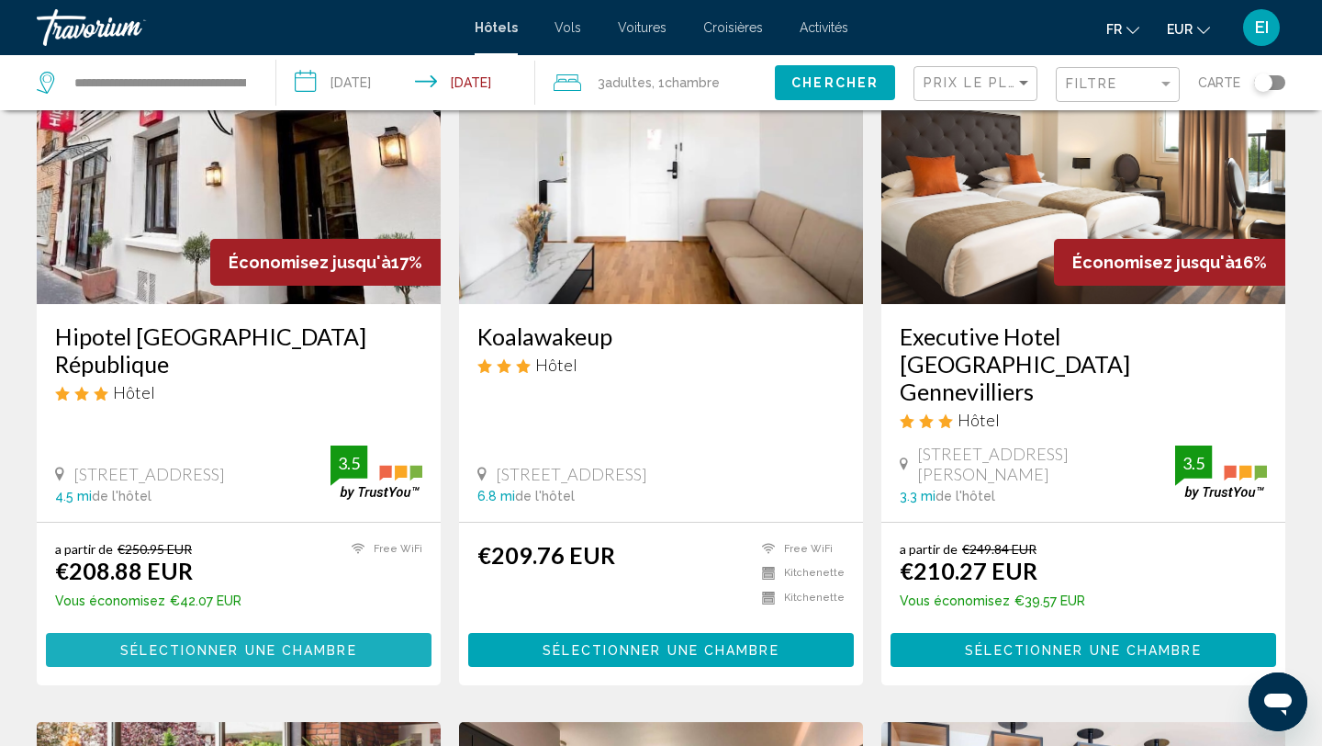
click at [311, 643] on span "Sélectionner une chambre" at bounding box center [238, 650] width 236 height 15
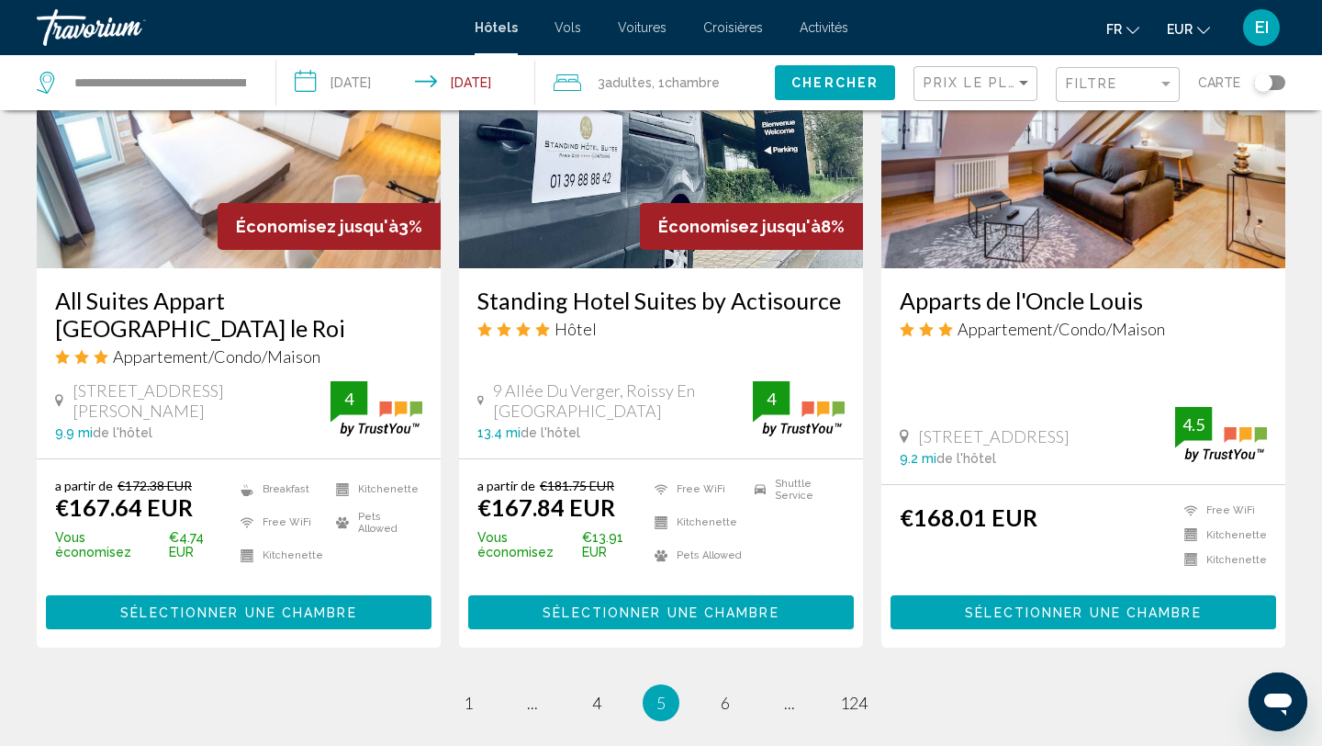
scroll to position [2337, 0]
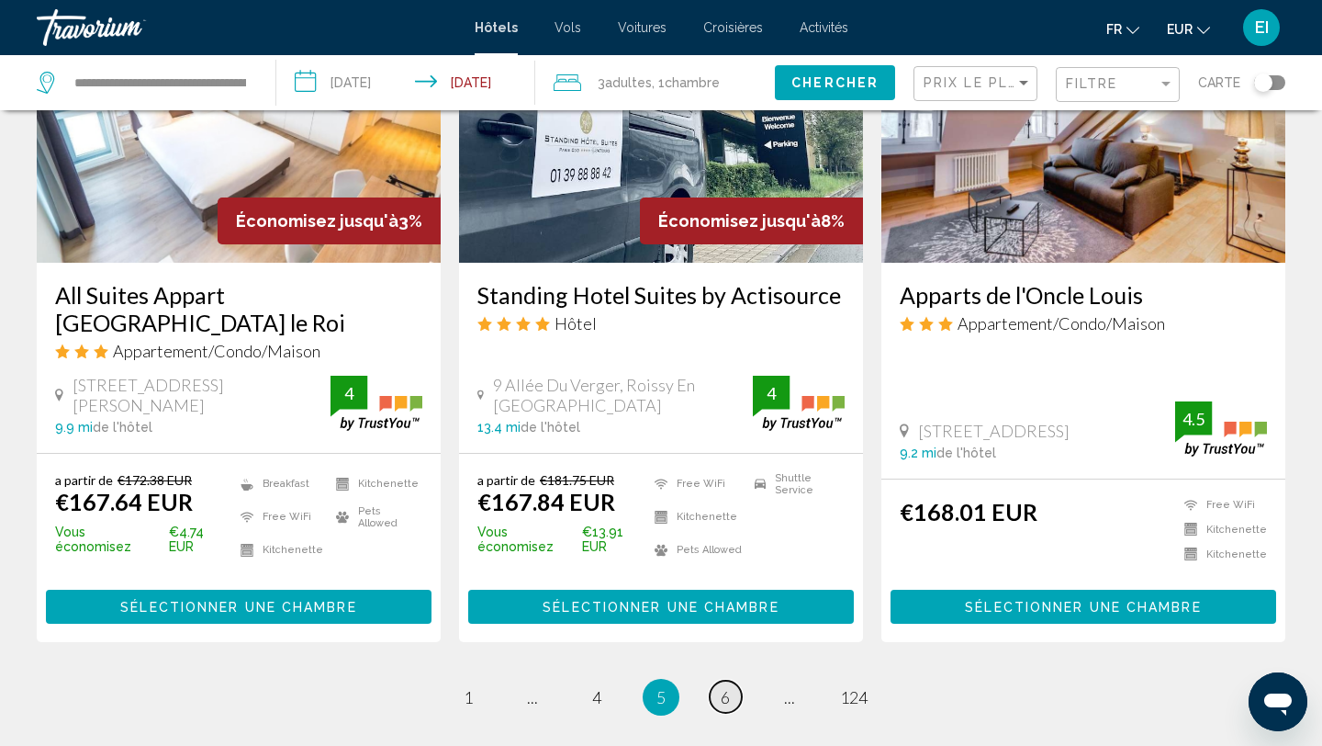
click at [723, 687] on span "6" at bounding box center [725, 697] width 9 height 20
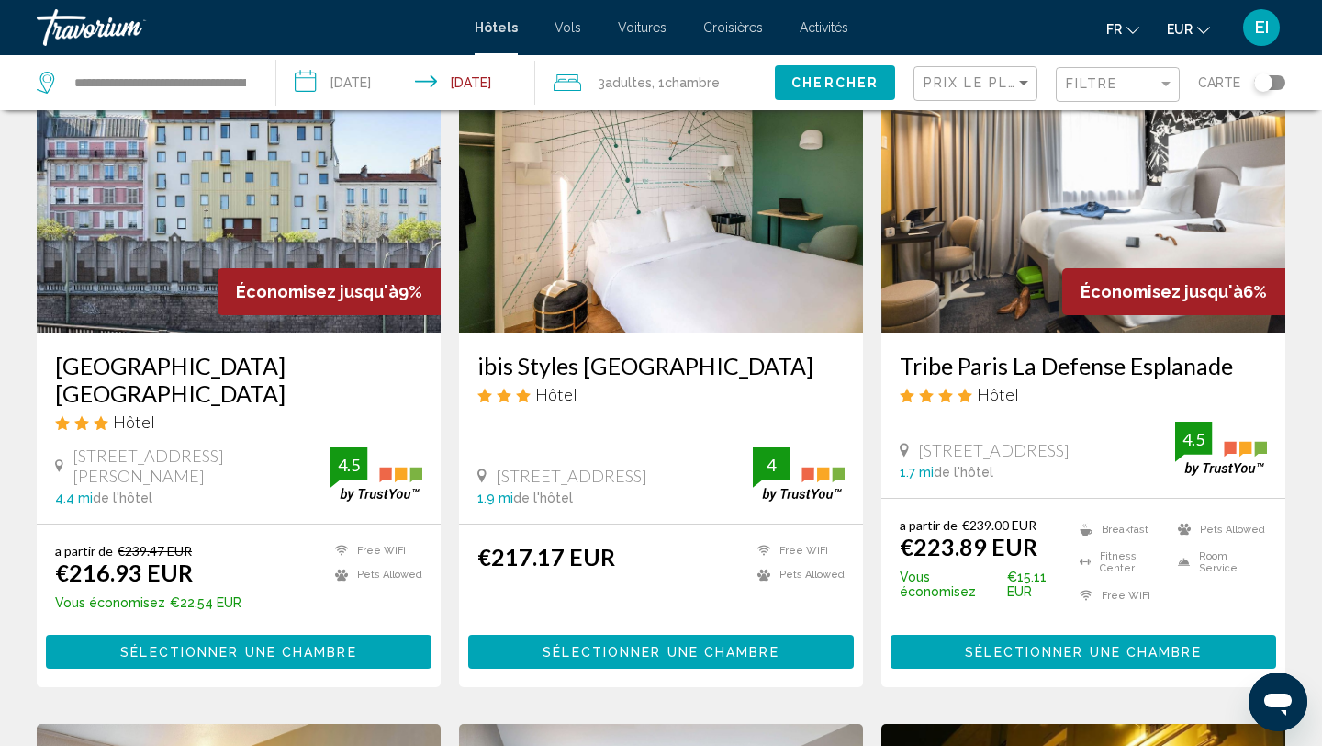
scroll to position [143, 0]
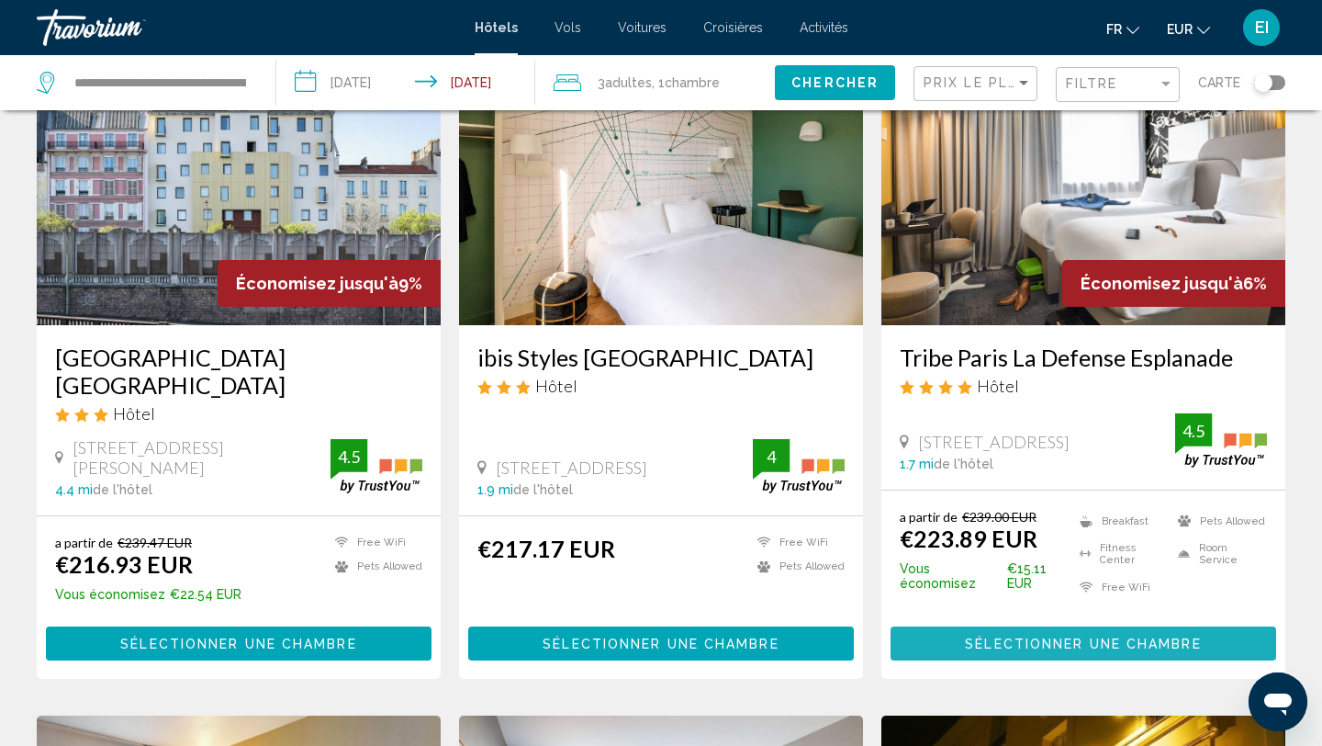
click at [1020, 636] on span "Sélectionner une chambre" at bounding box center [1083, 643] width 236 height 15
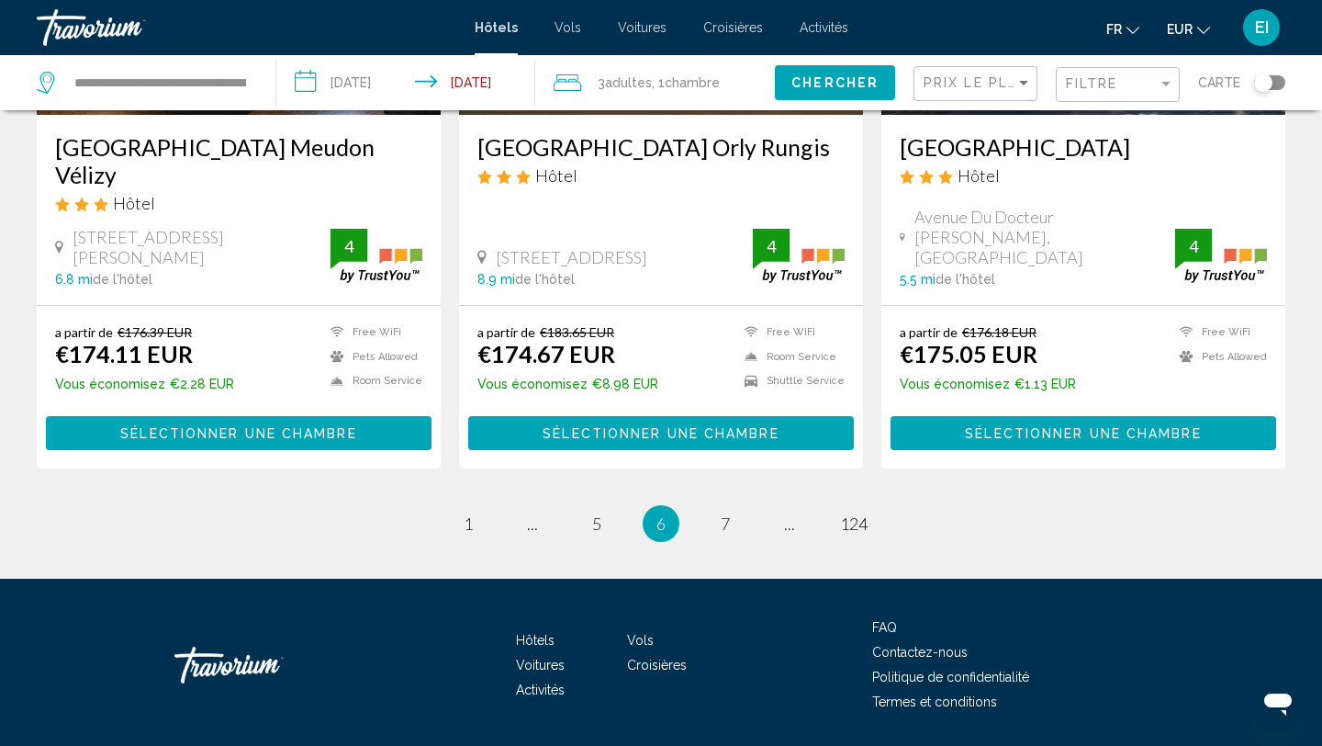
scroll to position [2433, 0]
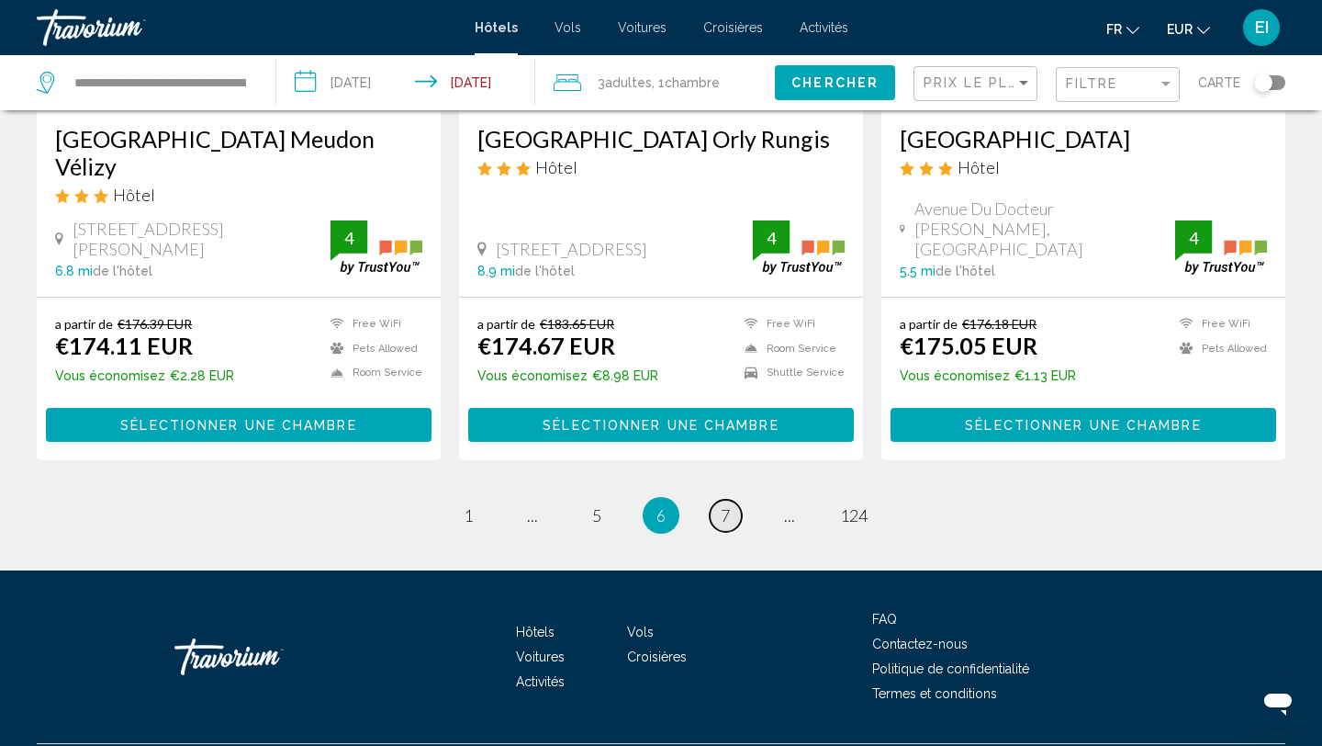
click at [713, 500] on link "page 7" at bounding box center [726, 516] width 32 height 32
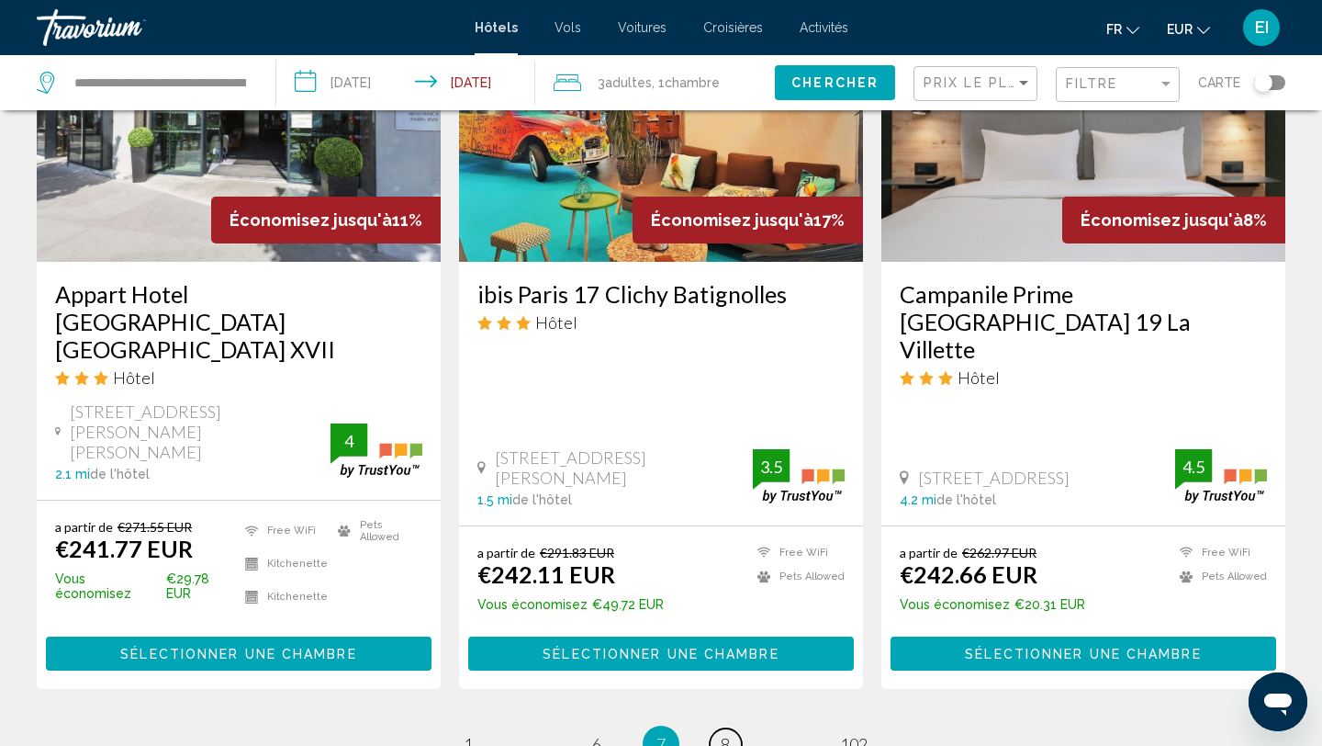
scroll to position [2348, 0]
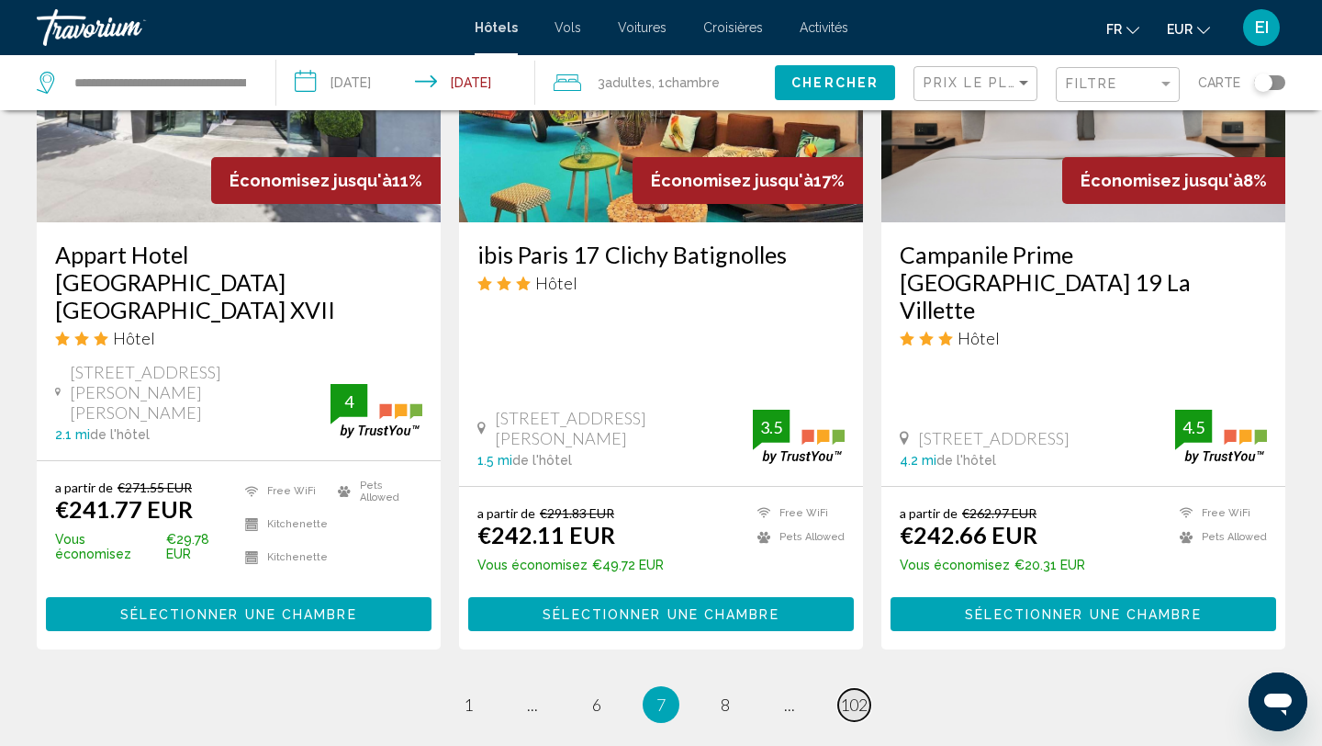
click at [862, 694] on span "102" at bounding box center [854, 704] width 28 height 20
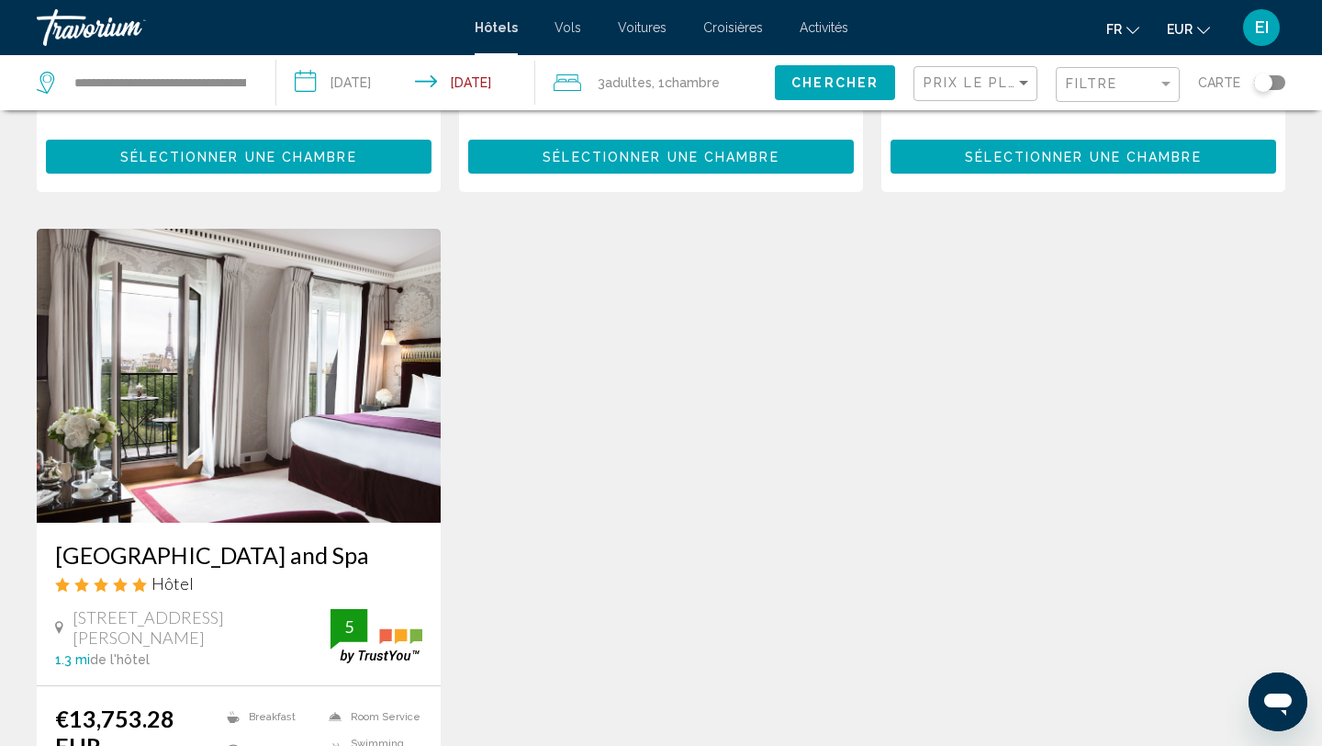
scroll to position [597, 0]
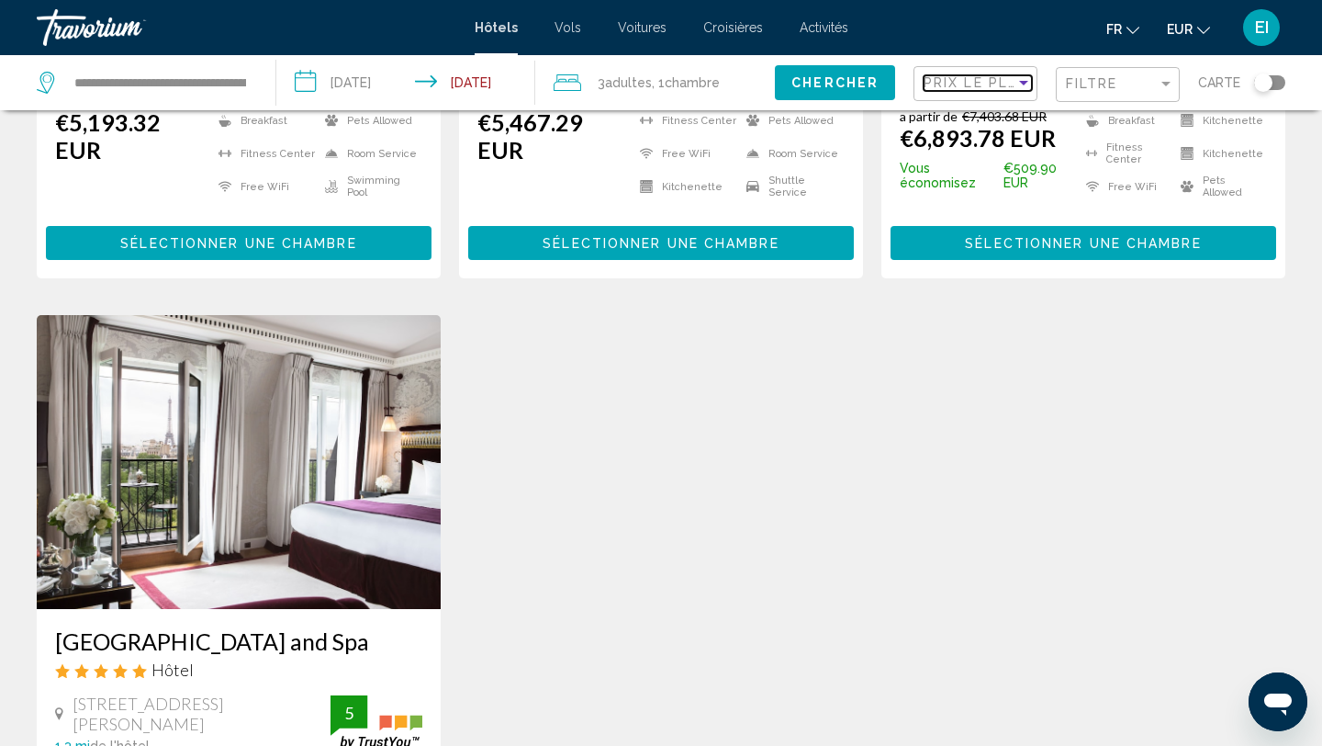
click at [1022, 81] on div "Sort by" at bounding box center [1023, 83] width 9 height 5
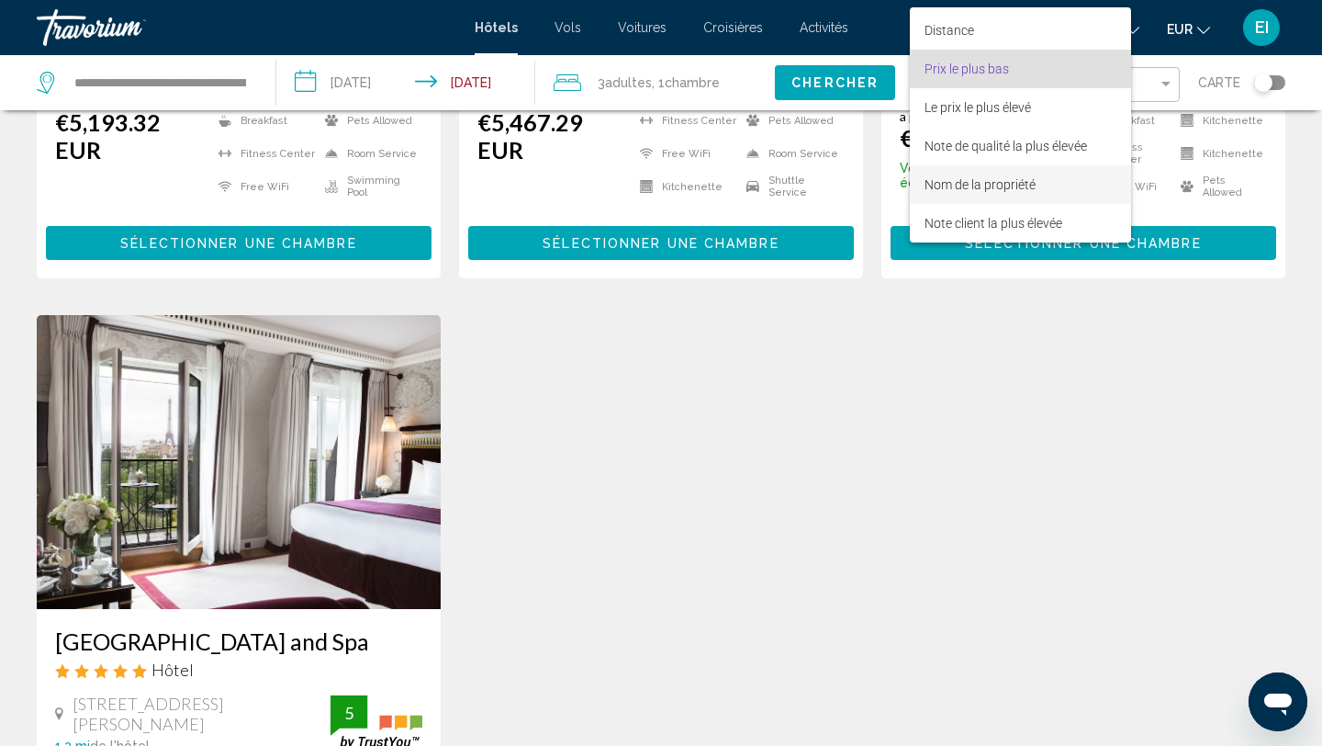
scroll to position [0, 0]
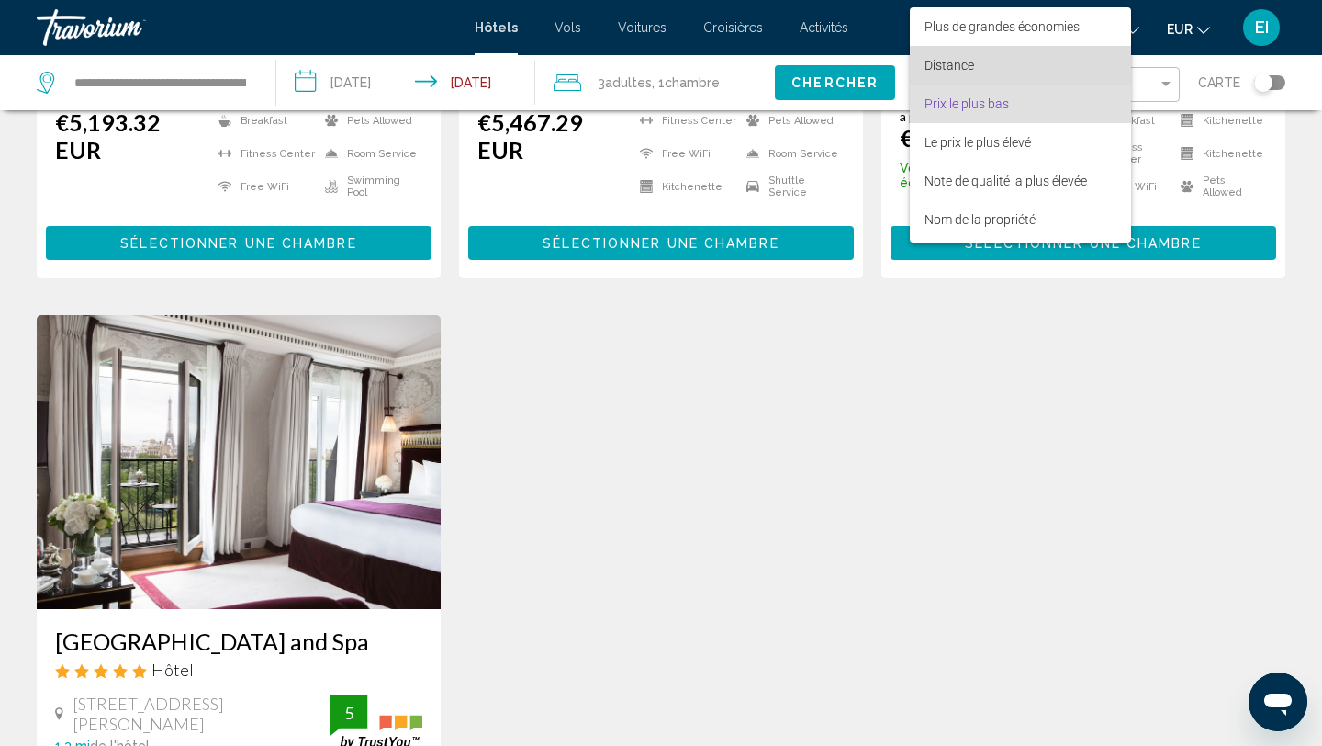
click at [961, 62] on font "Distance" at bounding box center [950, 65] width 50 height 15
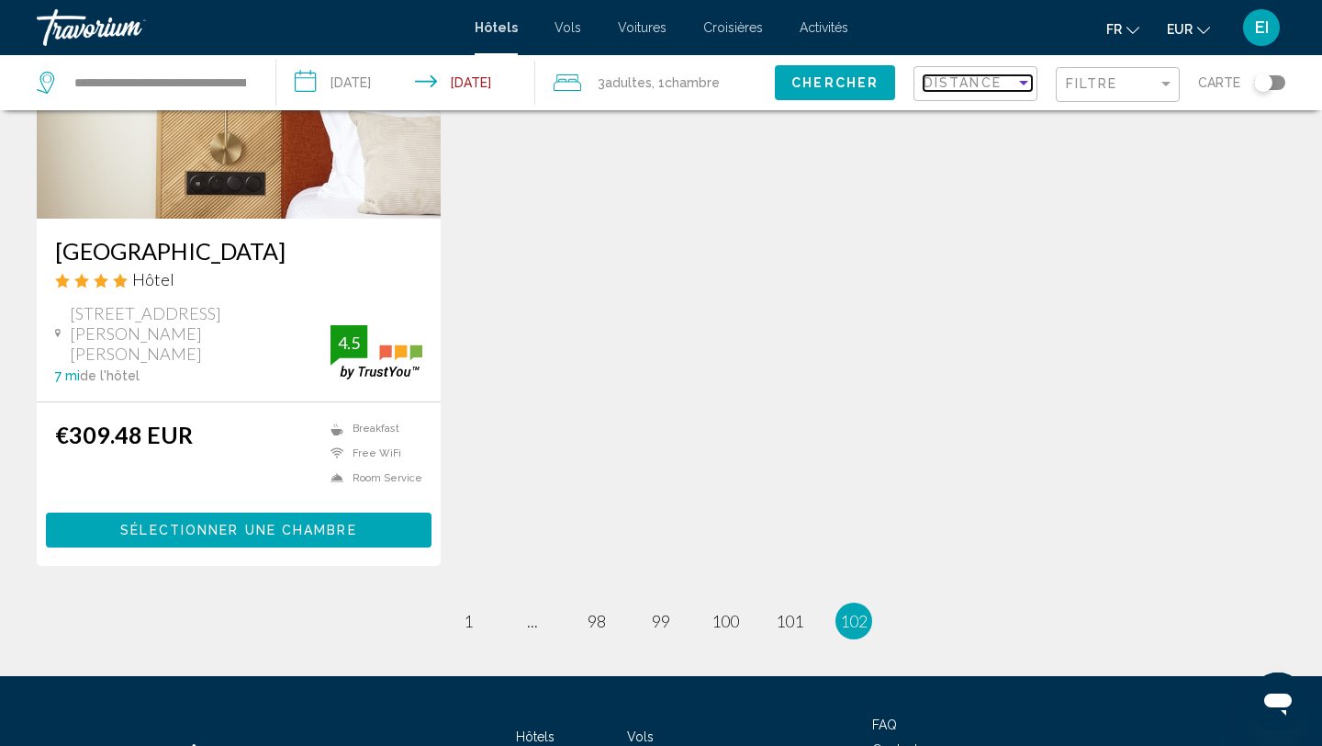
scroll to position [964, 0]
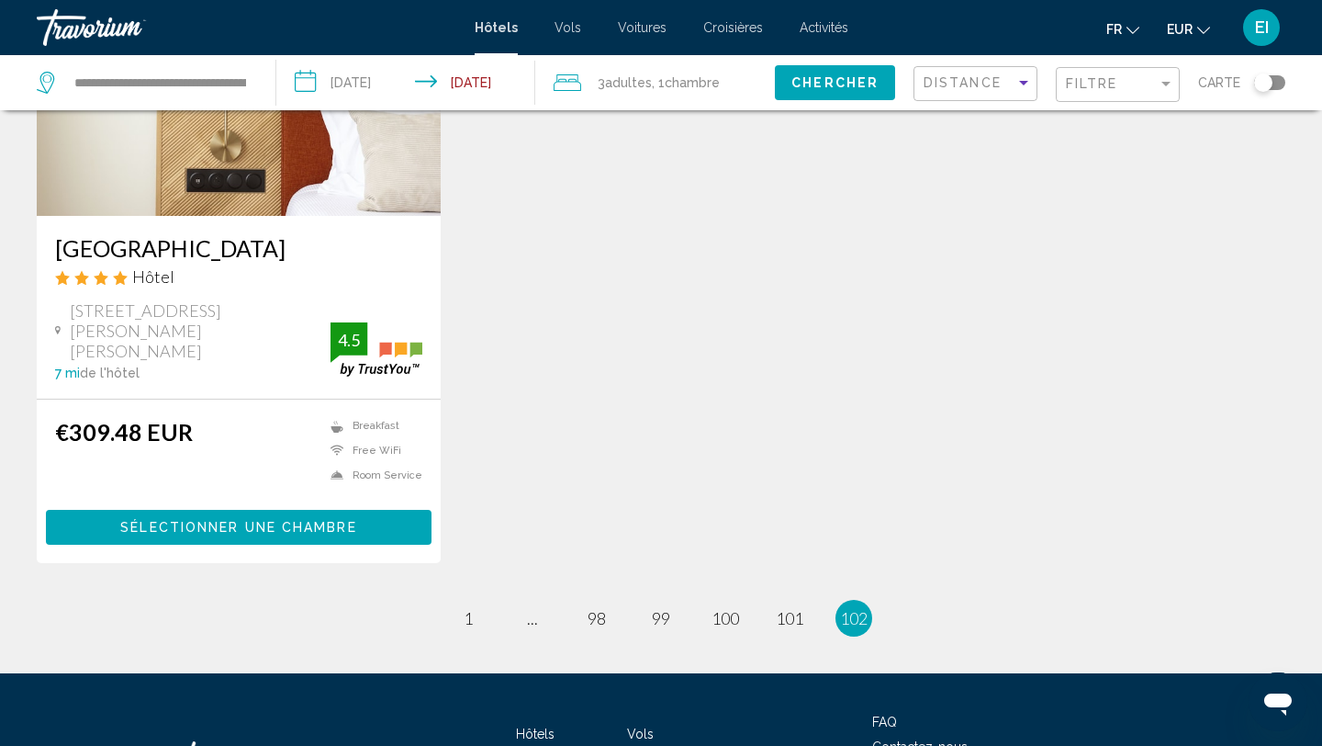
click at [208, 521] on span "Sélectionner une chambre" at bounding box center [238, 528] width 236 height 15
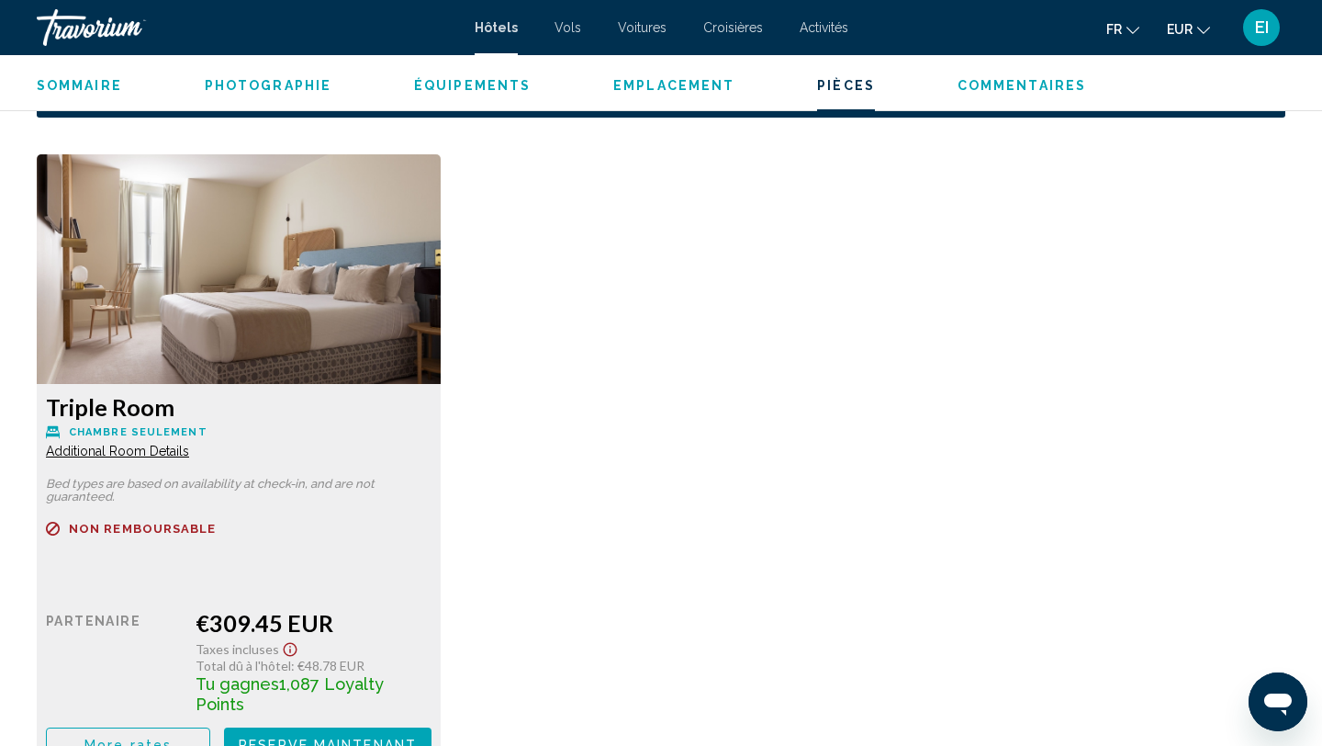
scroll to position [2355, 0]
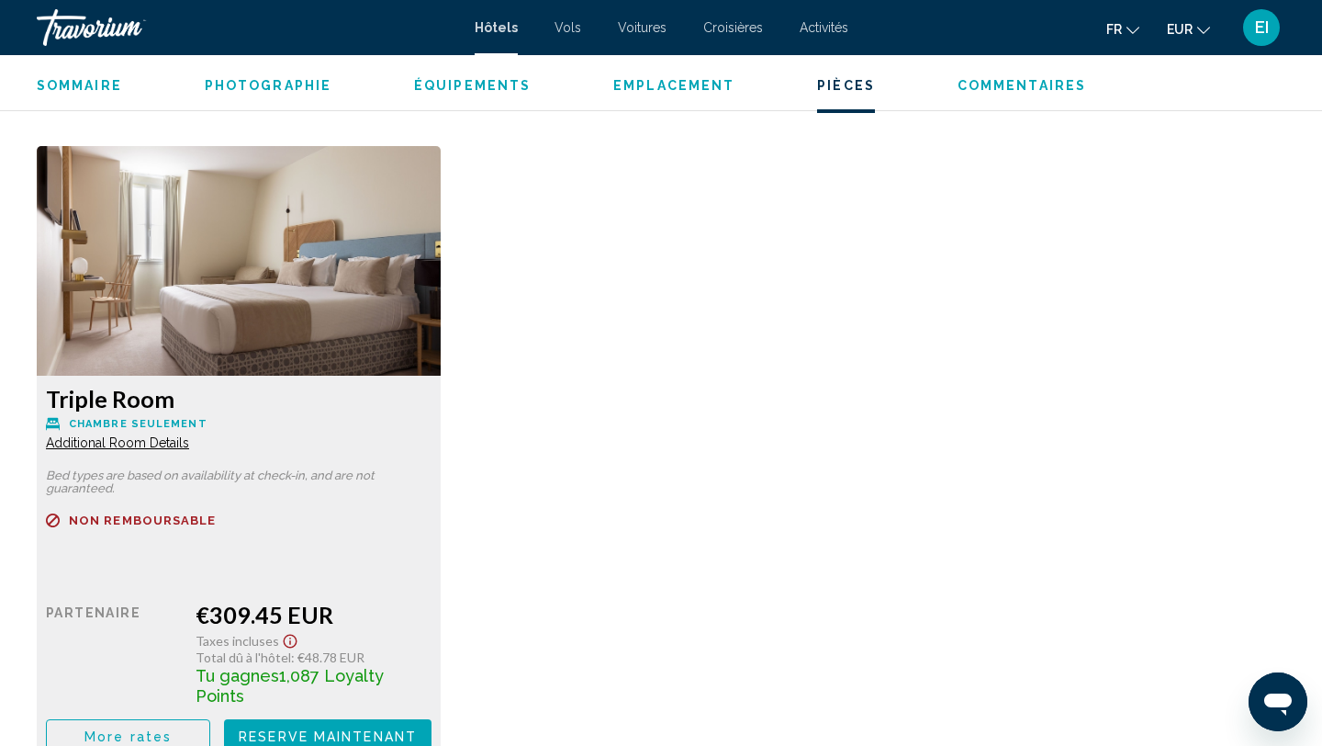
click at [168, 445] on span "Additional Room Details" at bounding box center [117, 442] width 143 height 15
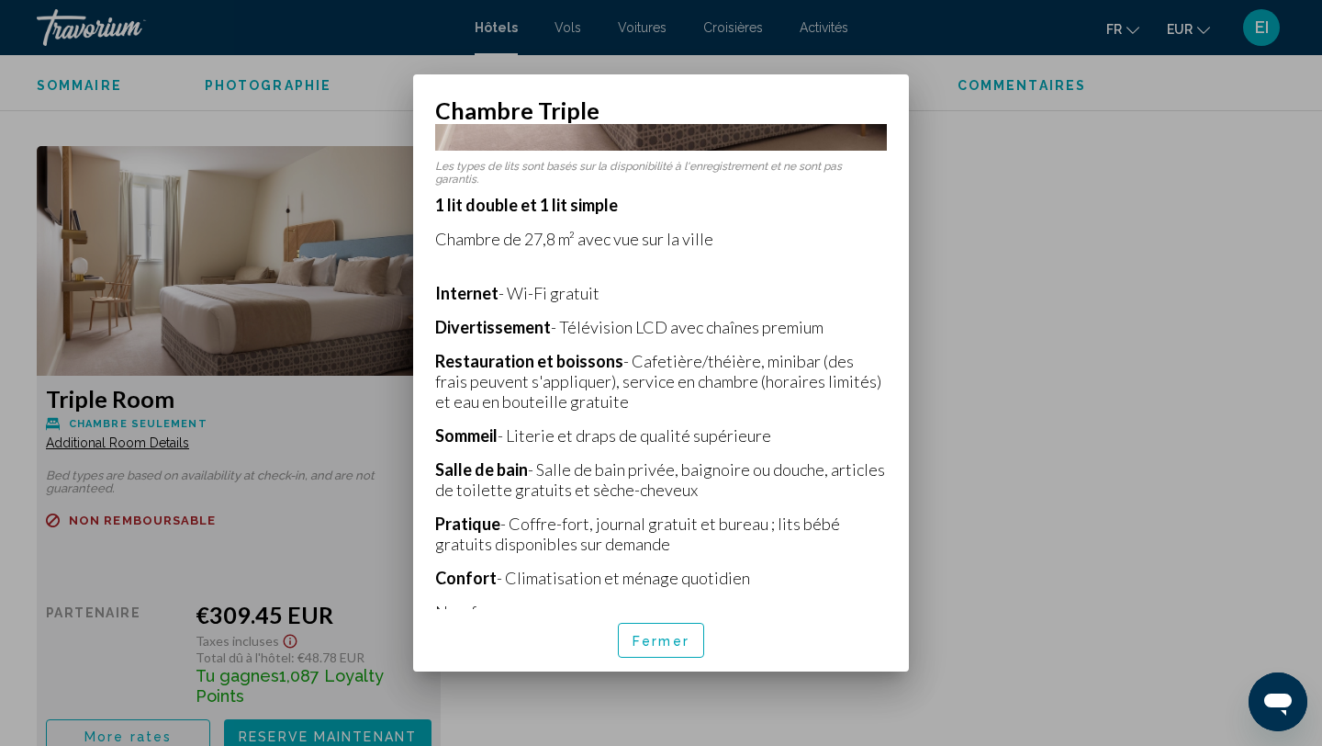
scroll to position [310, 0]
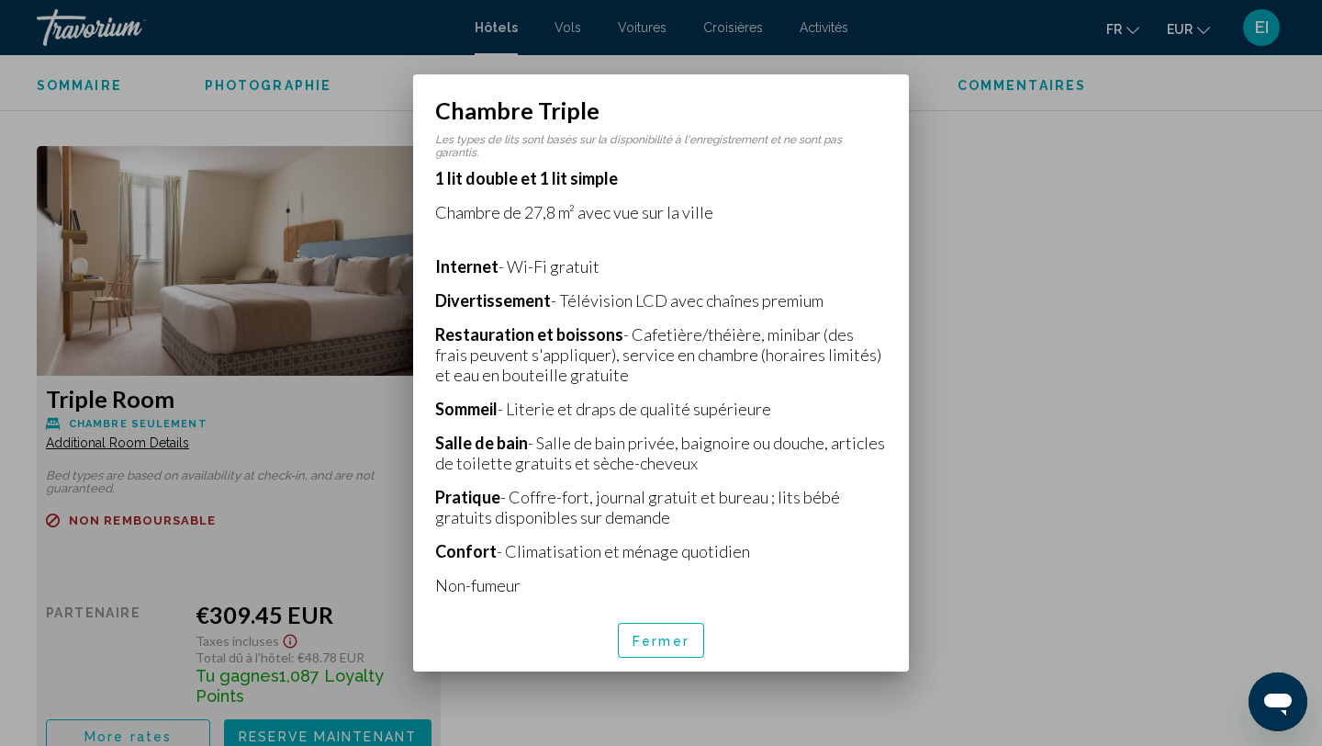
click at [669, 634] on font "Fermer" at bounding box center [661, 641] width 57 height 15
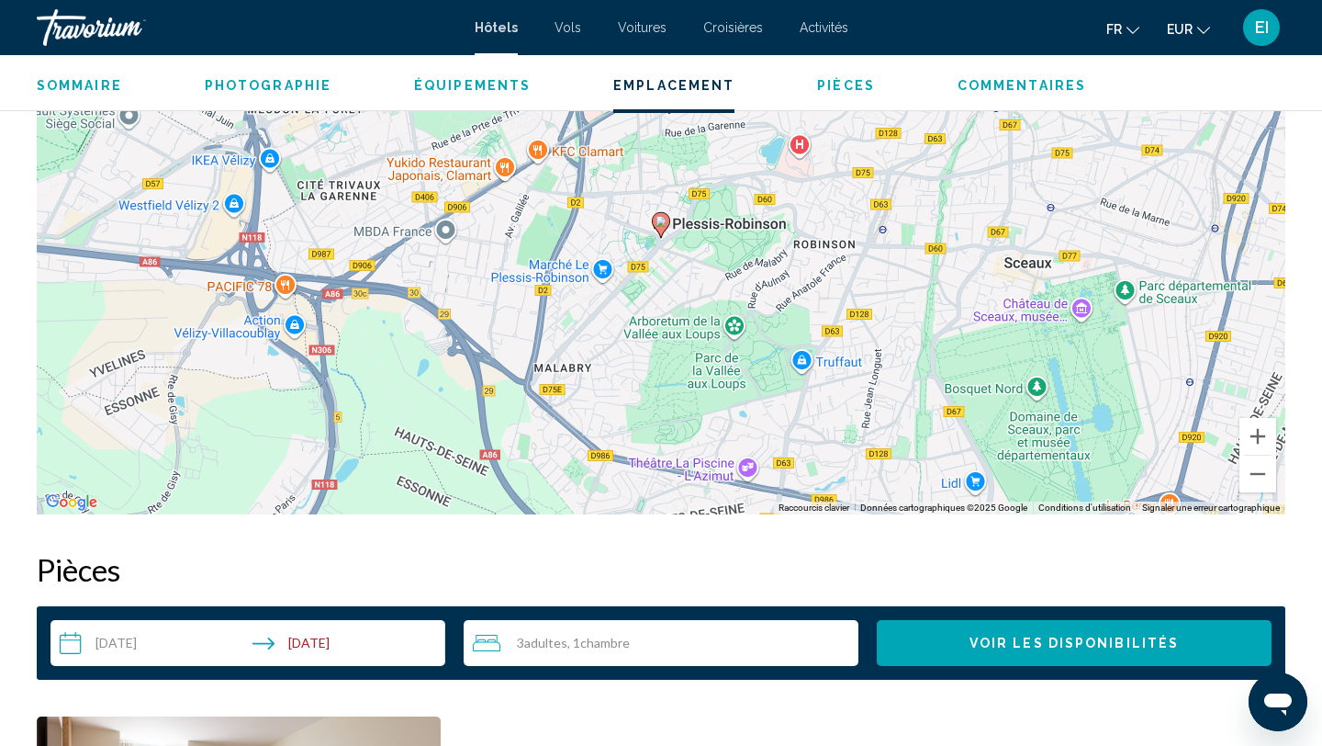
scroll to position [1778, 0]
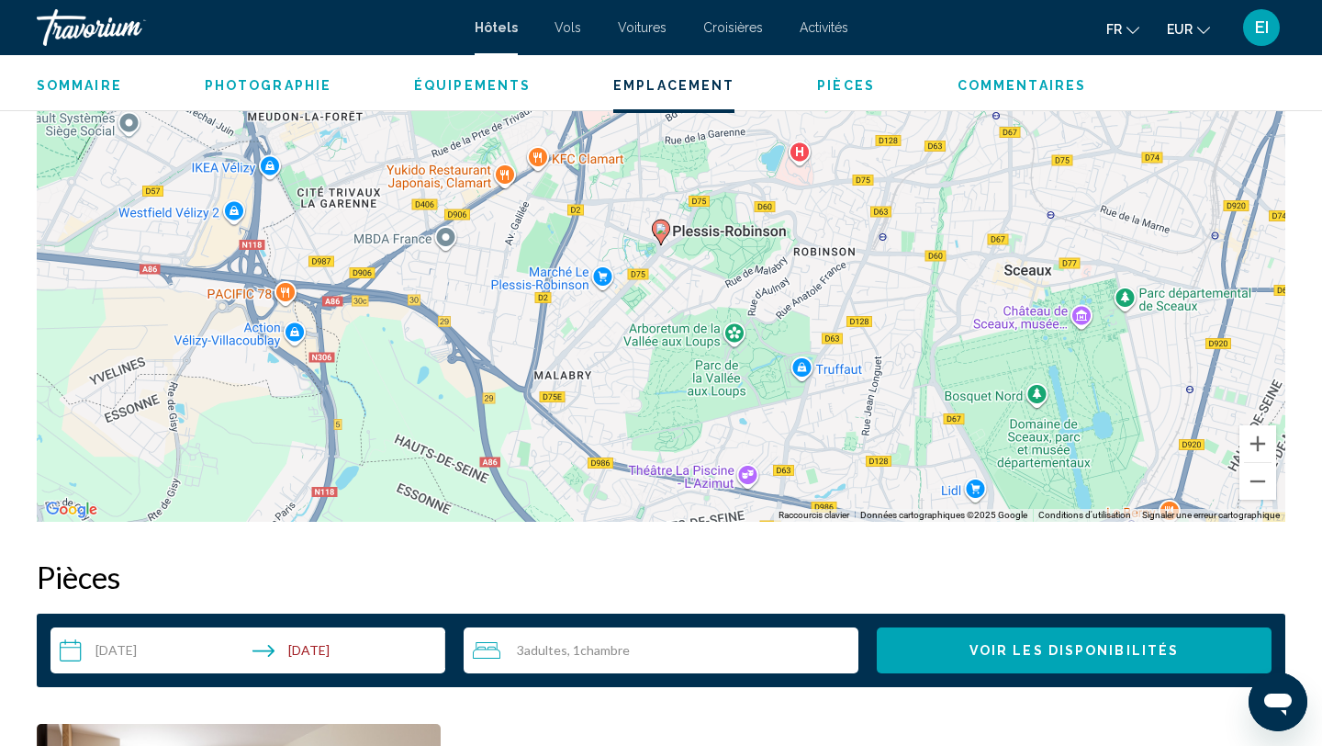
click at [654, 232] on icon "Contenu principal" at bounding box center [661, 232] width 17 height 24
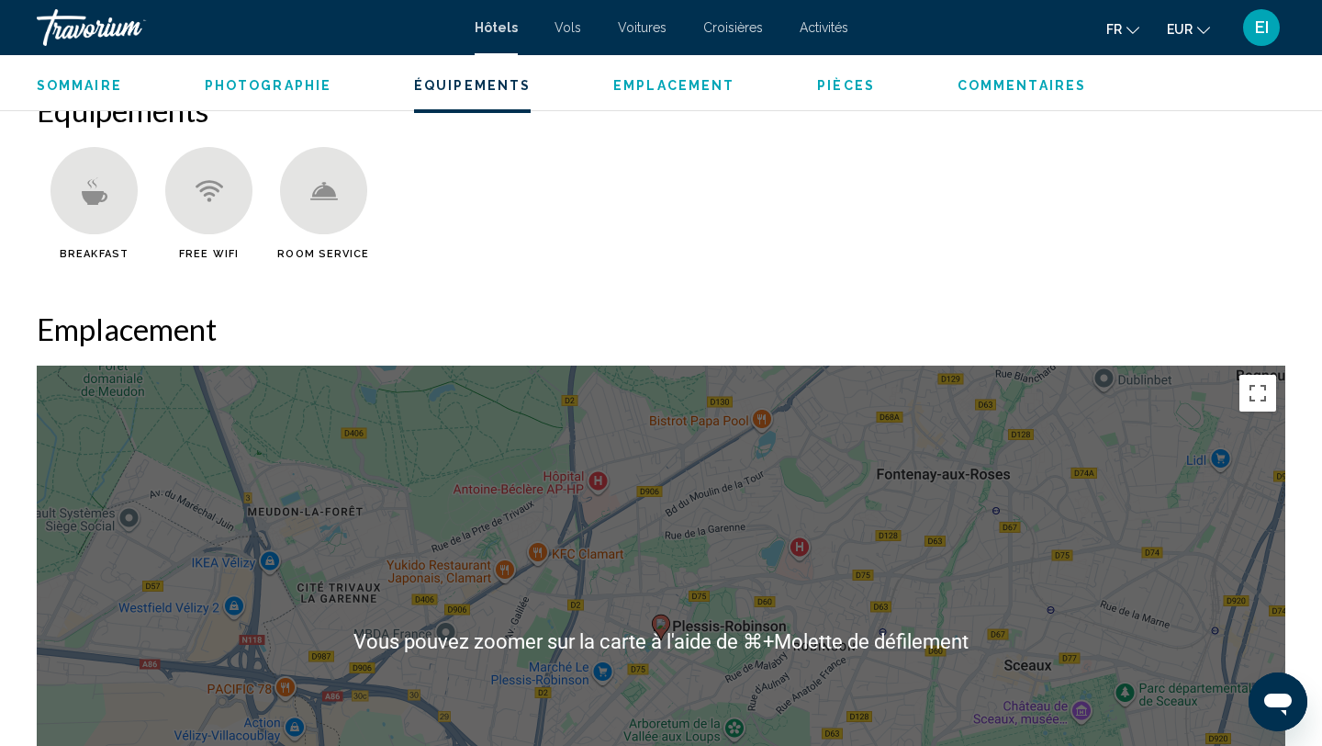
scroll to position [1380, 0]
